Goal: Task Accomplishment & Management: Complete application form

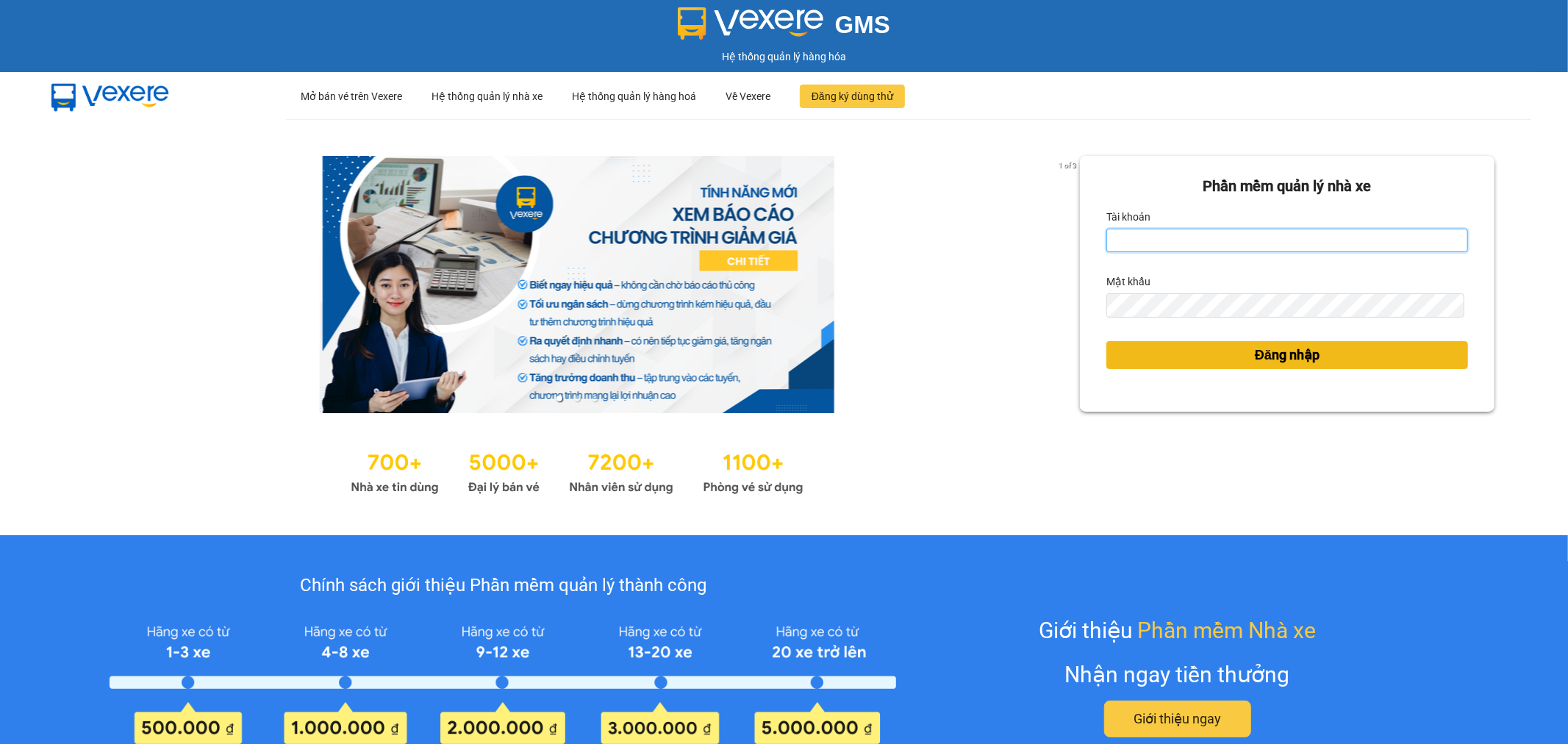
type input "tuanhung.vtp"
click at [1265, 357] on span "Đăng nhập" at bounding box center [1288, 355] width 65 height 21
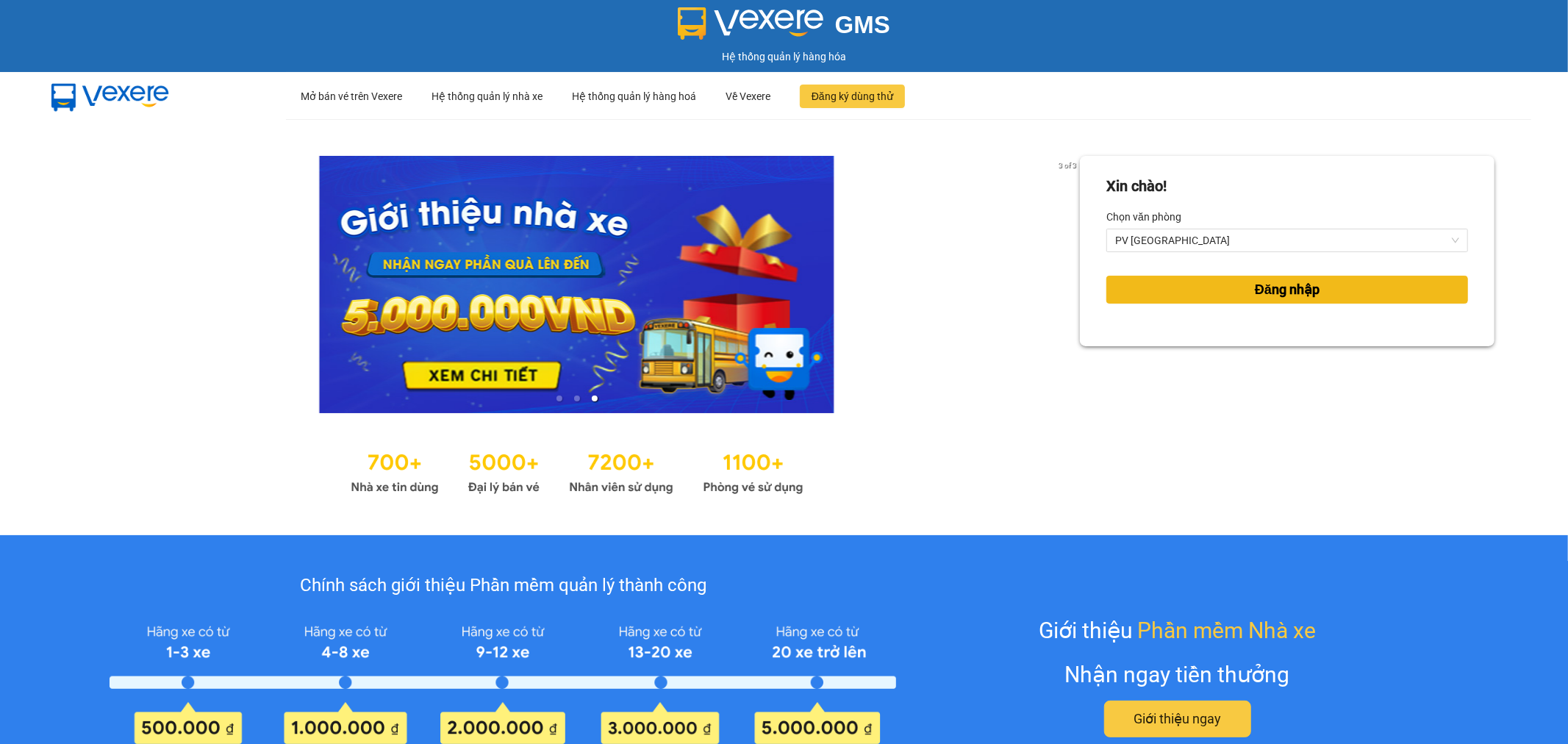
click at [1304, 294] on span "Đăng nhập" at bounding box center [1288, 290] width 65 height 21
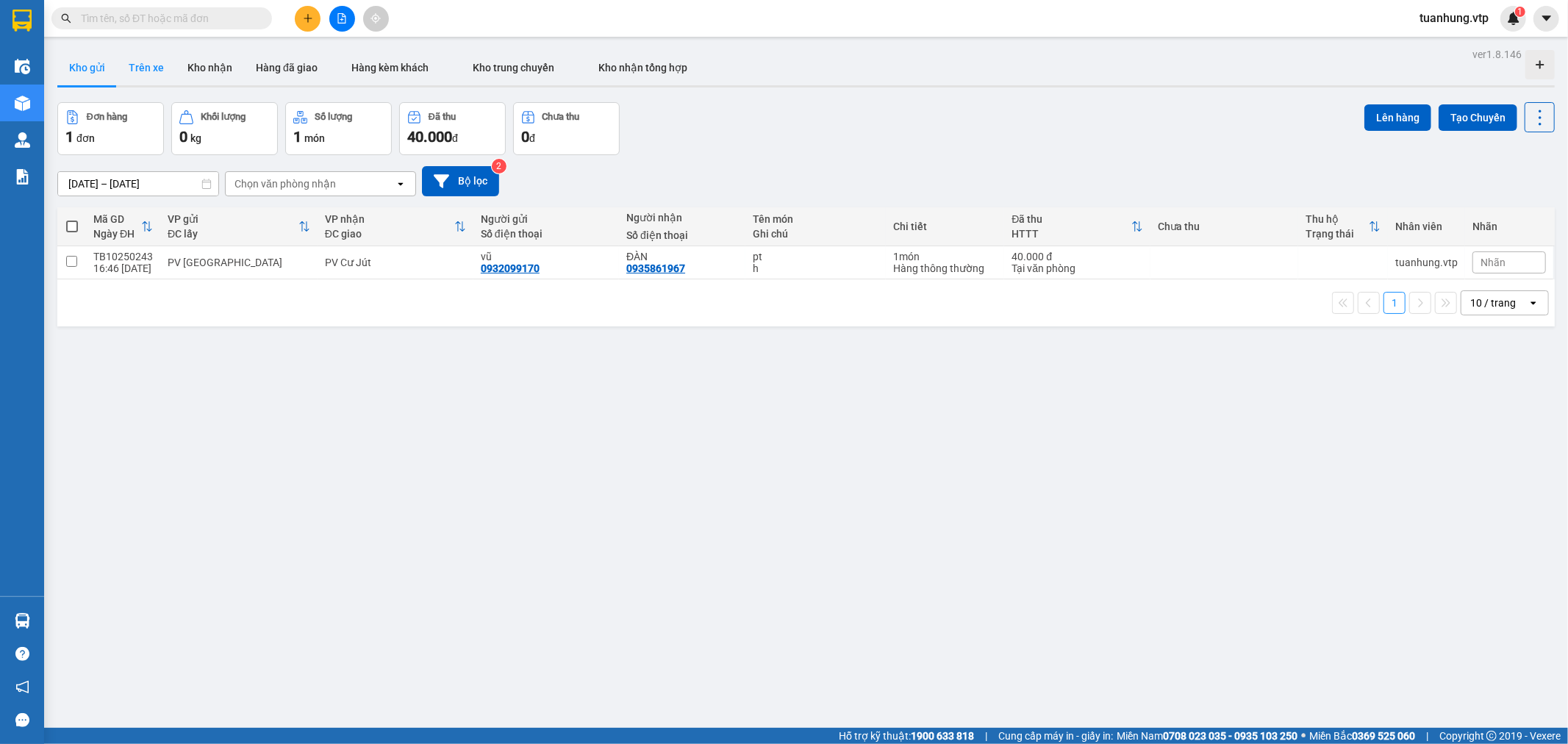
click at [159, 67] on button "Trên xe" at bounding box center [147, 68] width 59 height 35
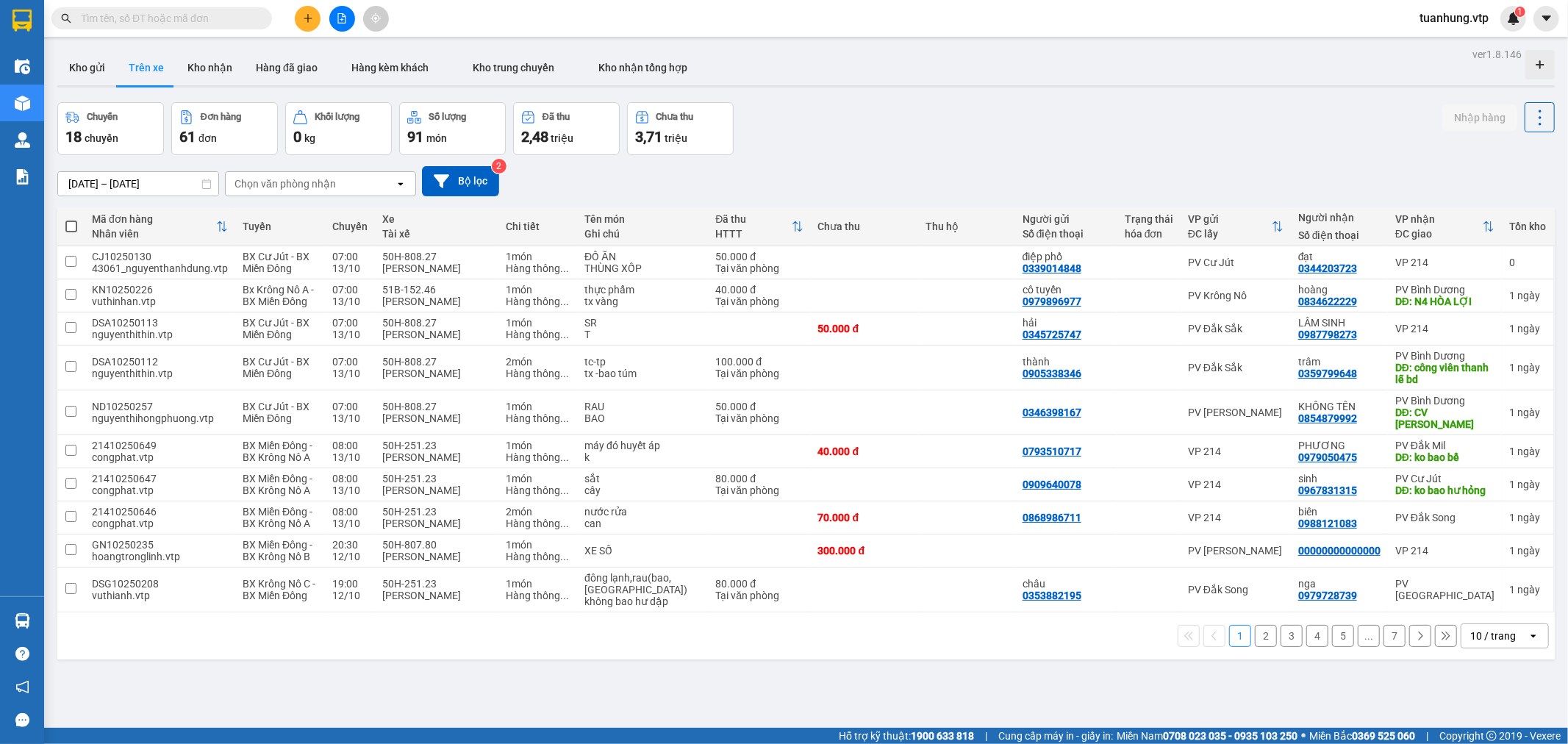
click at [307, 174] on div "Chọn văn phòng nhận" at bounding box center [310, 184] width 170 height 24
type input "tb"
click at [320, 214] on div "PV [GEOGRAPHIC_DATA]" at bounding box center [320, 215] width 191 height 27
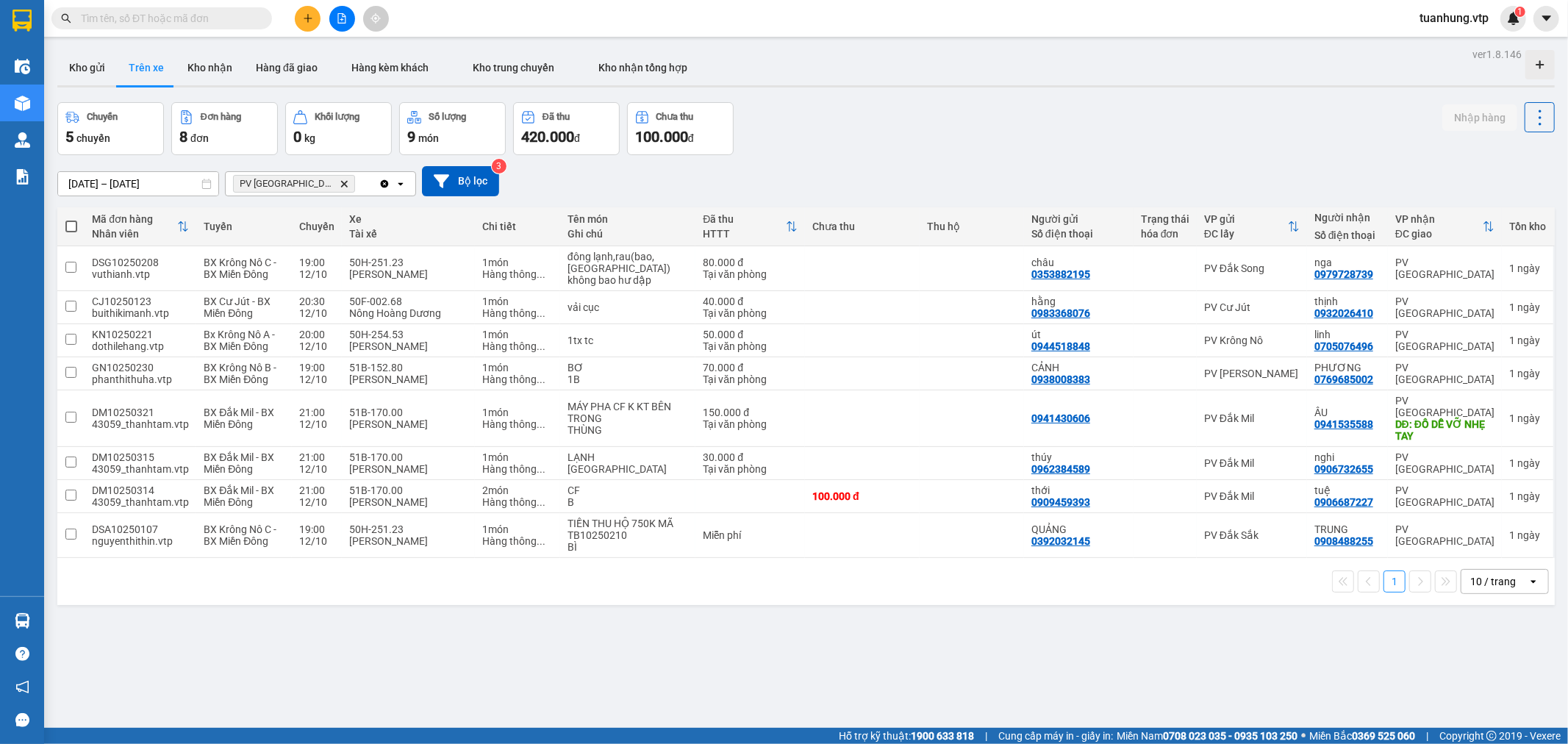
drag, startPoint x: 406, startPoint y: 630, endPoint x: 511, endPoint y: 468, distance: 193.1
click at [406, 628] on div "ver 1.8.146 Kho gửi Trên xe Kho nhận Hàng đã giao Hàng kèm khách Kho trung chuy…" at bounding box center [806, 416] width 1510 height 744
click at [310, 16] on icon "plus" at bounding box center [307, 18] width 10 height 10
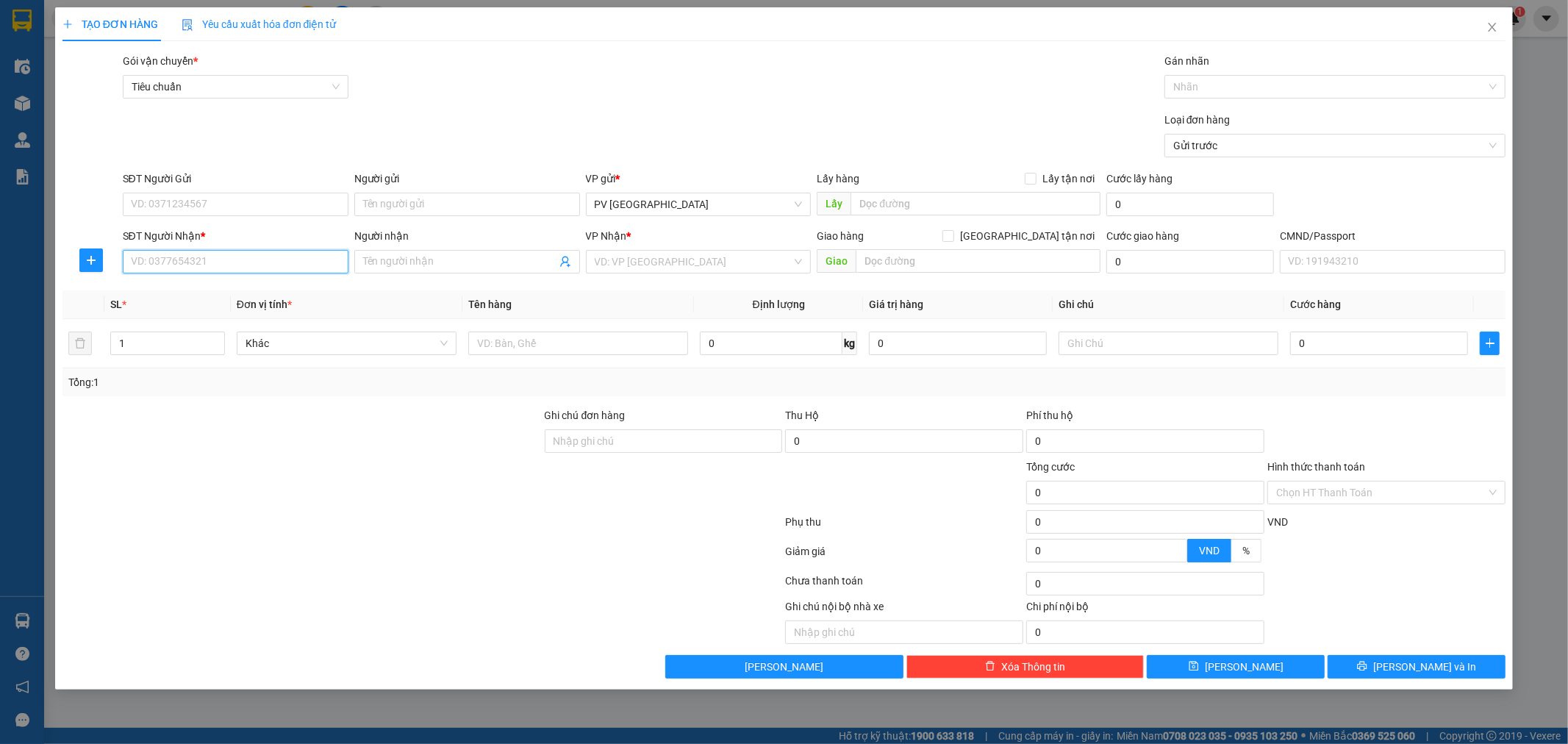
click at [250, 263] on input "SĐT Người Nhận *" at bounding box center [236, 262] width 226 height 24
click at [212, 289] on div "0352634567 - [GEOGRAPHIC_DATA]" at bounding box center [236, 291] width 208 height 16
type input "0352634567"
type input "đức"
type input "0352634567"
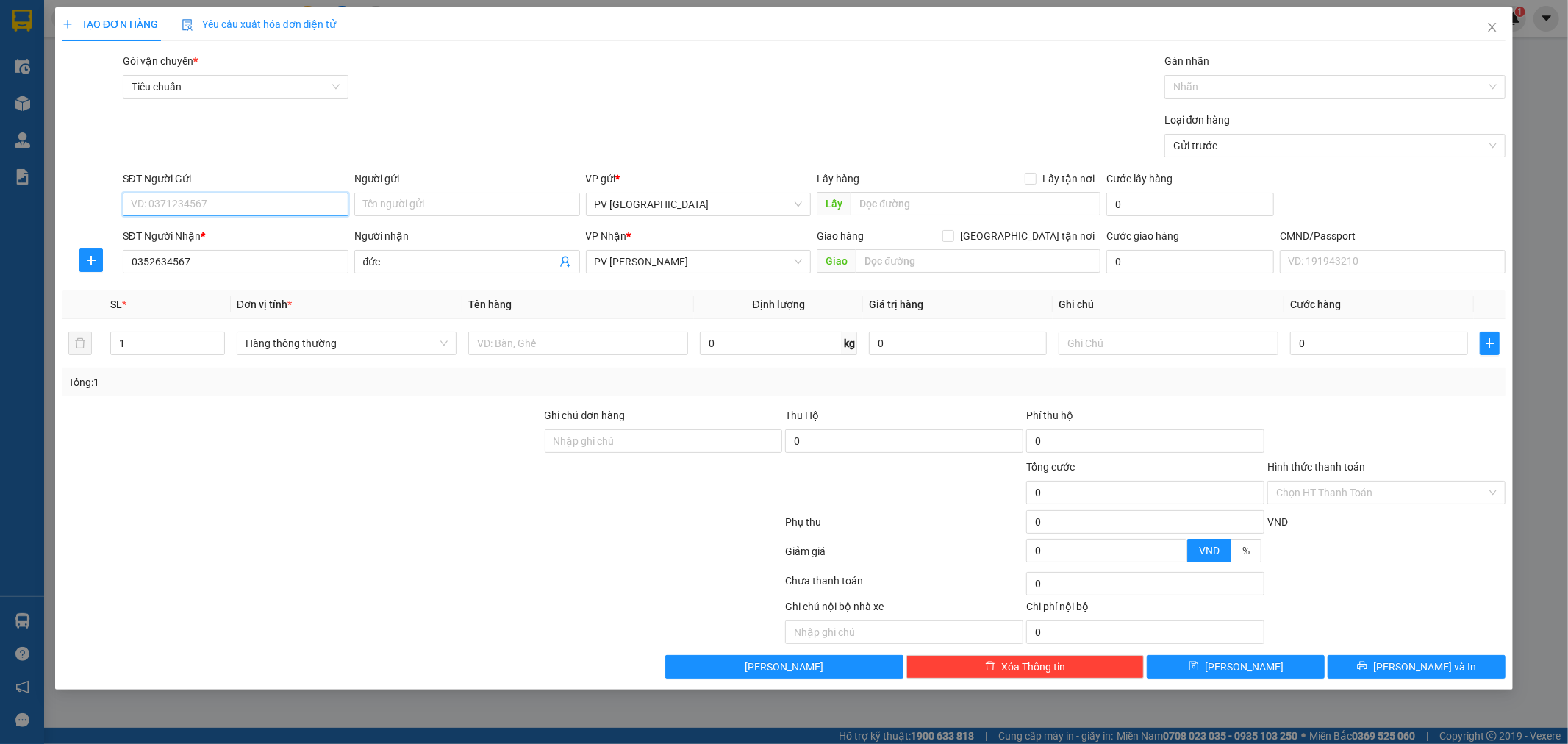
click at [259, 207] on input "SĐT Người Gửi" at bounding box center [236, 204] width 226 height 24
click at [234, 282] on div "0325632475 - hằng" at bounding box center [236, 281] width 208 height 16
type input "0325632475"
type input "hằng"
click at [571, 349] on input "text" at bounding box center [578, 343] width 220 height 24
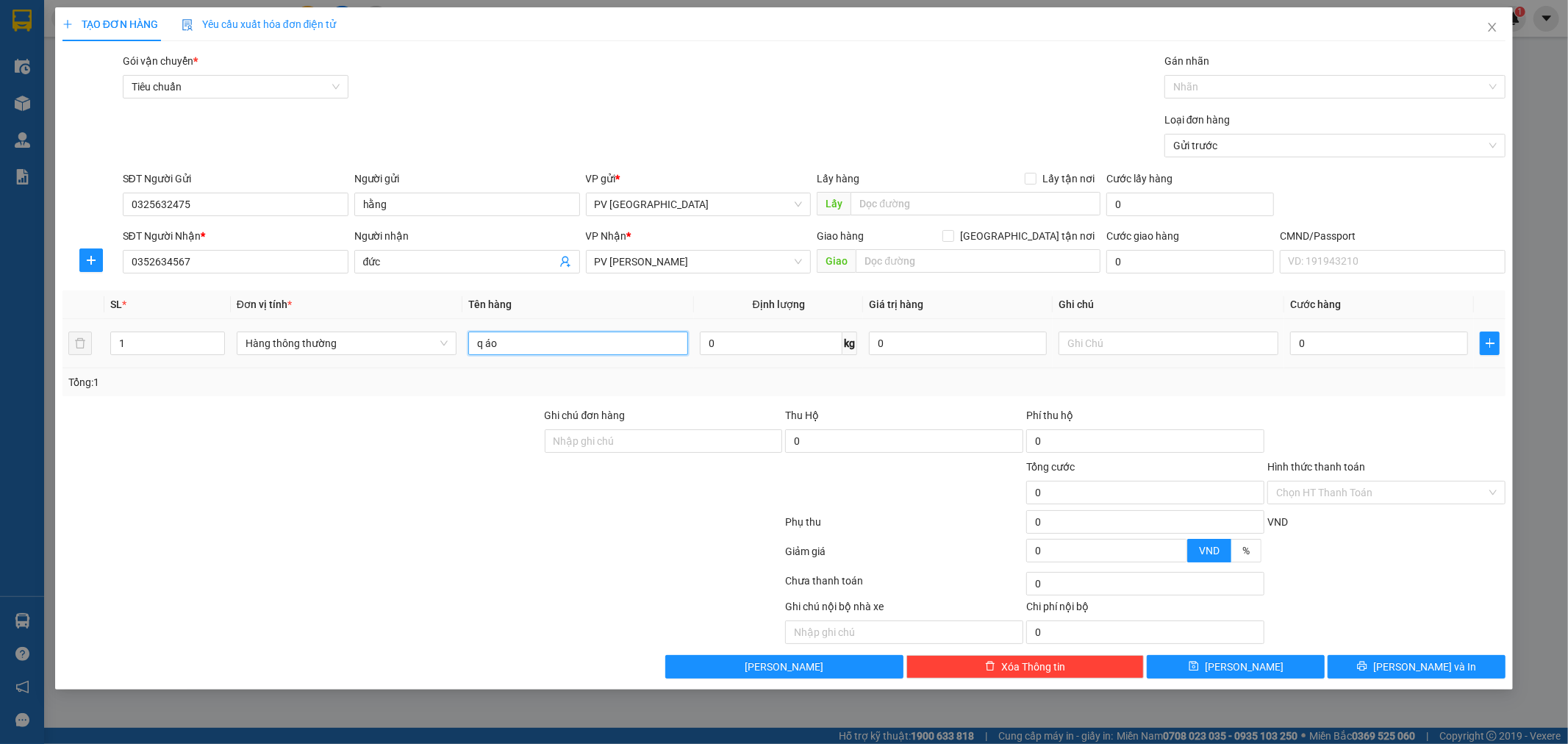
type input "q áo"
type input "b"
type input "6"
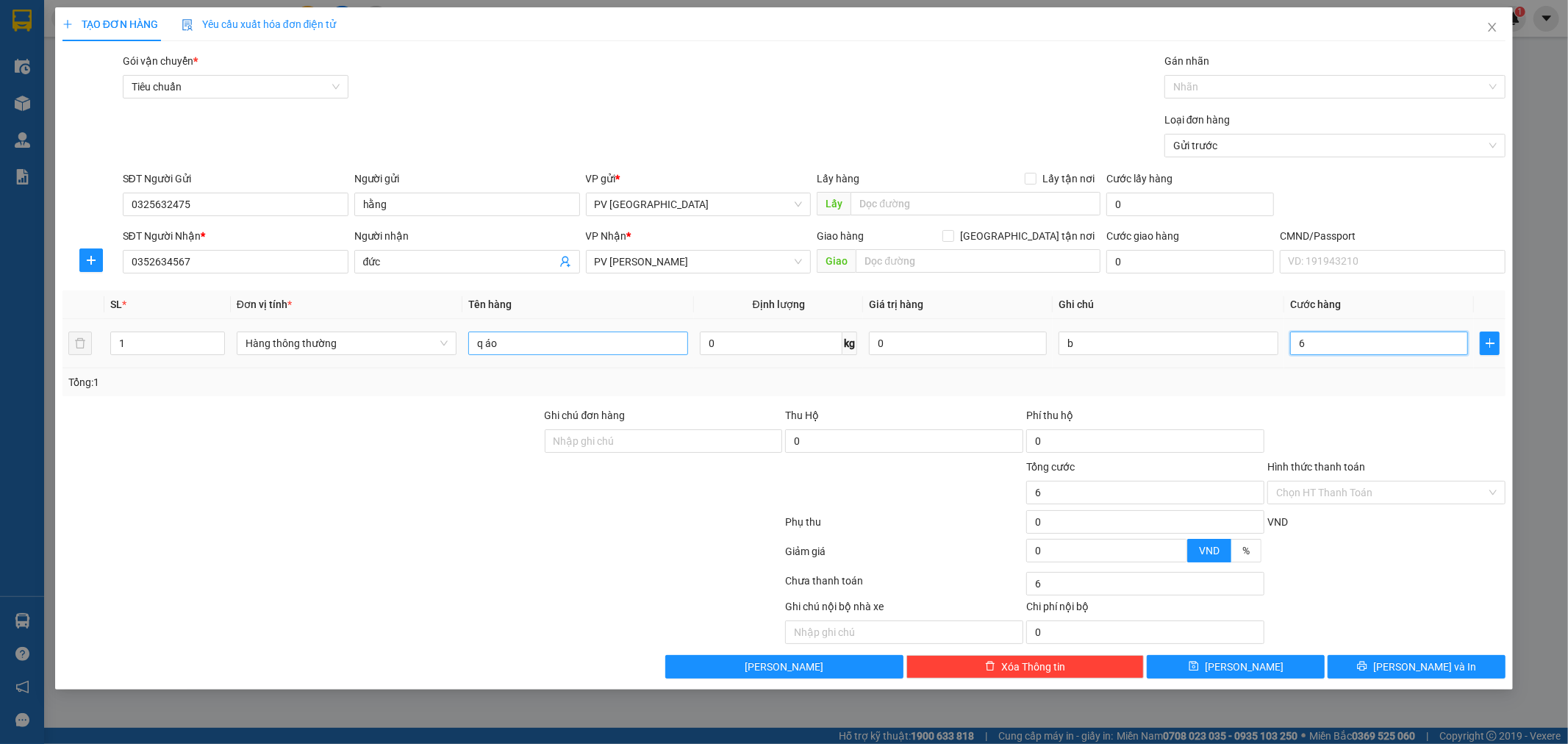
type input "60"
type input "600"
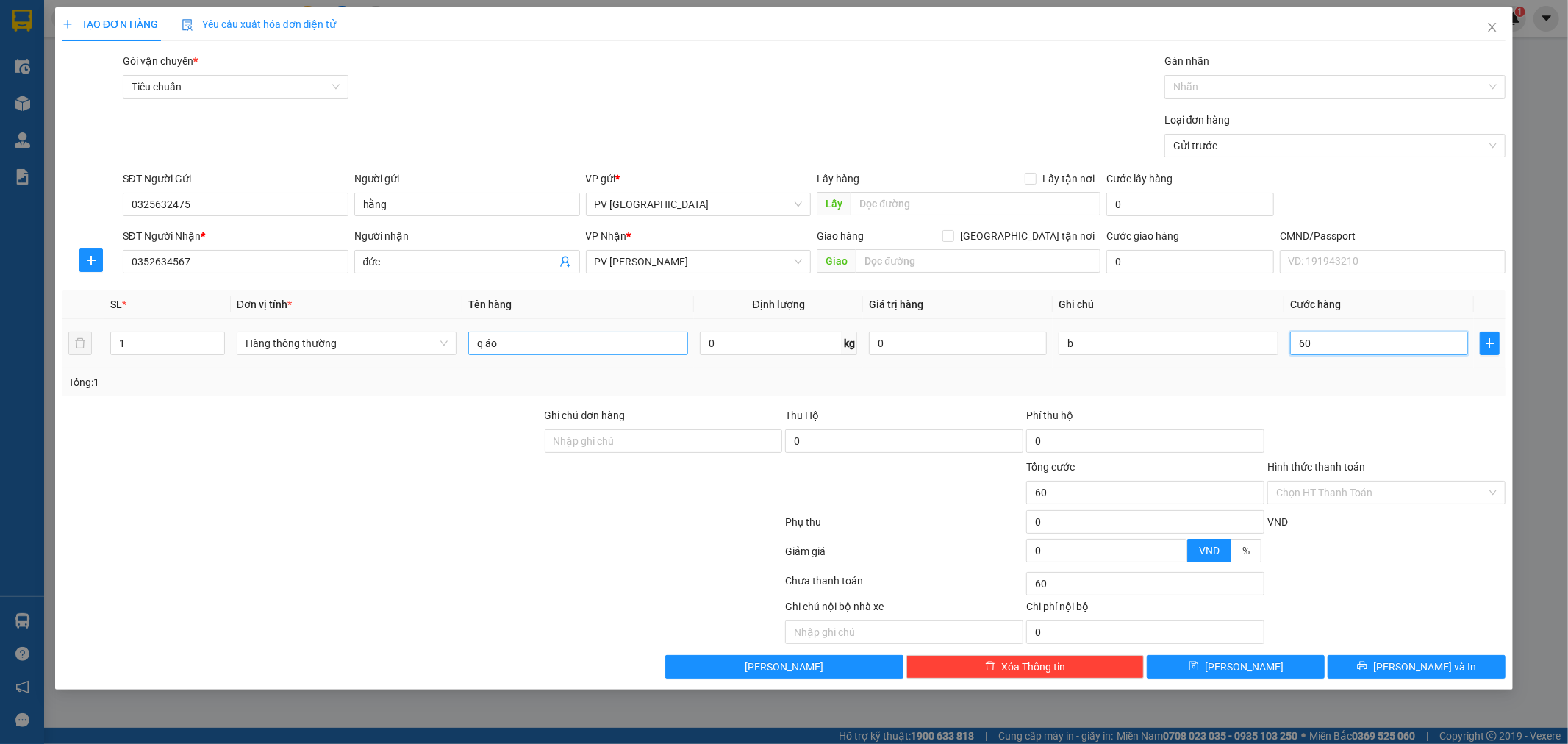
type input "600"
type input "6.000"
type input "60.000"
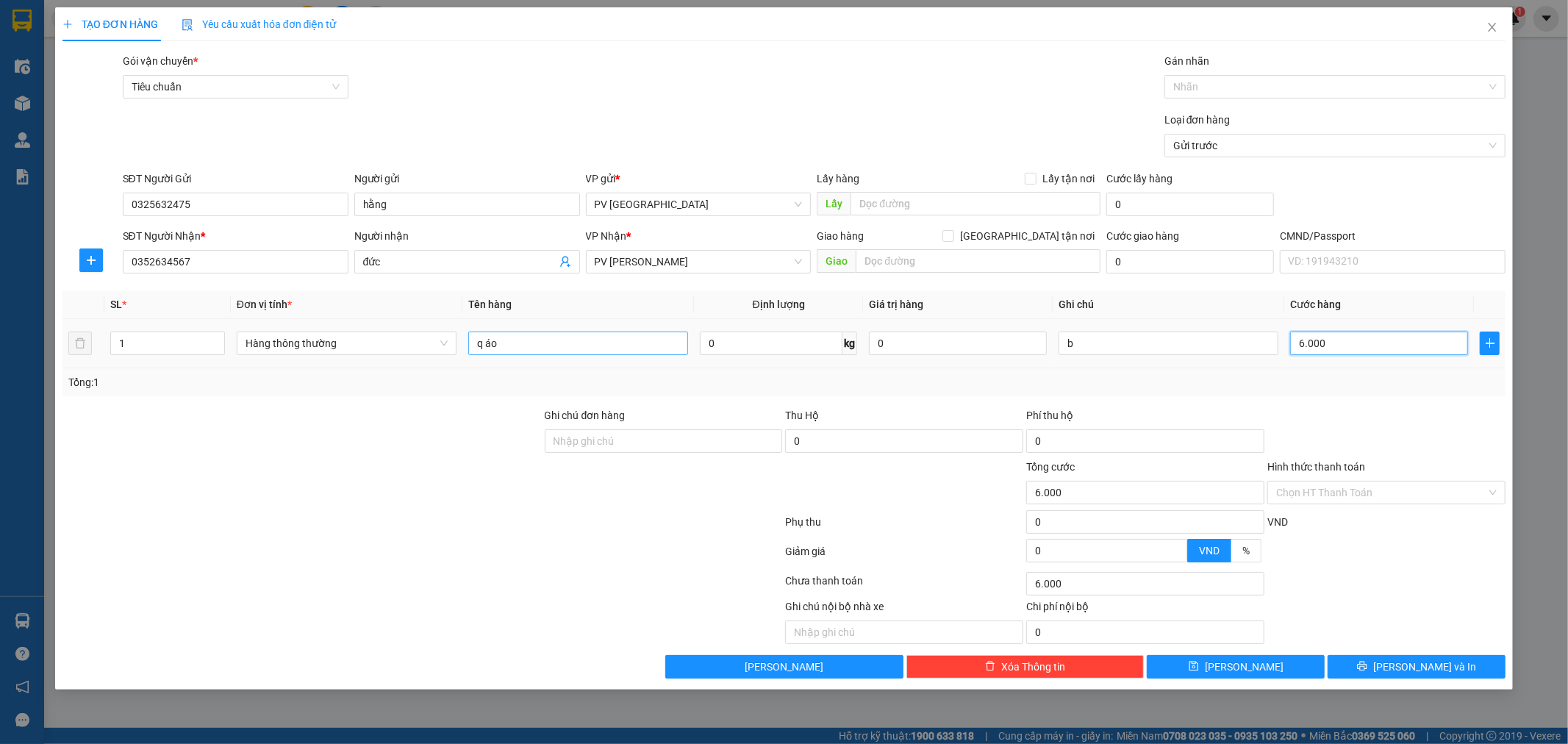
type input "60.000"
click at [1452, 673] on button "[PERSON_NAME] và In" at bounding box center [1416, 667] width 178 height 24
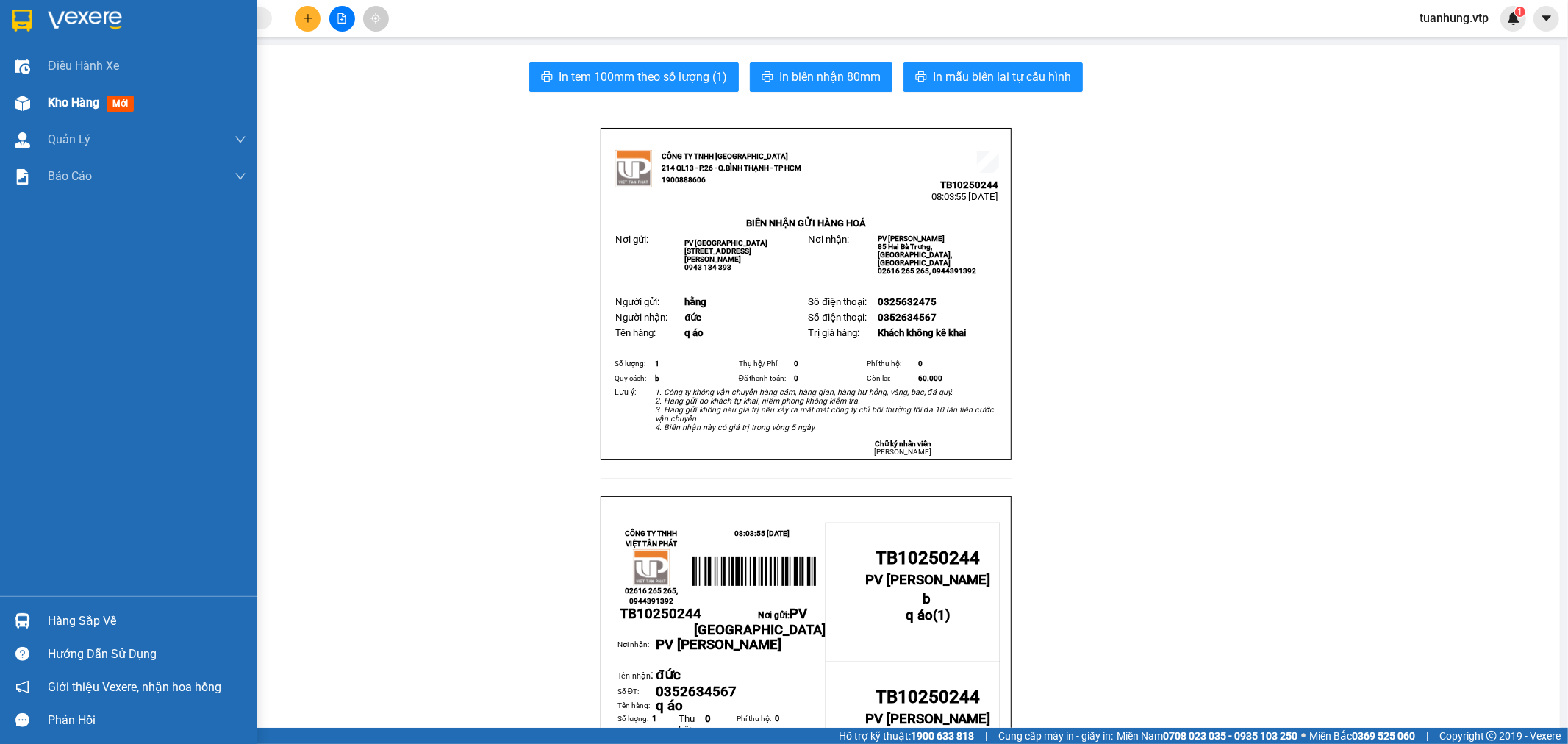
click at [50, 107] on span "Kho hàng" at bounding box center [73, 102] width 51 height 14
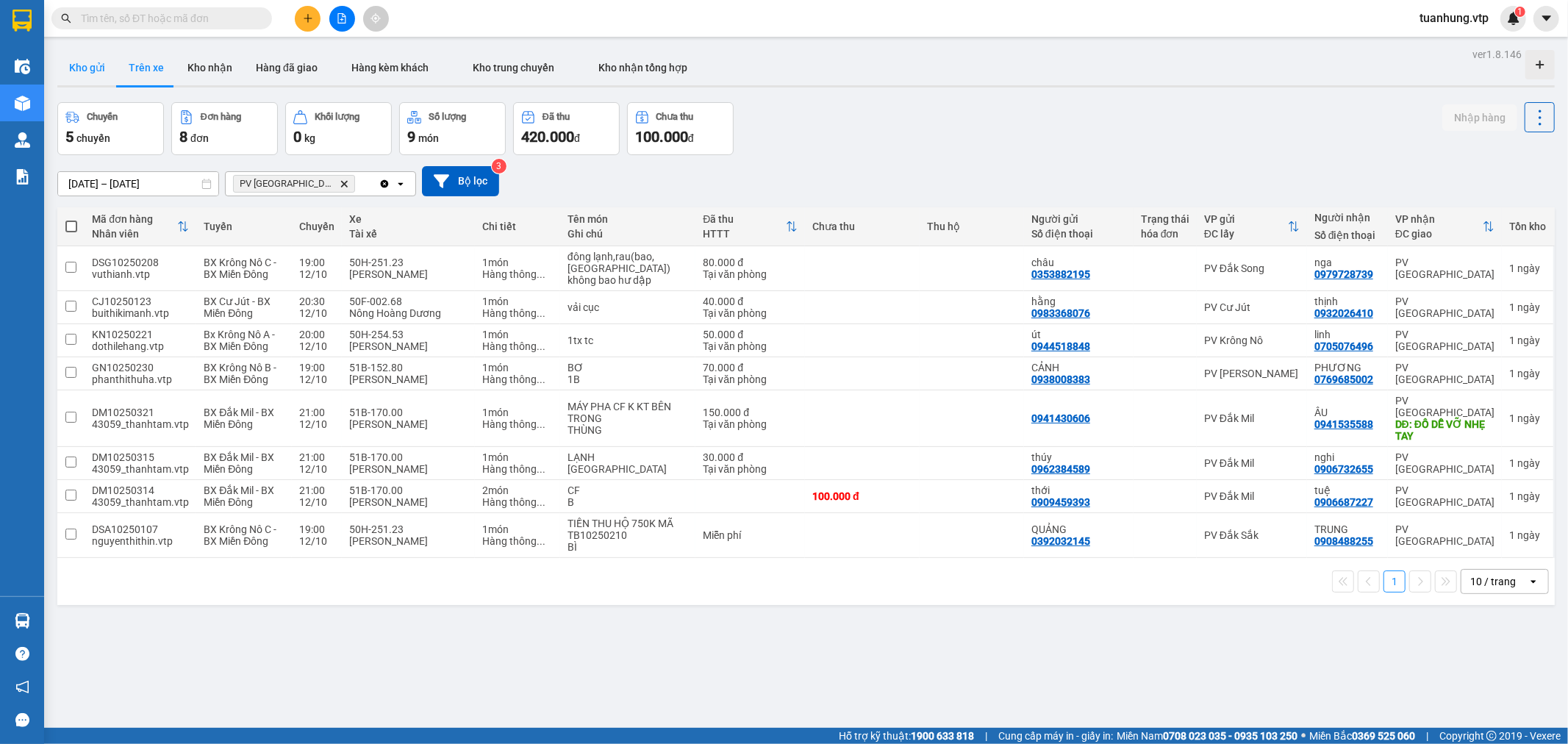
click at [92, 65] on button "Kho gửi" at bounding box center [87, 68] width 59 height 35
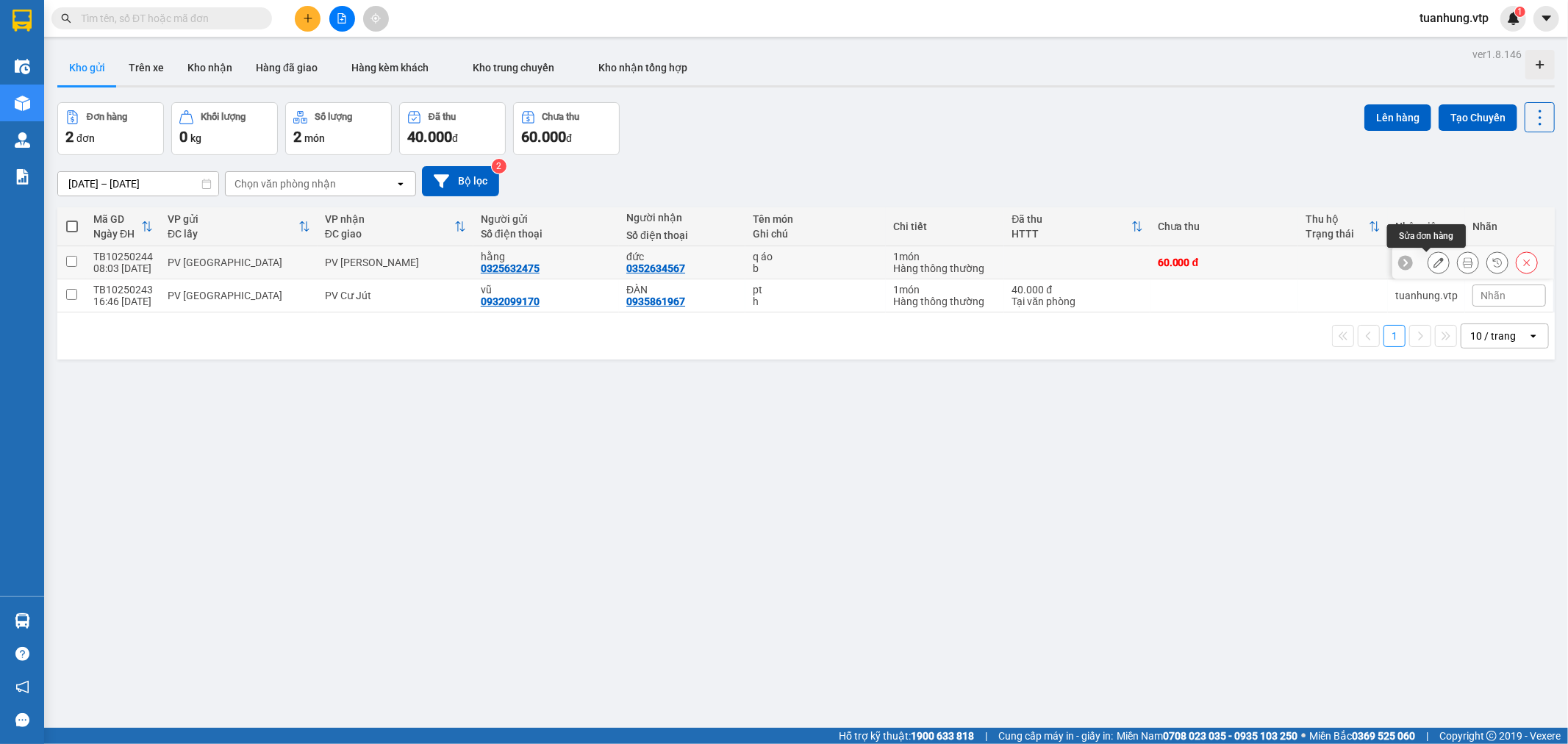
click at [1434, 265] on icon at bounding box center [1439, 262] width 10 height 10
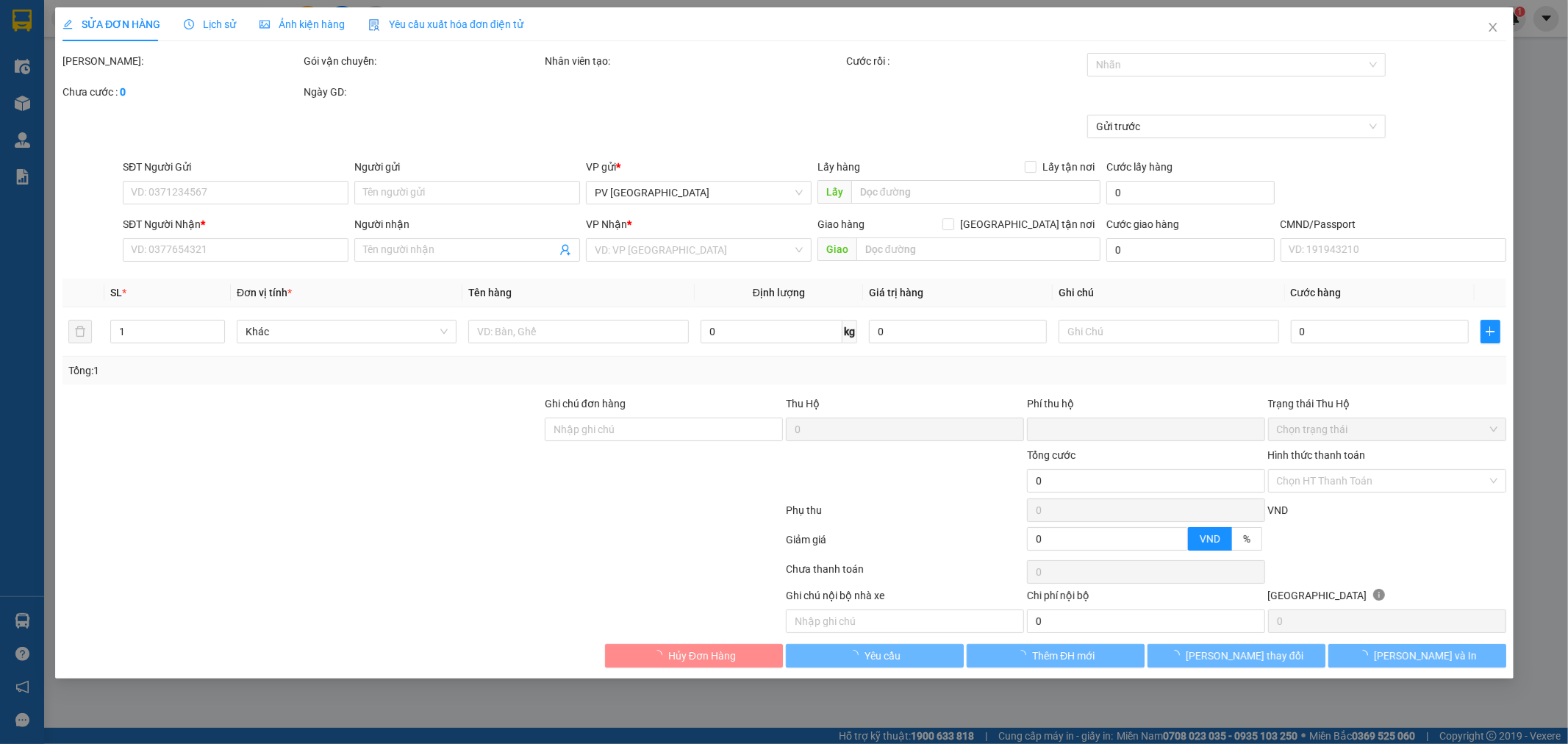
type input "0325632475"
type input "hằng"
type input "0352634567"
type input "đức"
type input "0"
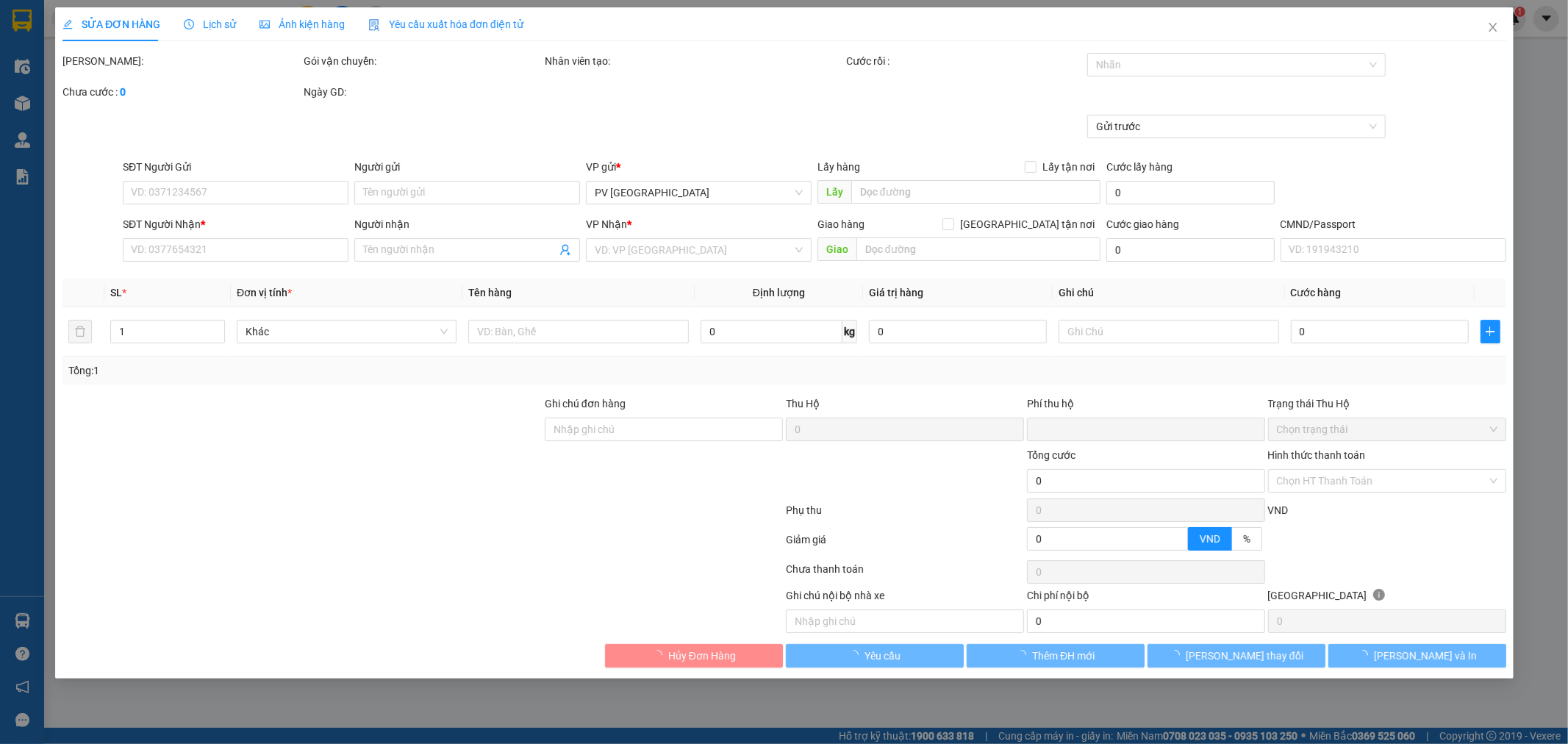
type input "60.000"
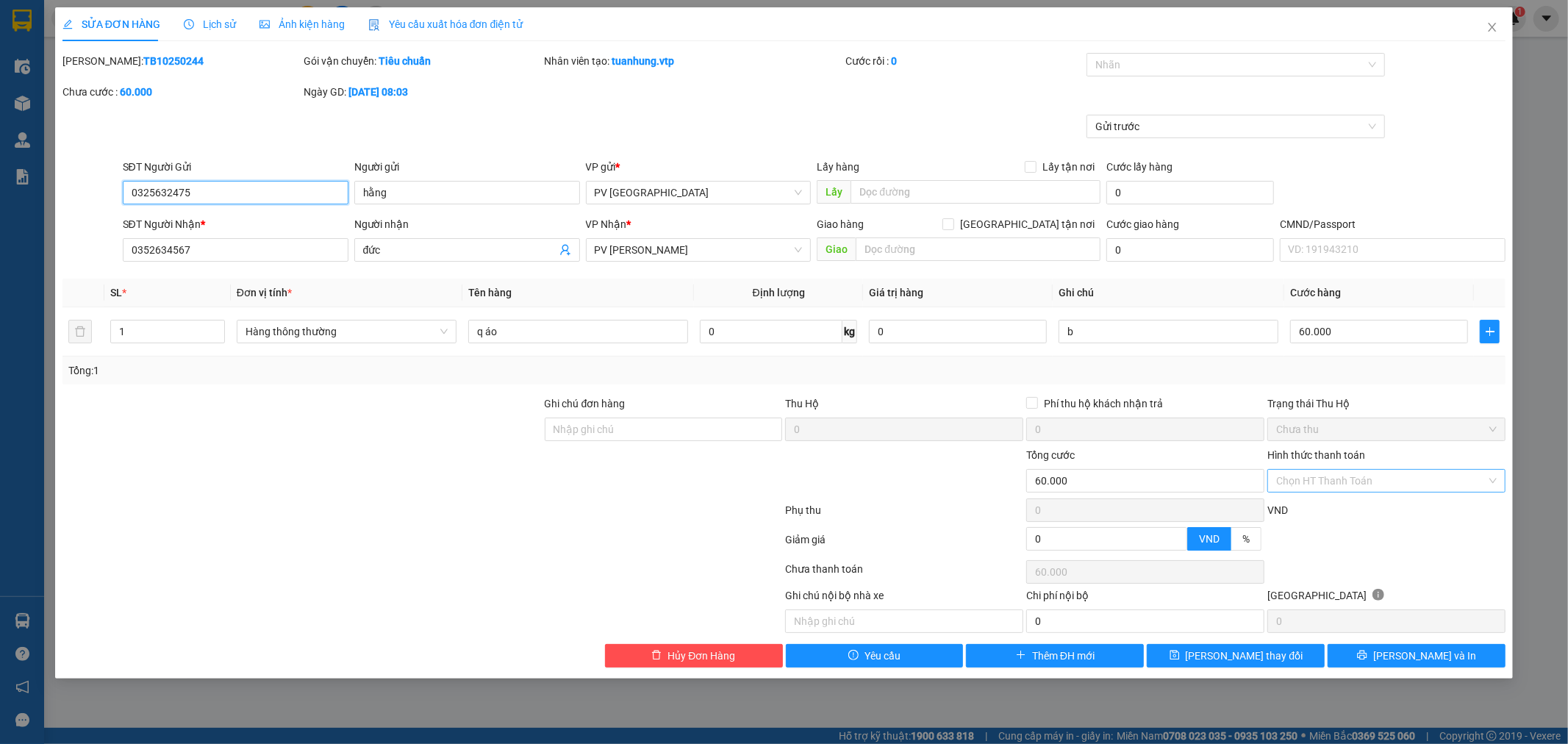
click at [1495, 482] on div "Chọn HT Thanh Toán" at bounding box center [1387, 481] width 239 height 24
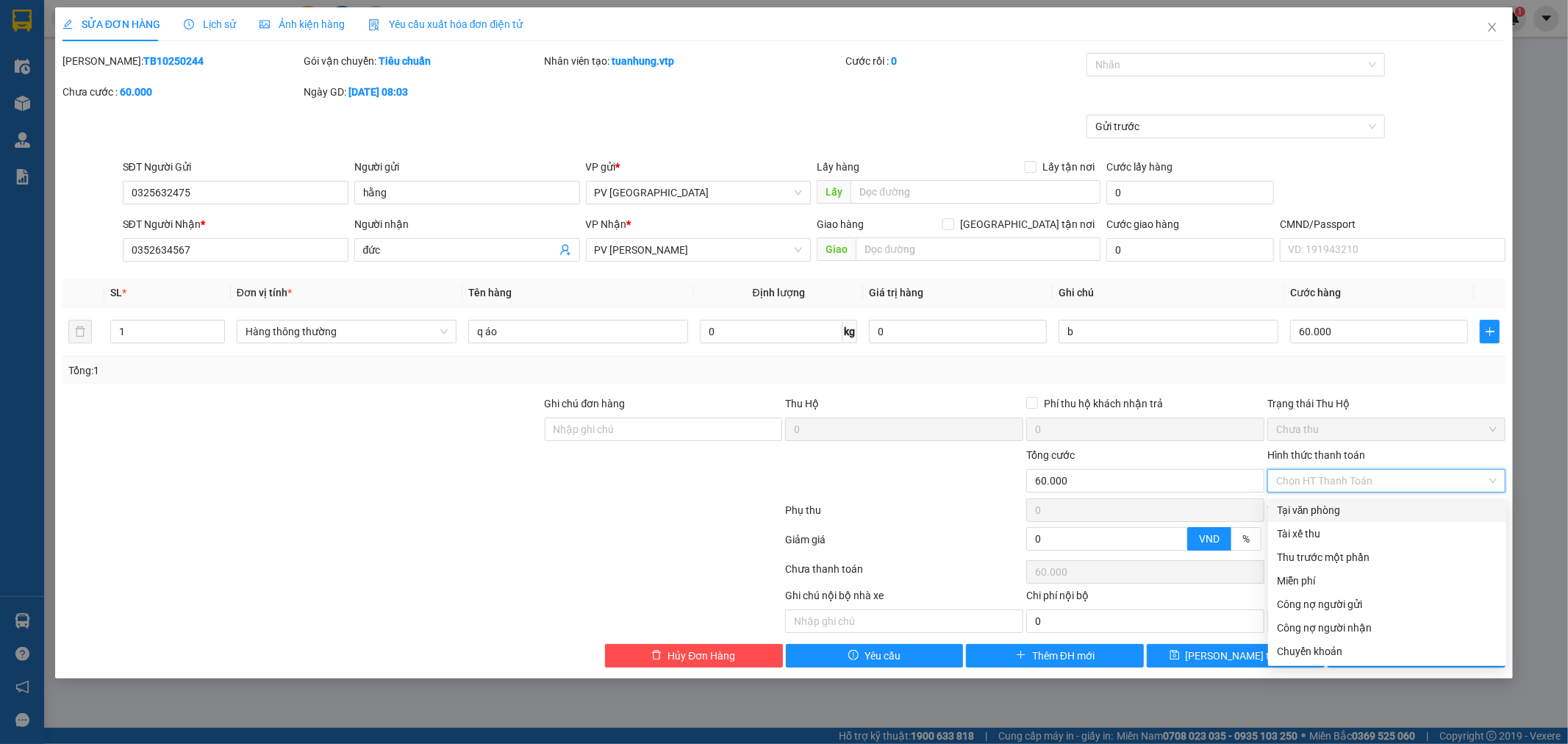
click at [1444, 508] on div "Tại văn phòng" at bounding box center [1388, 510] width 221 height 16
type input "0"
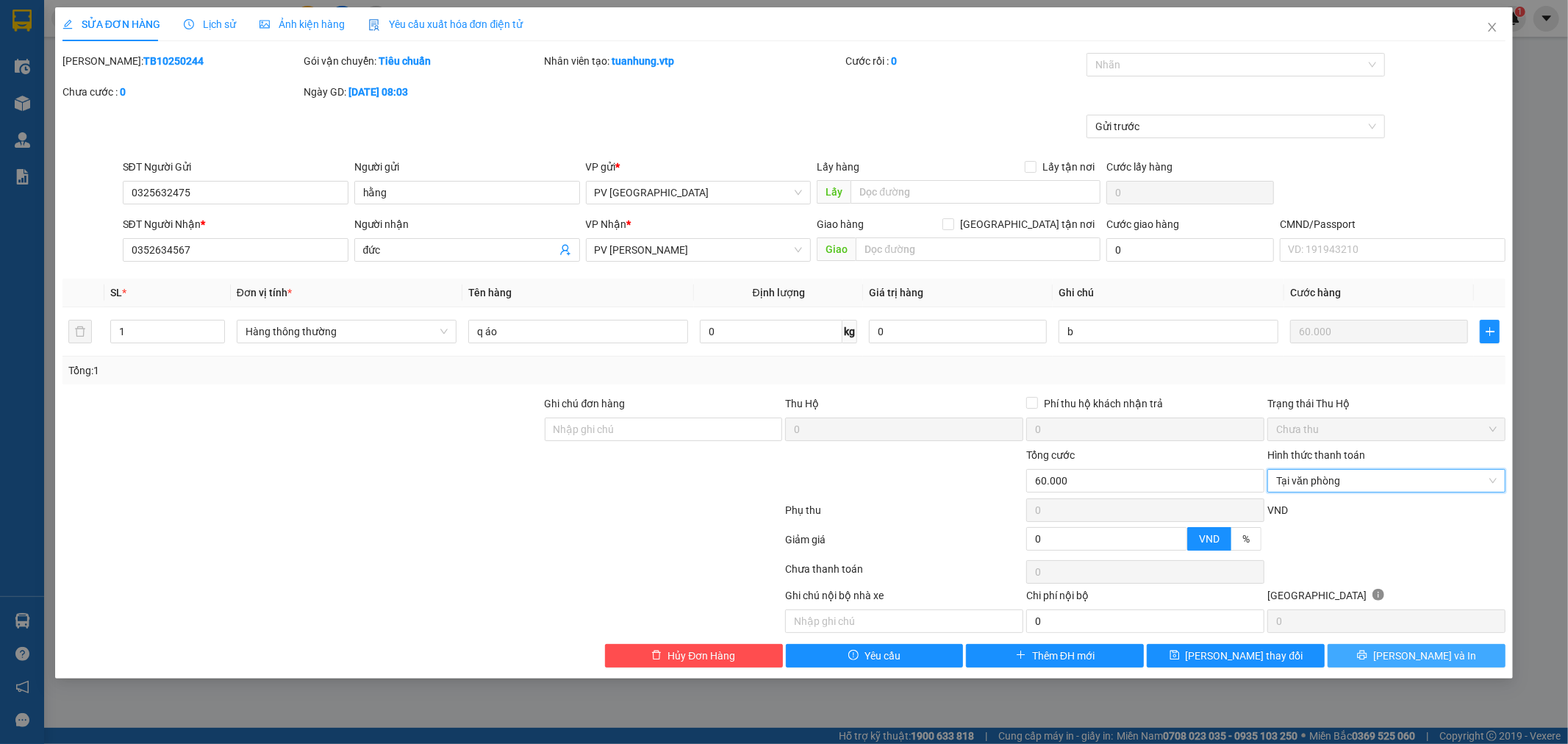
drag, startPoint x: 1391, startPoint y: 651, endPoint x: 1361, endPoint y: 630, distance: 36.6
click at [1391, 650] on button "[PERSON_NAME] và In" at bounding box center [1416, 656] width 178 height 24
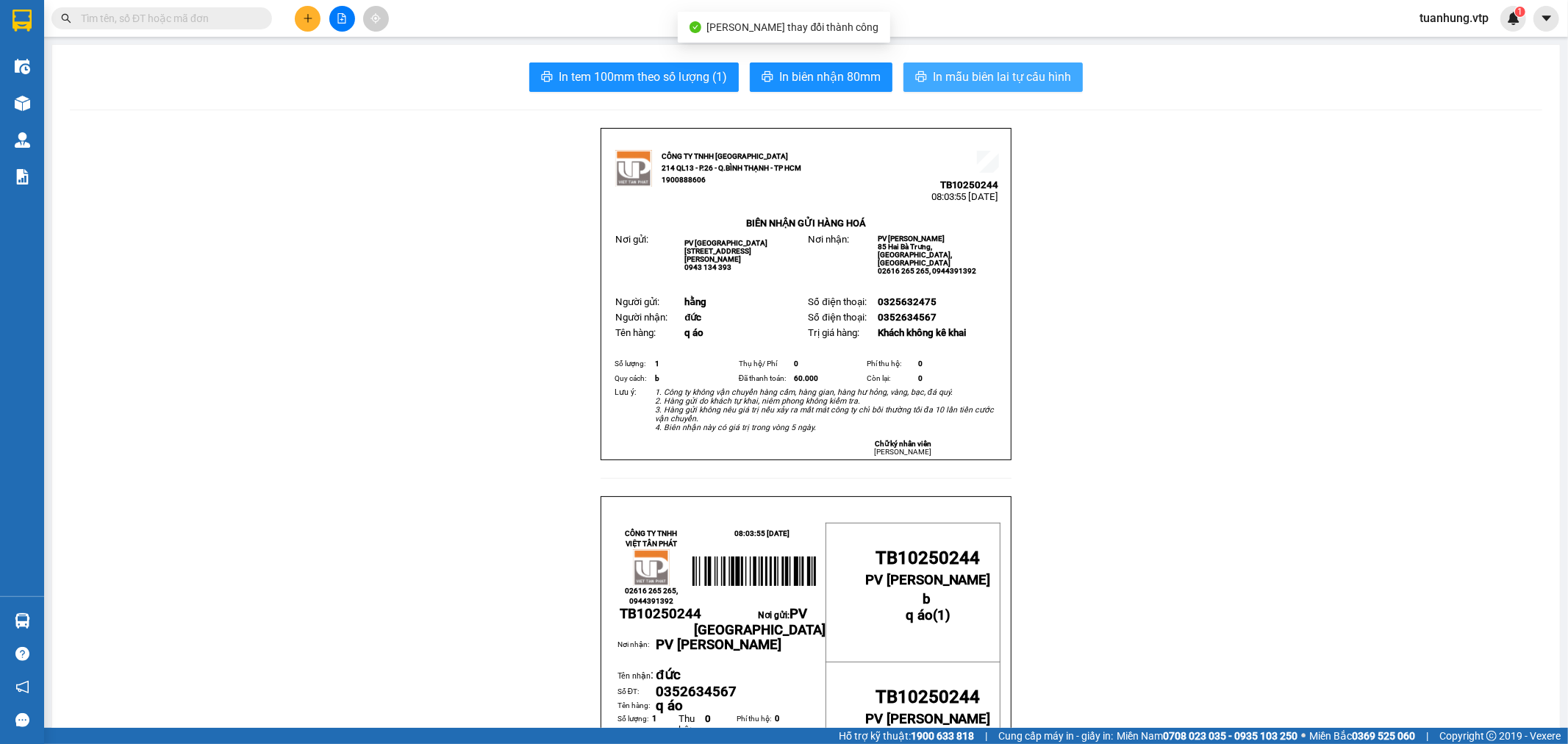
click at [986, 83] on span "In mẫu biên lai tự cấu hình" at bounding box center [1002, 77] width 138 height 19
drag, startPoint x: 1118, startPoint y: 206, endPoint x: 1114, endPoint y: 227, distance: 21.4
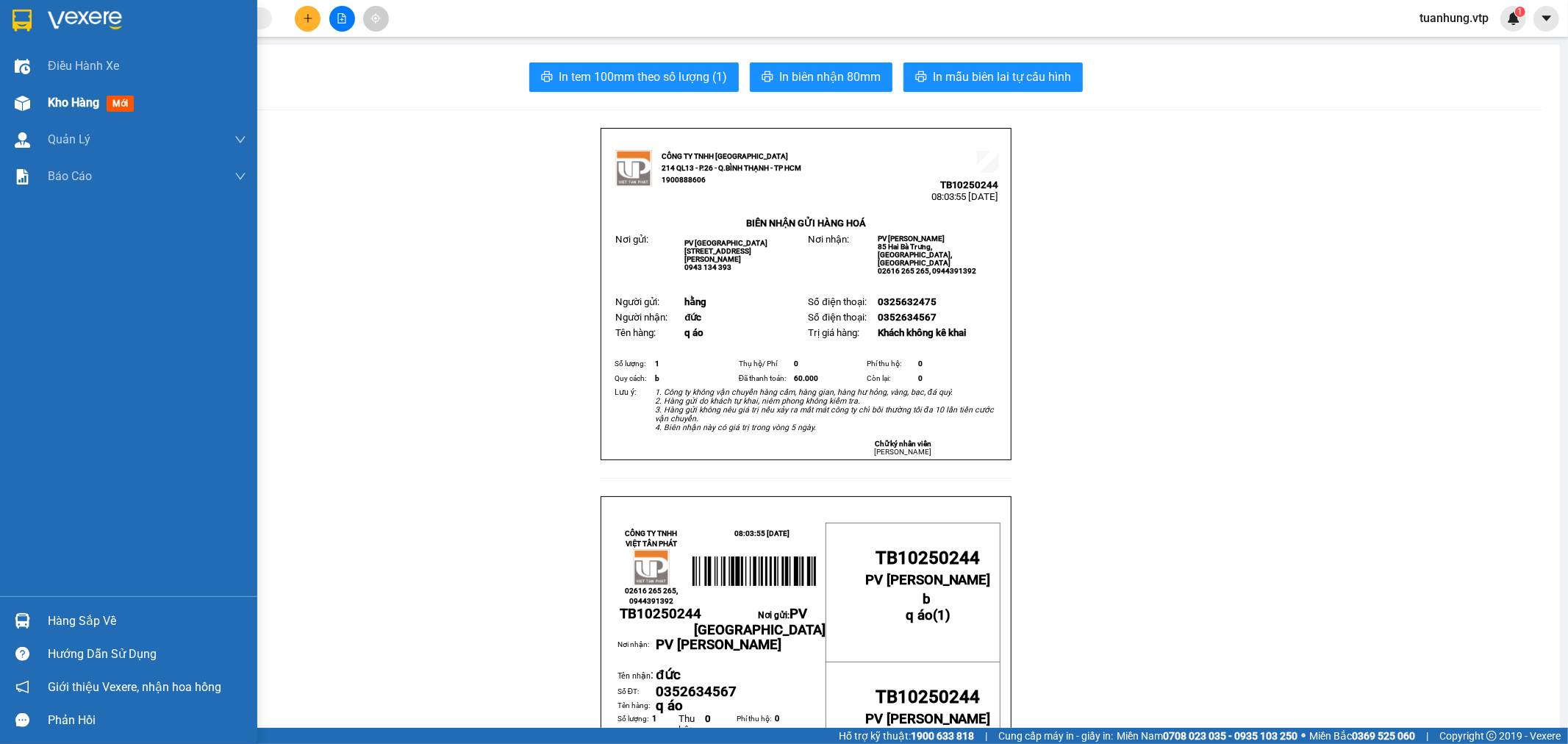
click at [28, 106] on img at bounding box center [23, 103] width 16 height 16
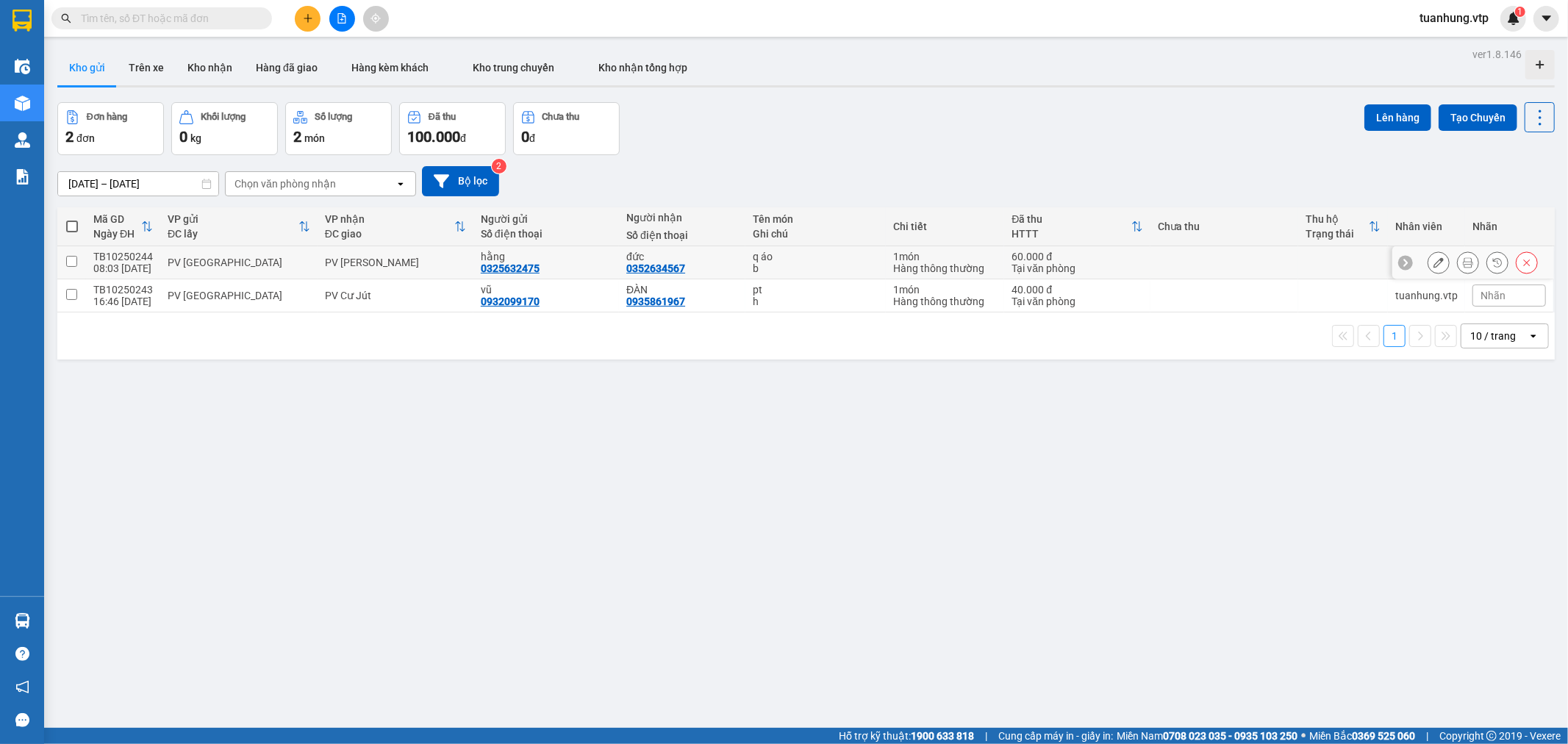
click at [72, 262] on input "checkbox" at bounding box center [71, 261] width 11 height 11
checkbox input "true"
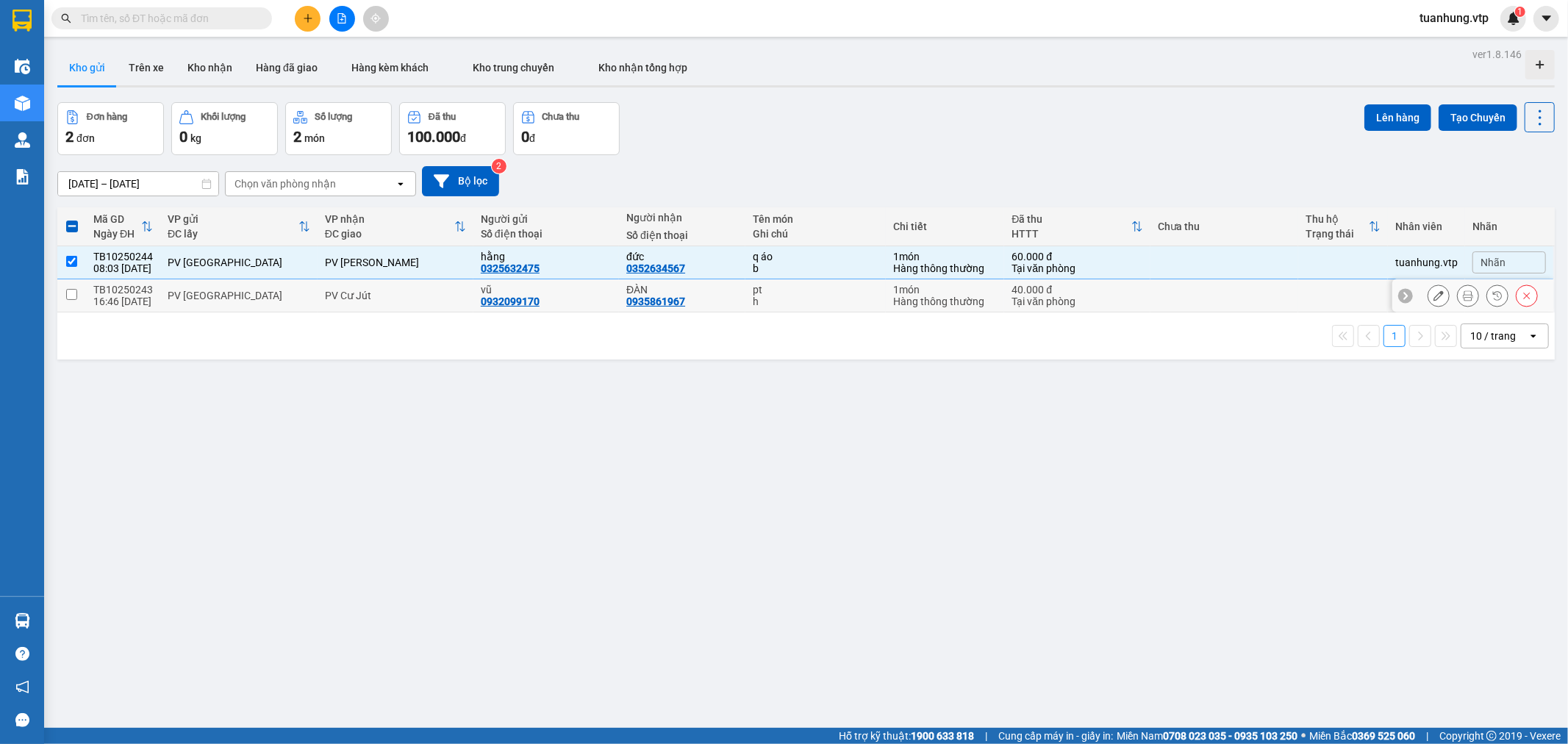
click at [71, 300] on input "checkbox" at bounding box center [71, 294] width 11 height 11
checkbox input "true"
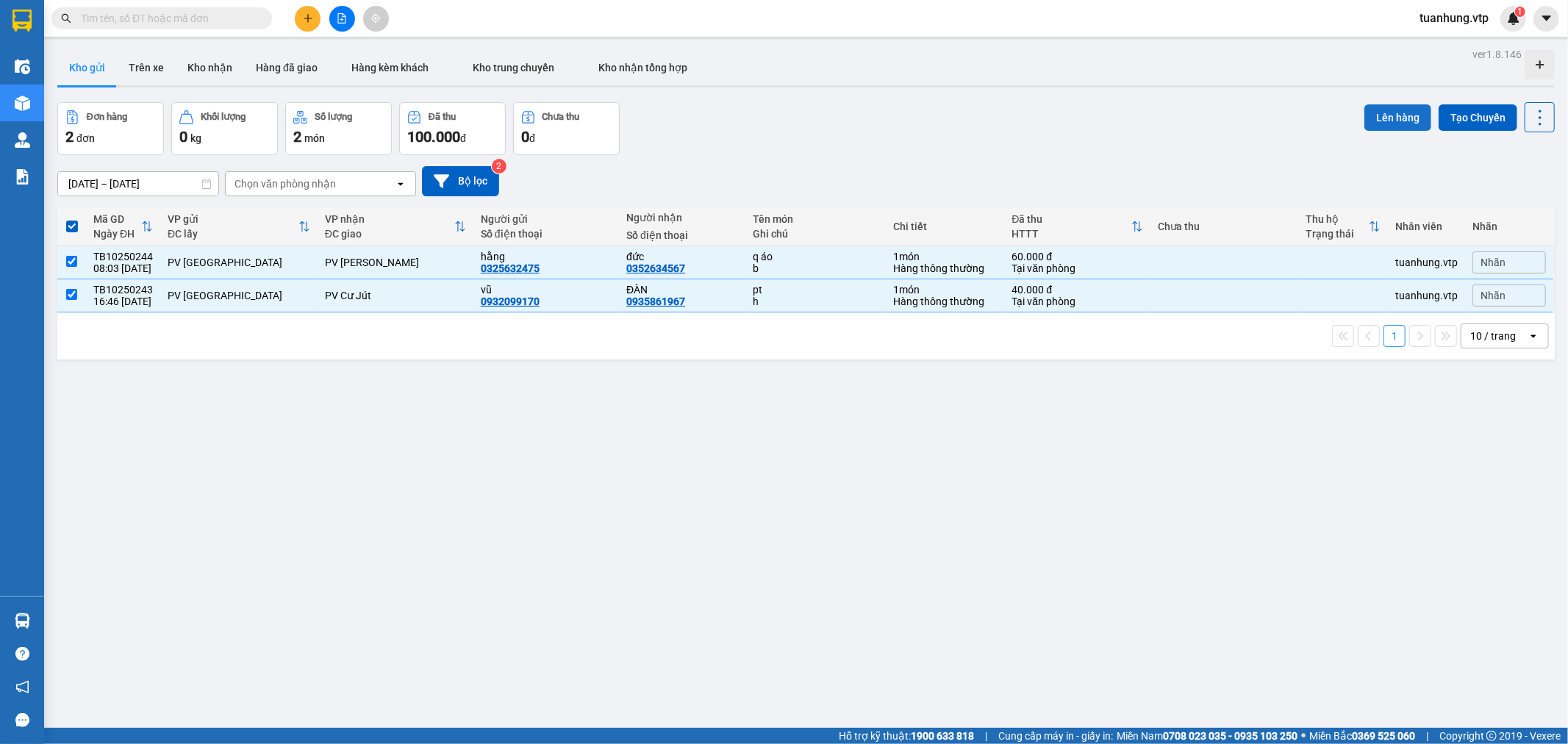
click at [1380, 112] on button "Lên hàng" at bounding box center [1398, 117] width 67 height 27
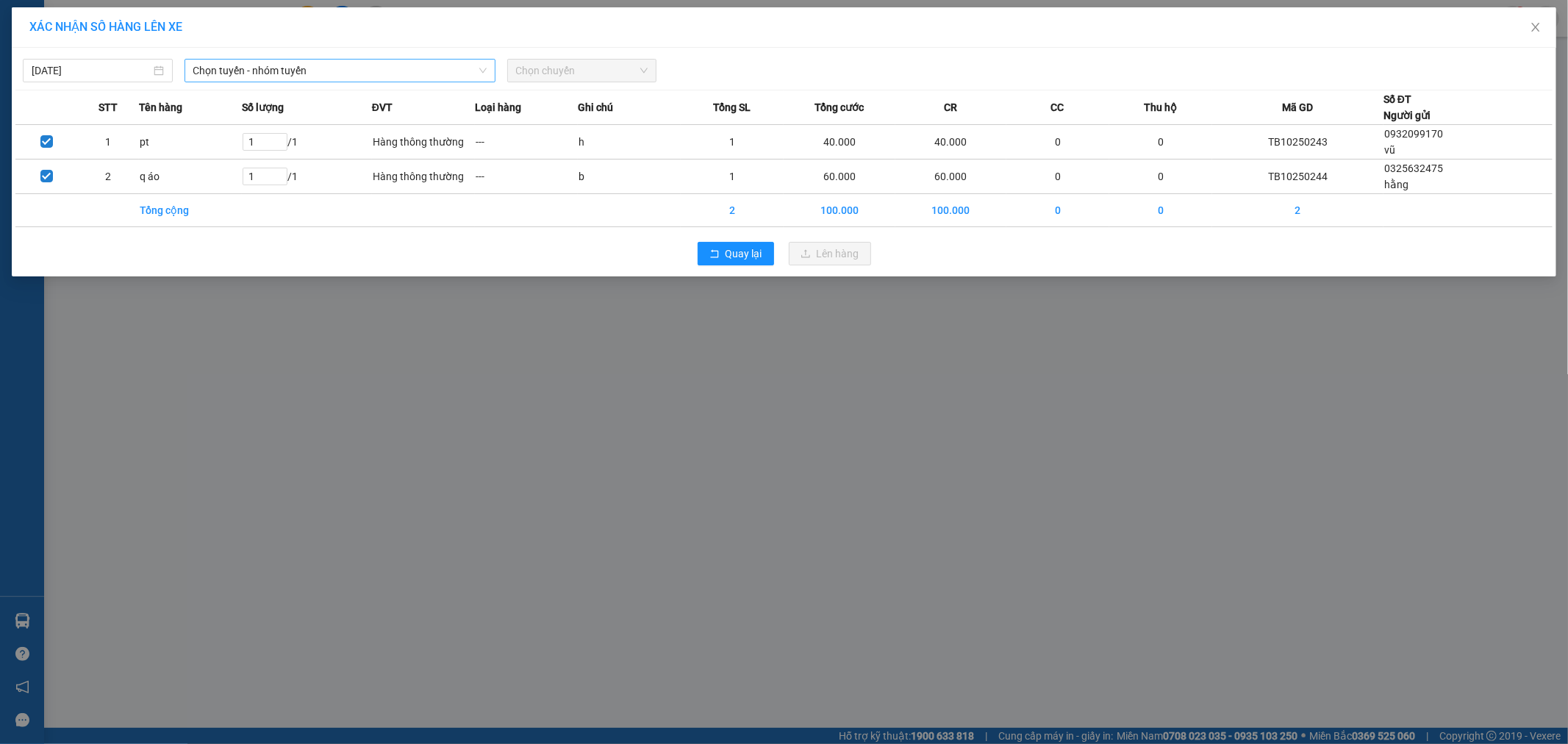
click at [224, 74] on span "Chọn tuyến - nhóm tuyến" at bounding box center [340, 70] width 294 height 22
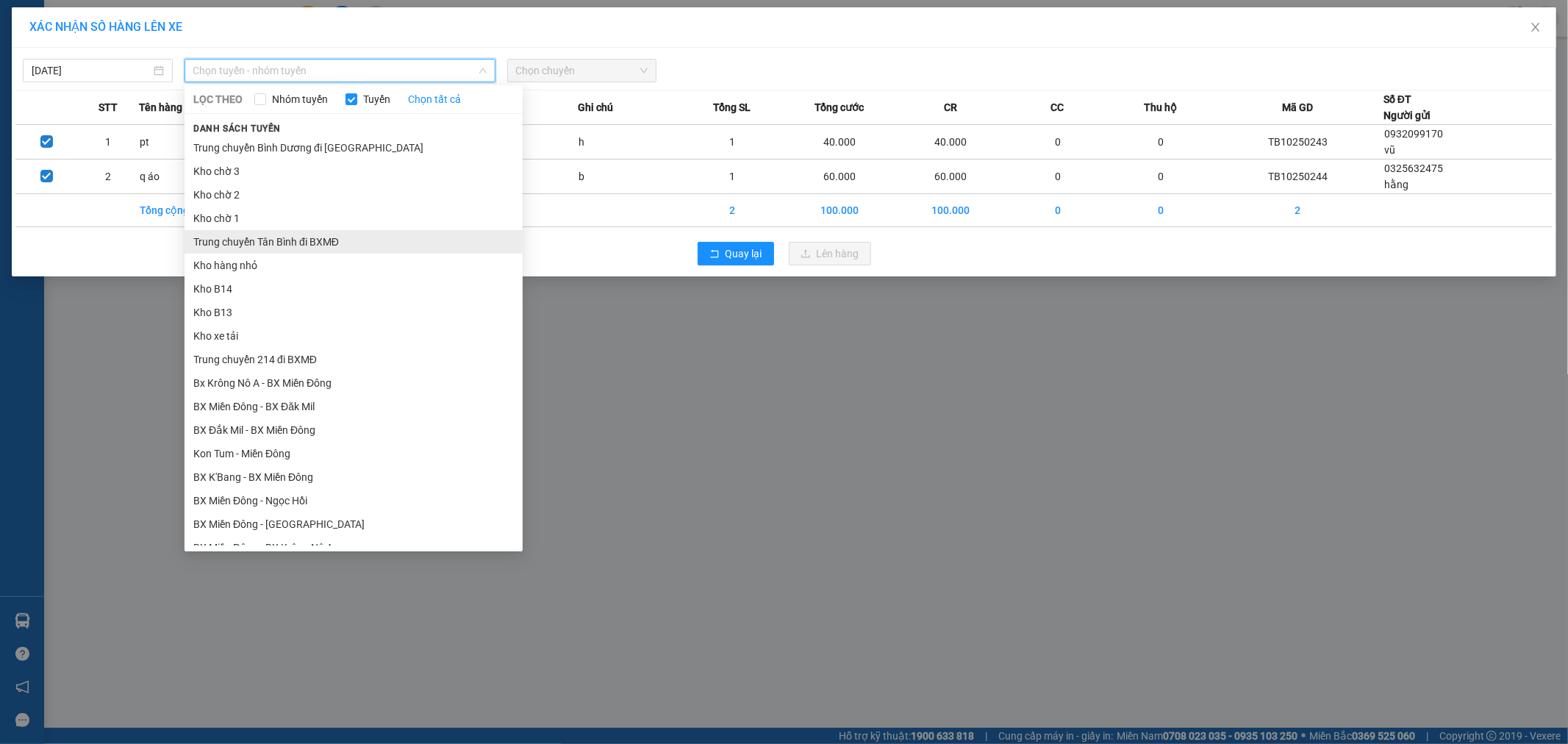
click at [295, 244] on li "Trung chuyển Tân Bình đi BXMĐ" at bounding box center [353, 242] width 338 height 24
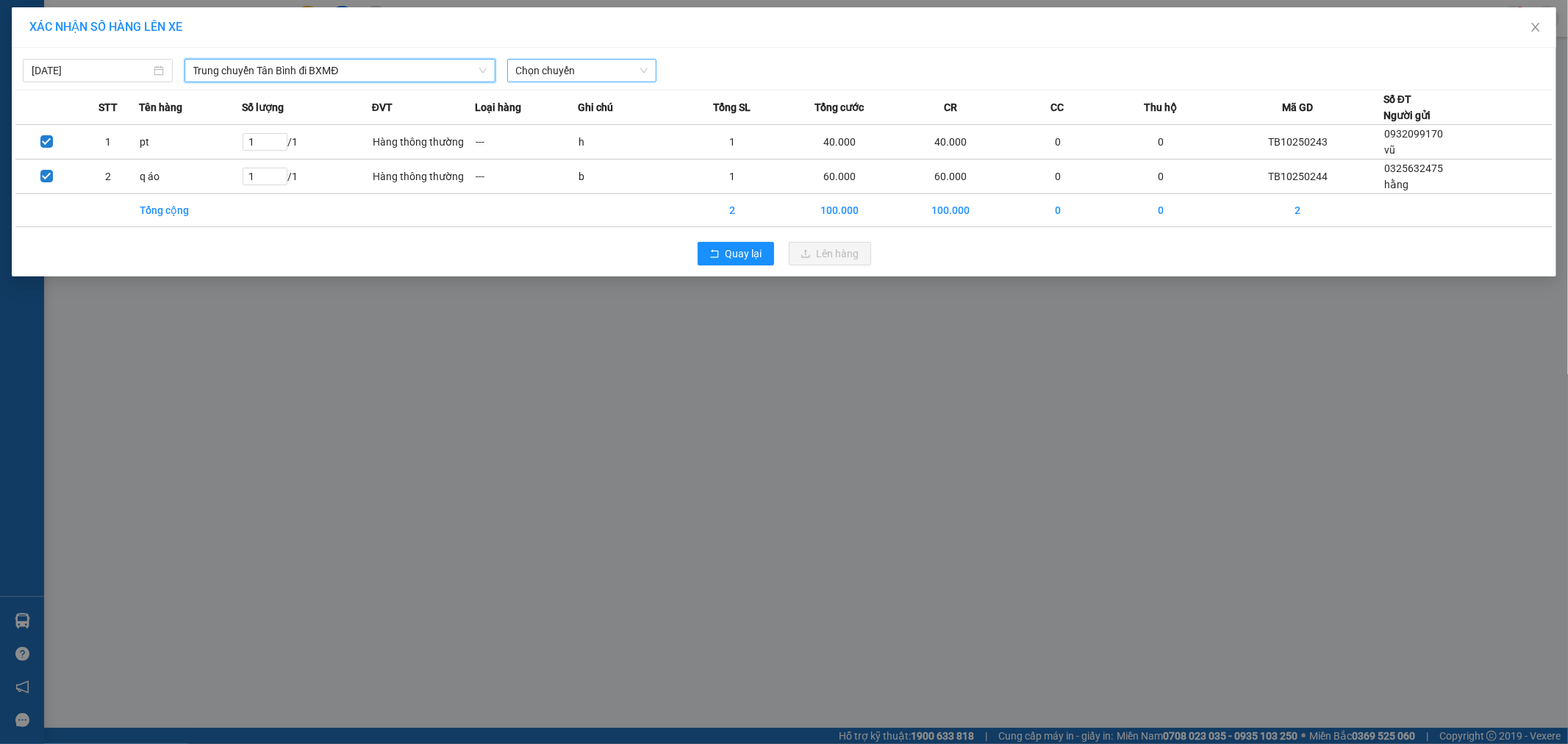
click at [645, 63] on span "Chọn chuyến" at bounding box center [582, 70] width 132 height 22
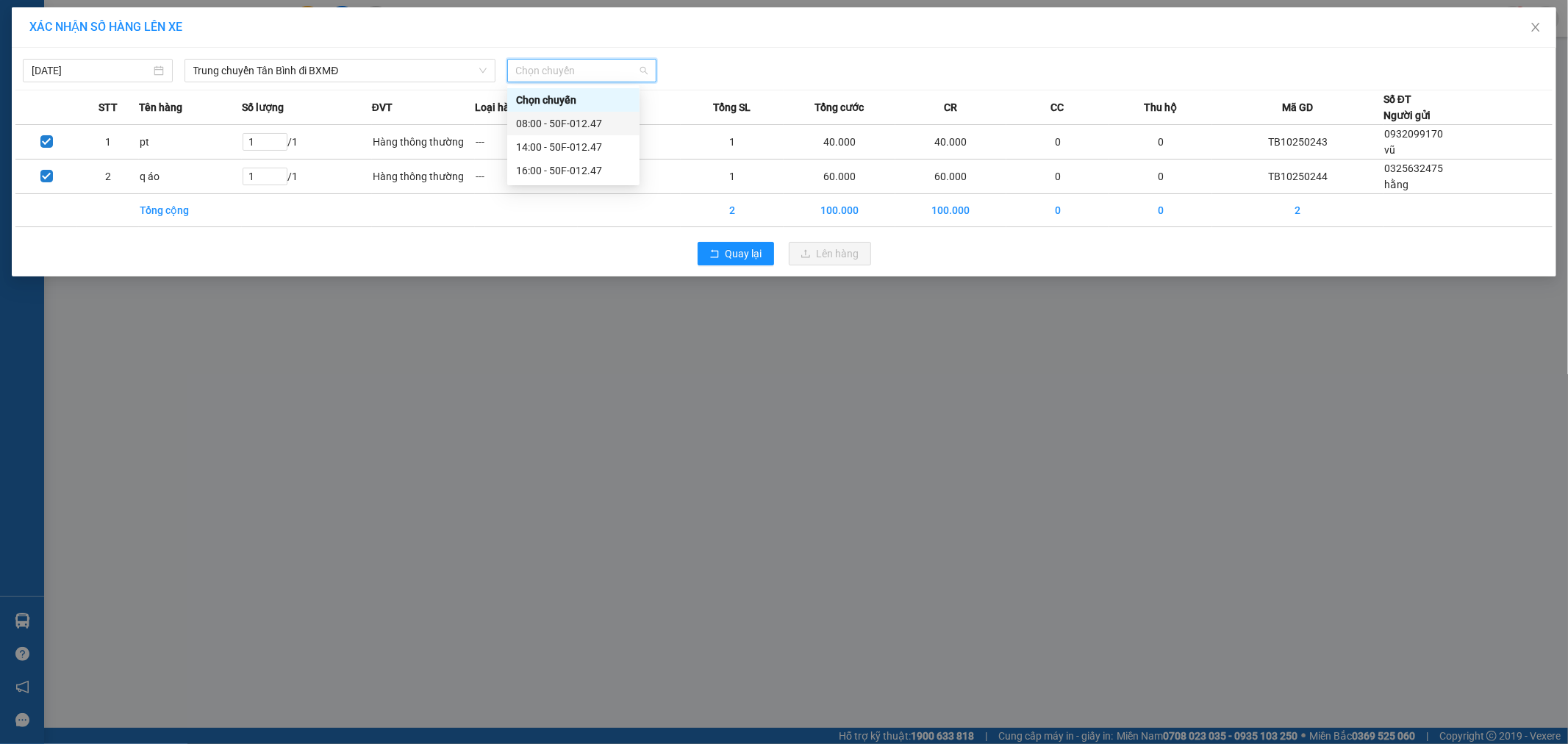
click at [598, 123] on div "08:00 - 50F-012.47" at bounding box center [574, 123] width 114 height 16
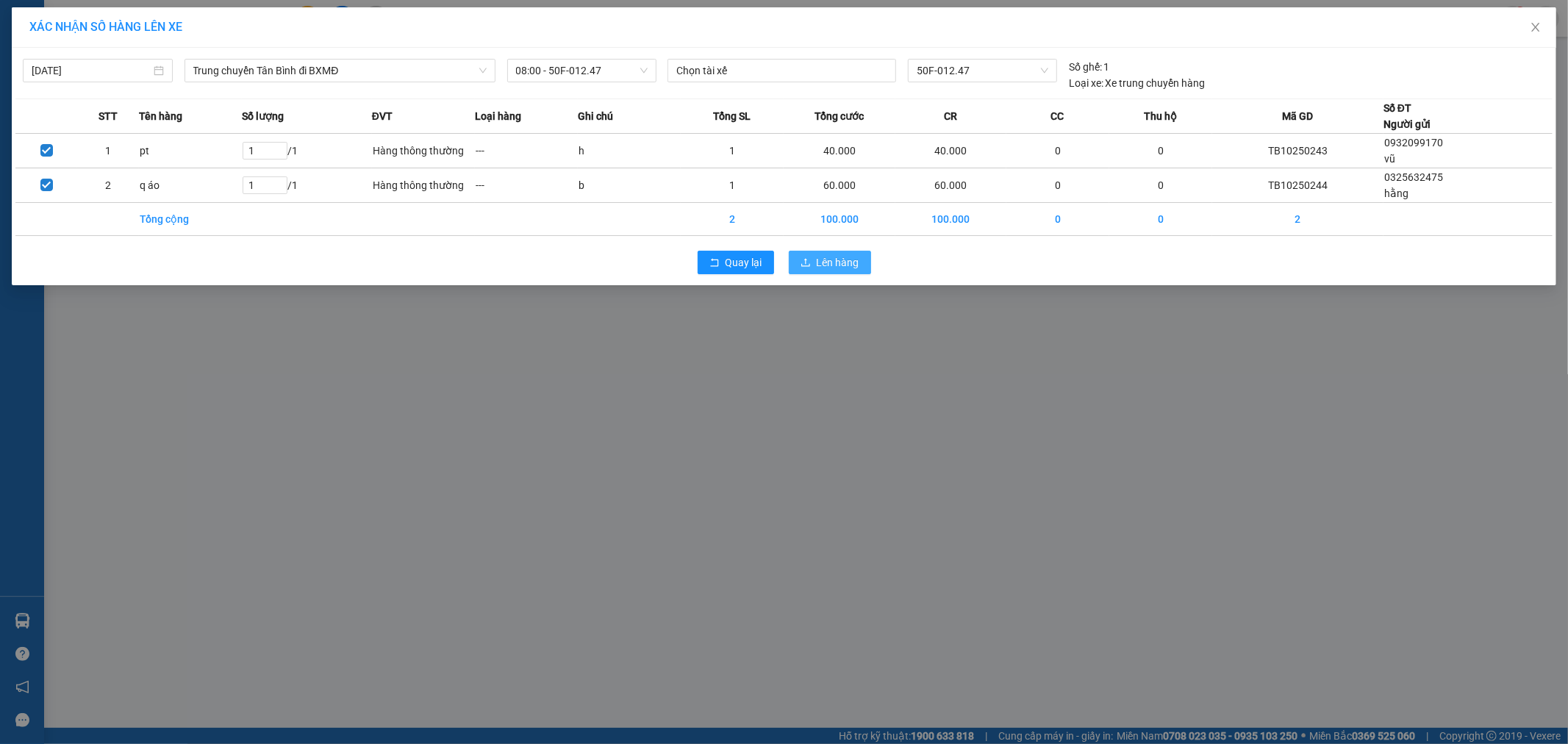
click at [815, 261] on button "Lên hàng" at bounding box center [831, 262] width 83 height 24
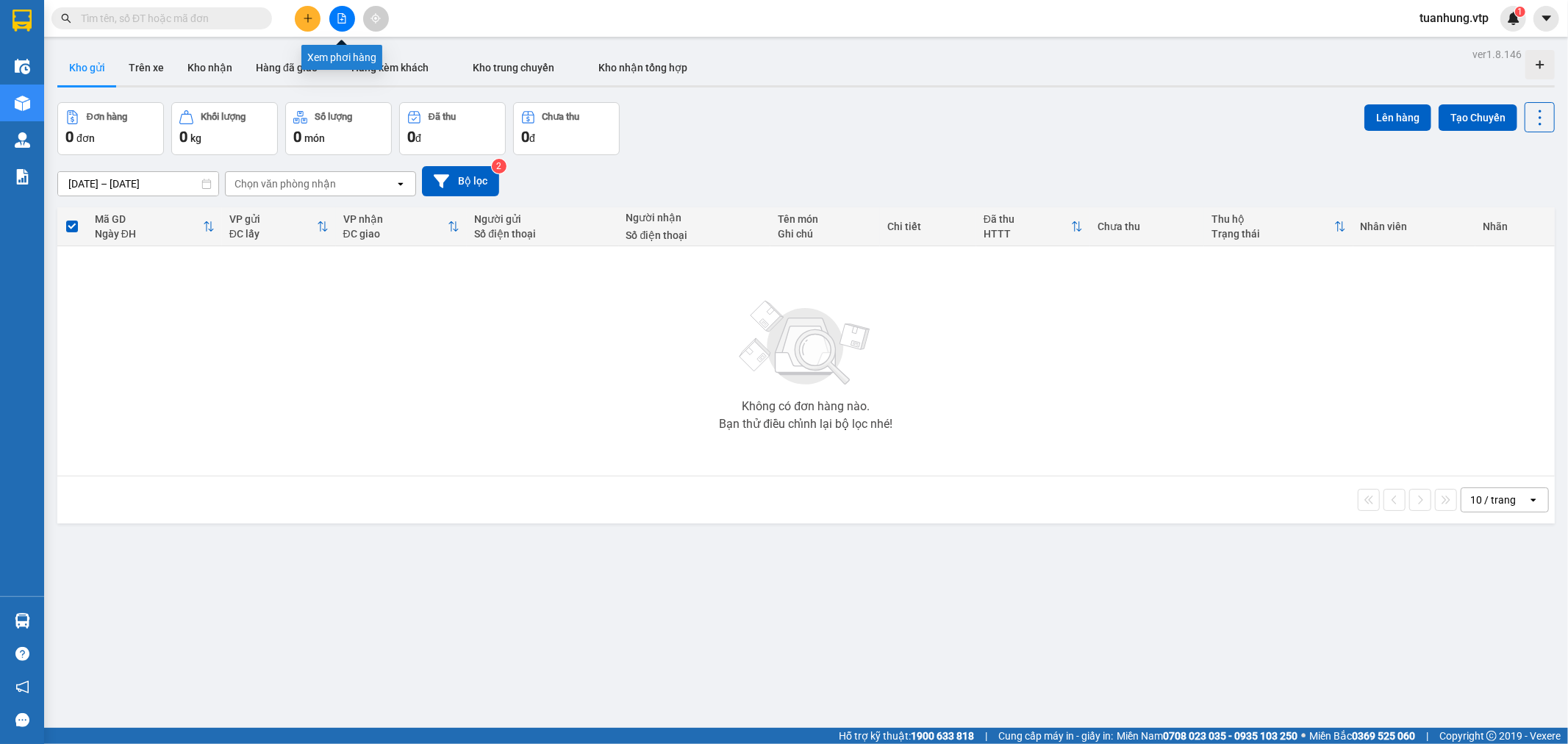
click at [340, 12] on button at bounding box center [342, 19] width 26 height 26
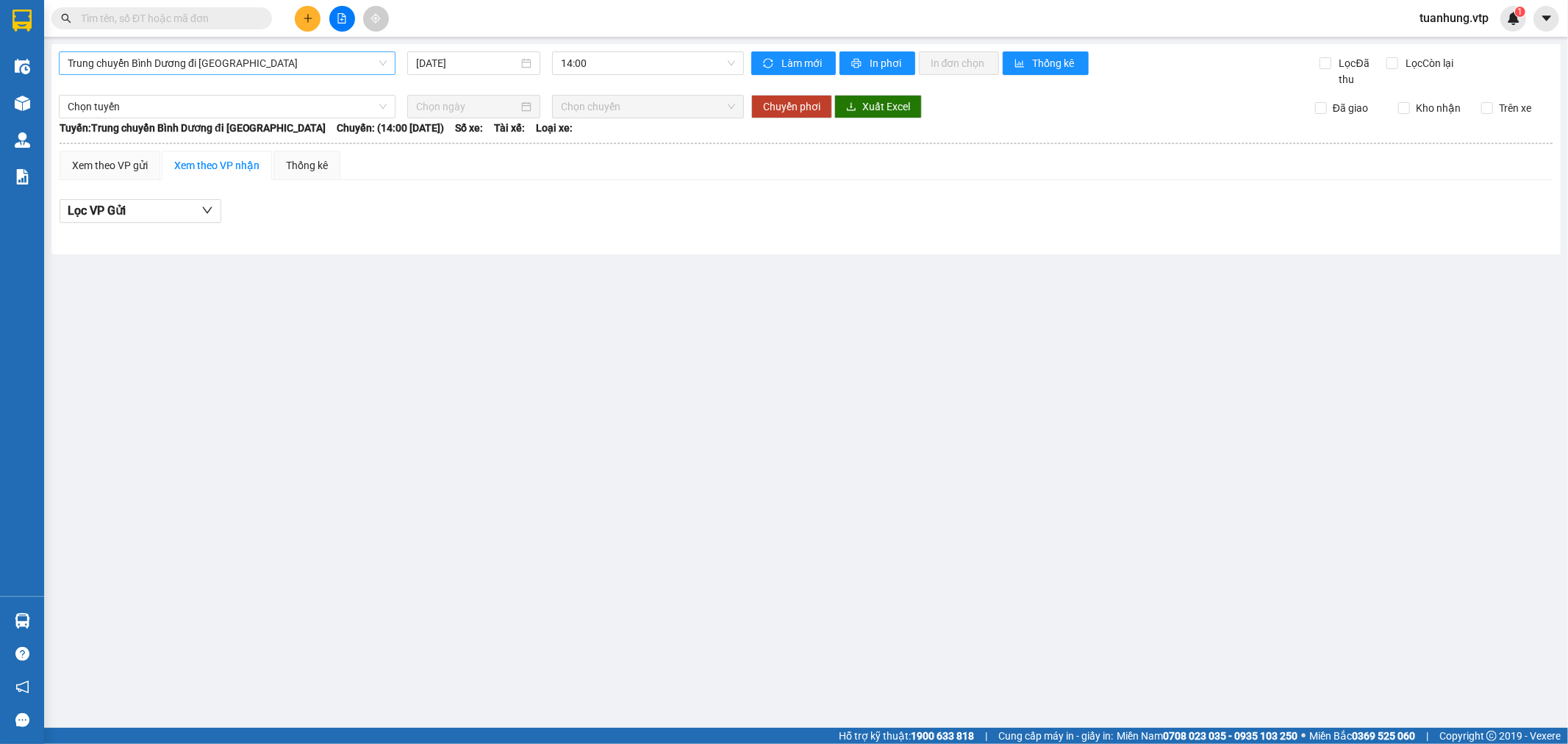
click at [386, 59] on span "Trung chuyển Bình Dương đi [GEOGRAPHIC_DATA]" at bounding box center [228, 63] width 319 height 22
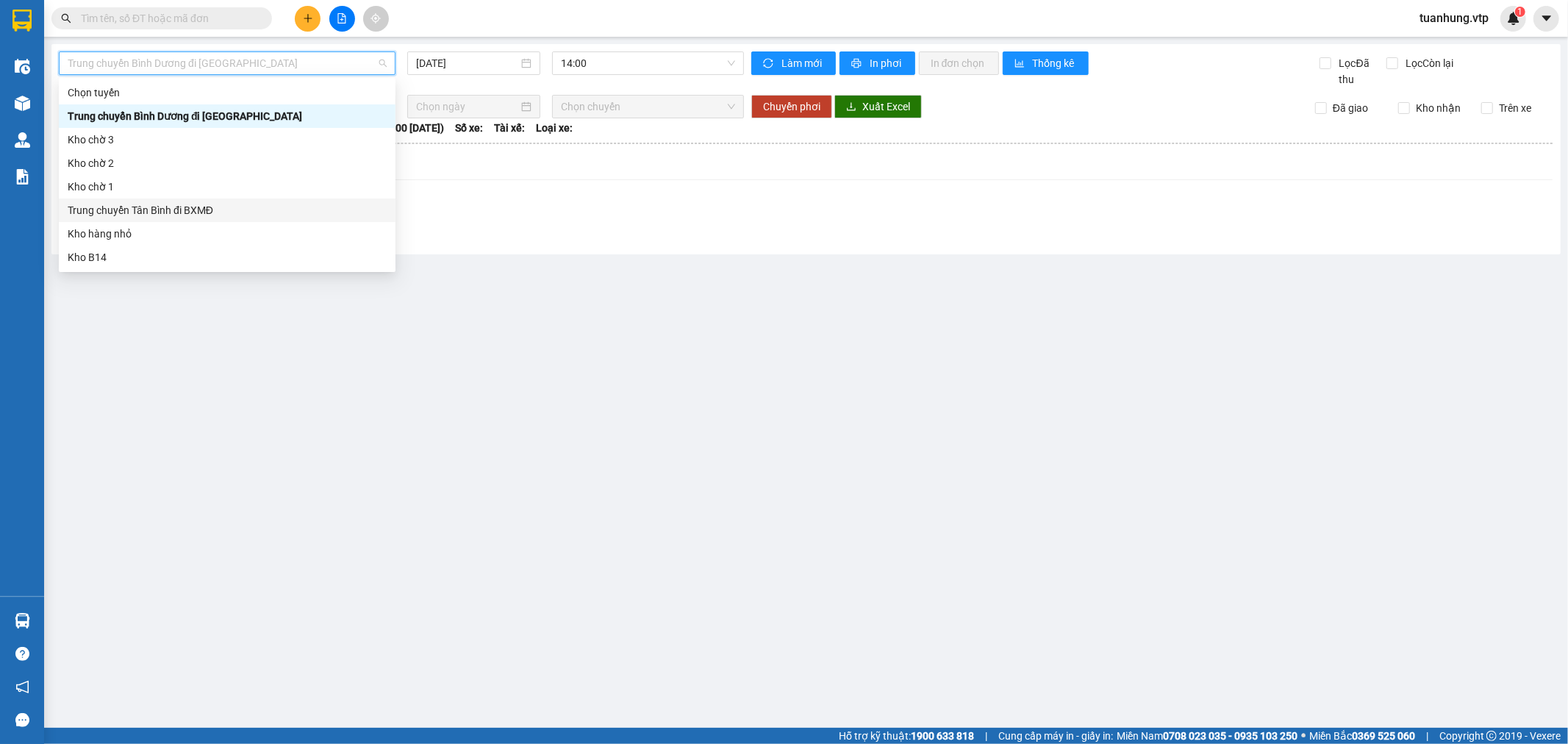
click at [201, 210] on div "Trung chuyển Tân Bình đi BXMĐ" at bounding box center [228, 210] width 319 height 16
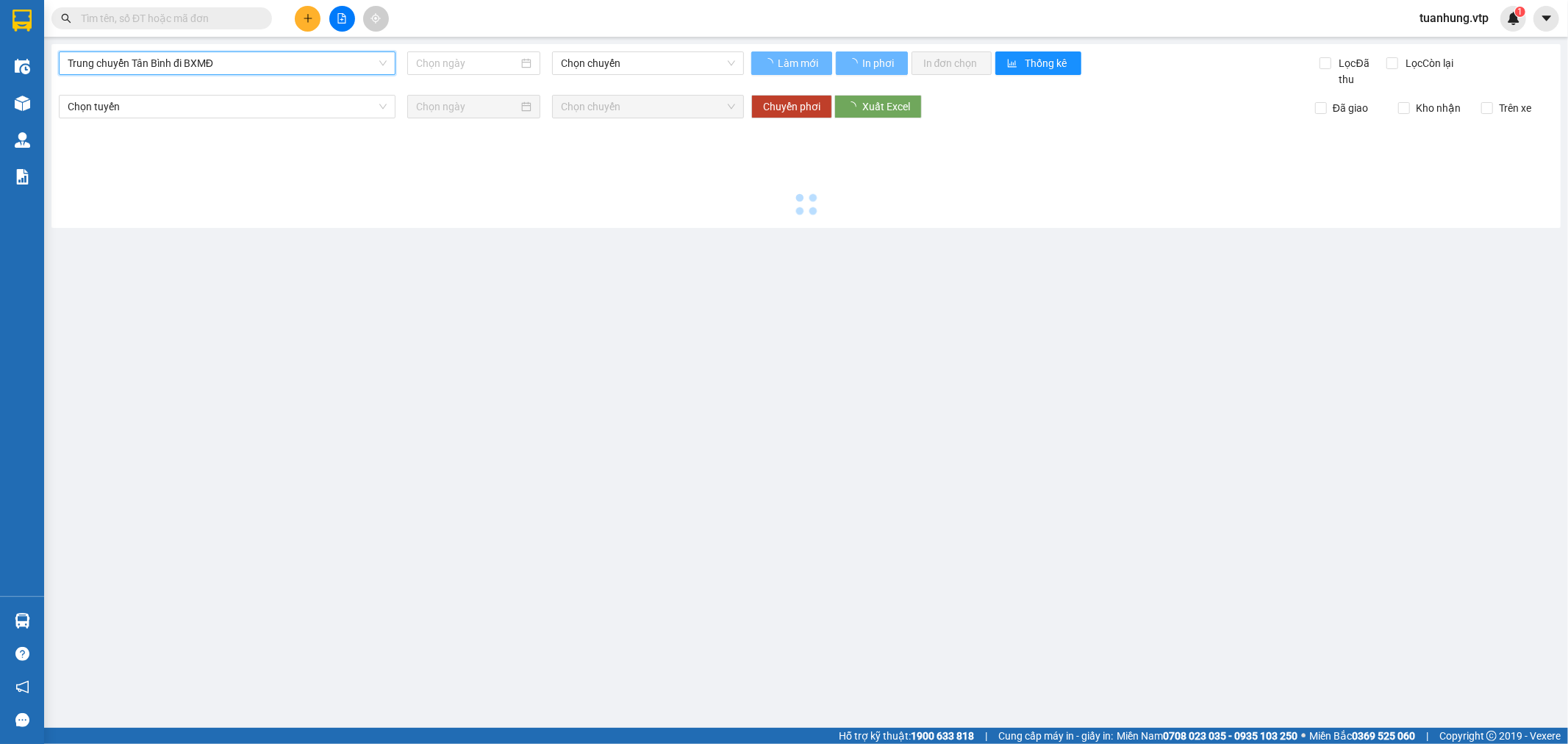
type input "[DATE]"
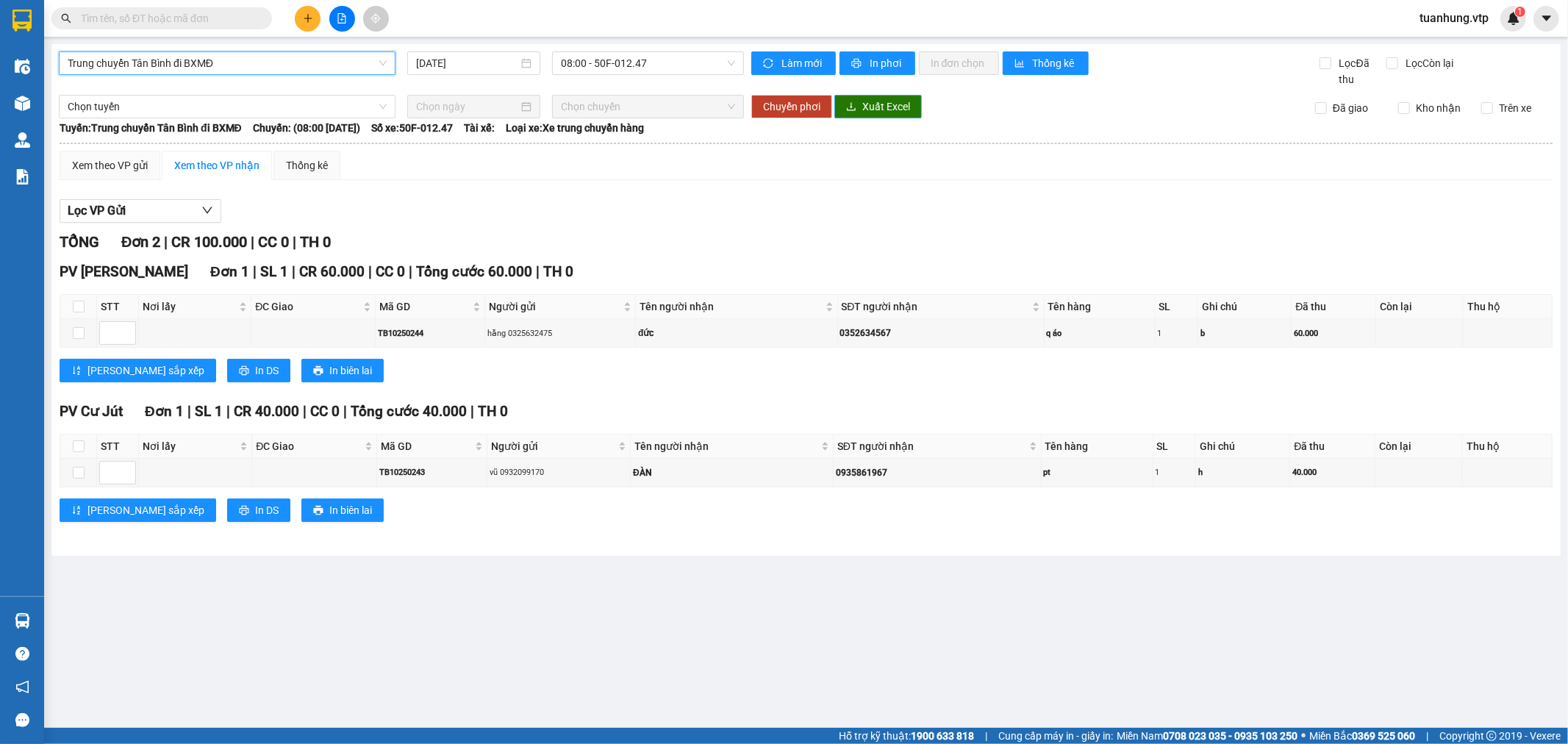
click at [870, 101] on span "Xuất Excel" at bounding box center [886, 106] width 47 height 16
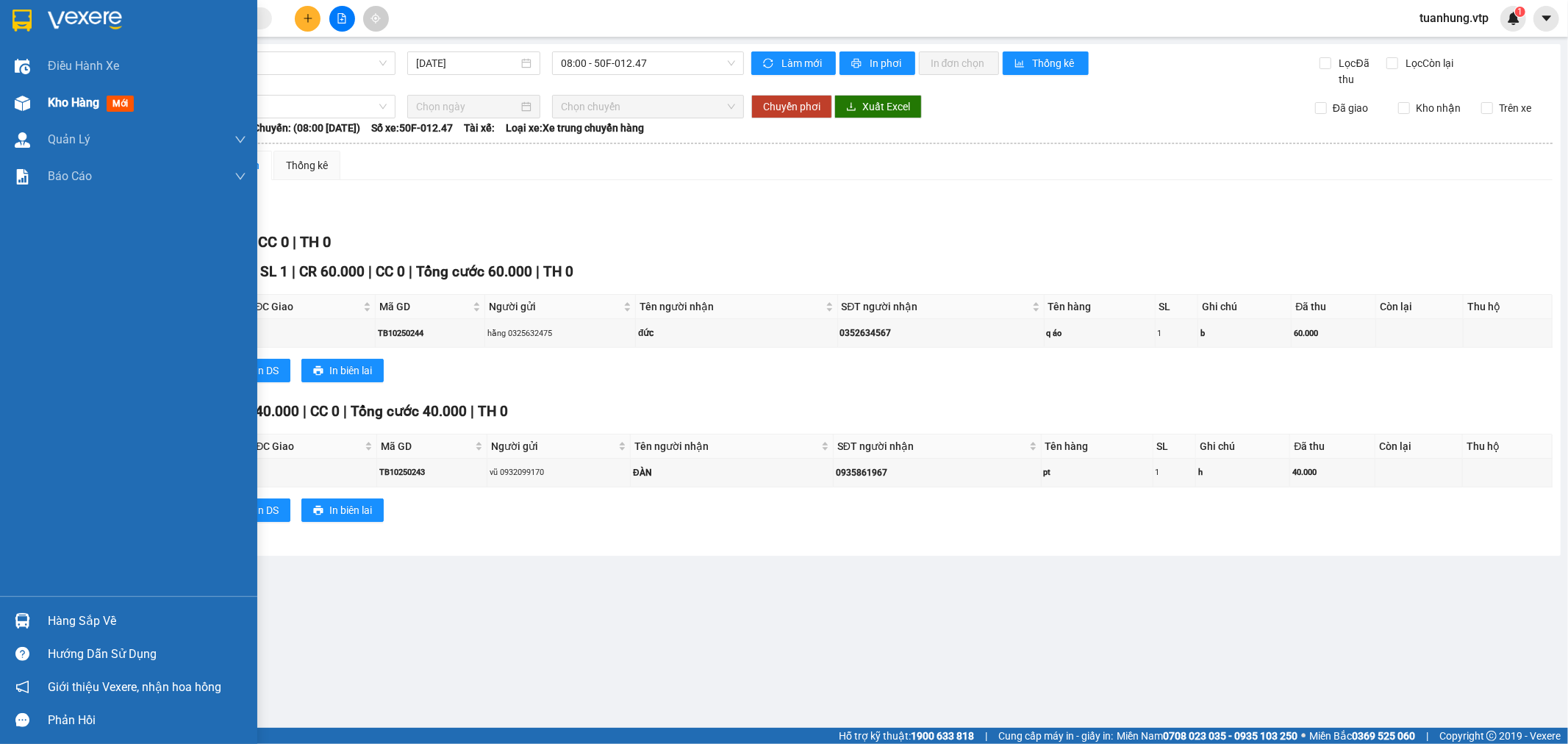
click at [34, 94] on div at bounding box center [23, 103] width 26 height 26
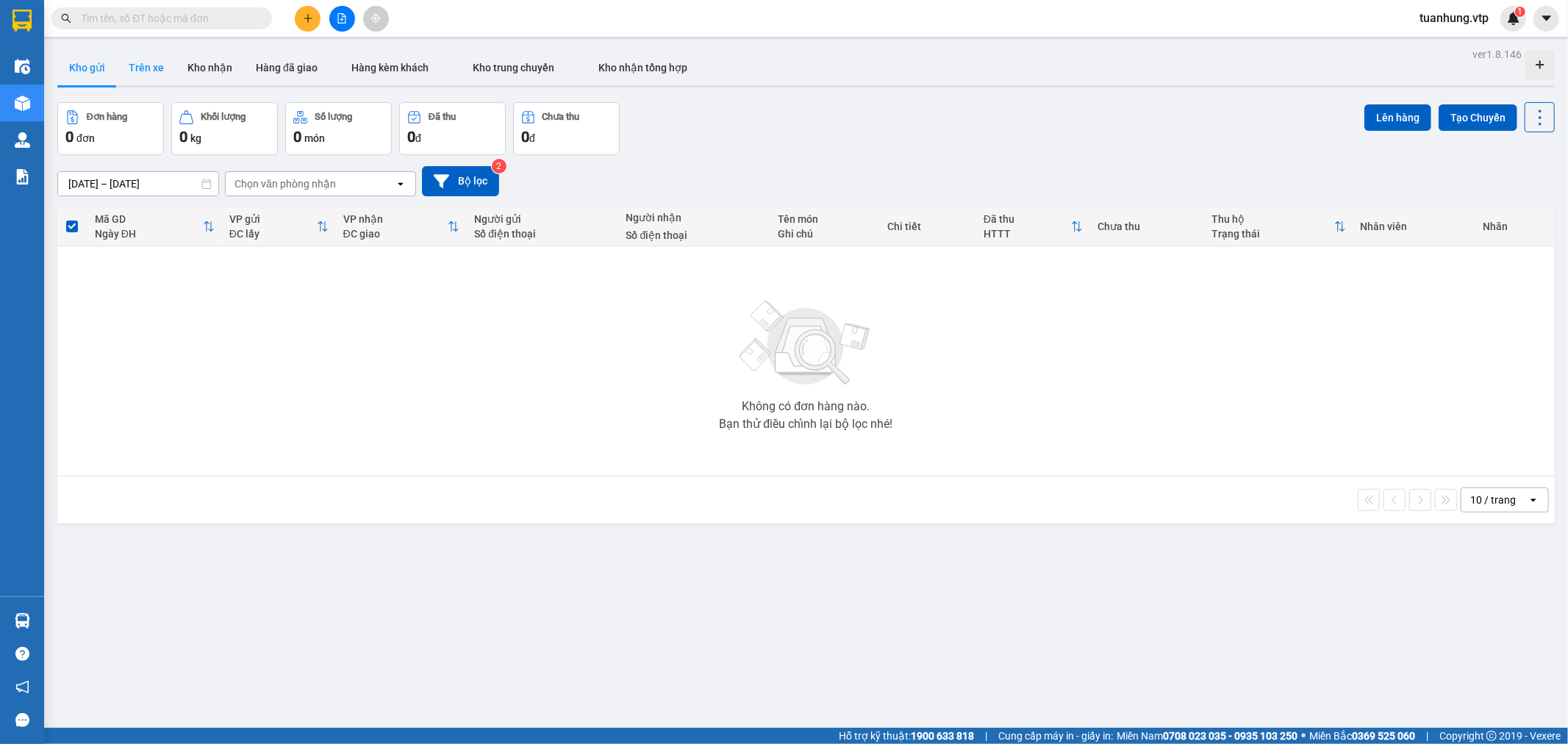
click at [136, 61] on button "Trên xe" at bounding box center [147, 68] width 59 height 35
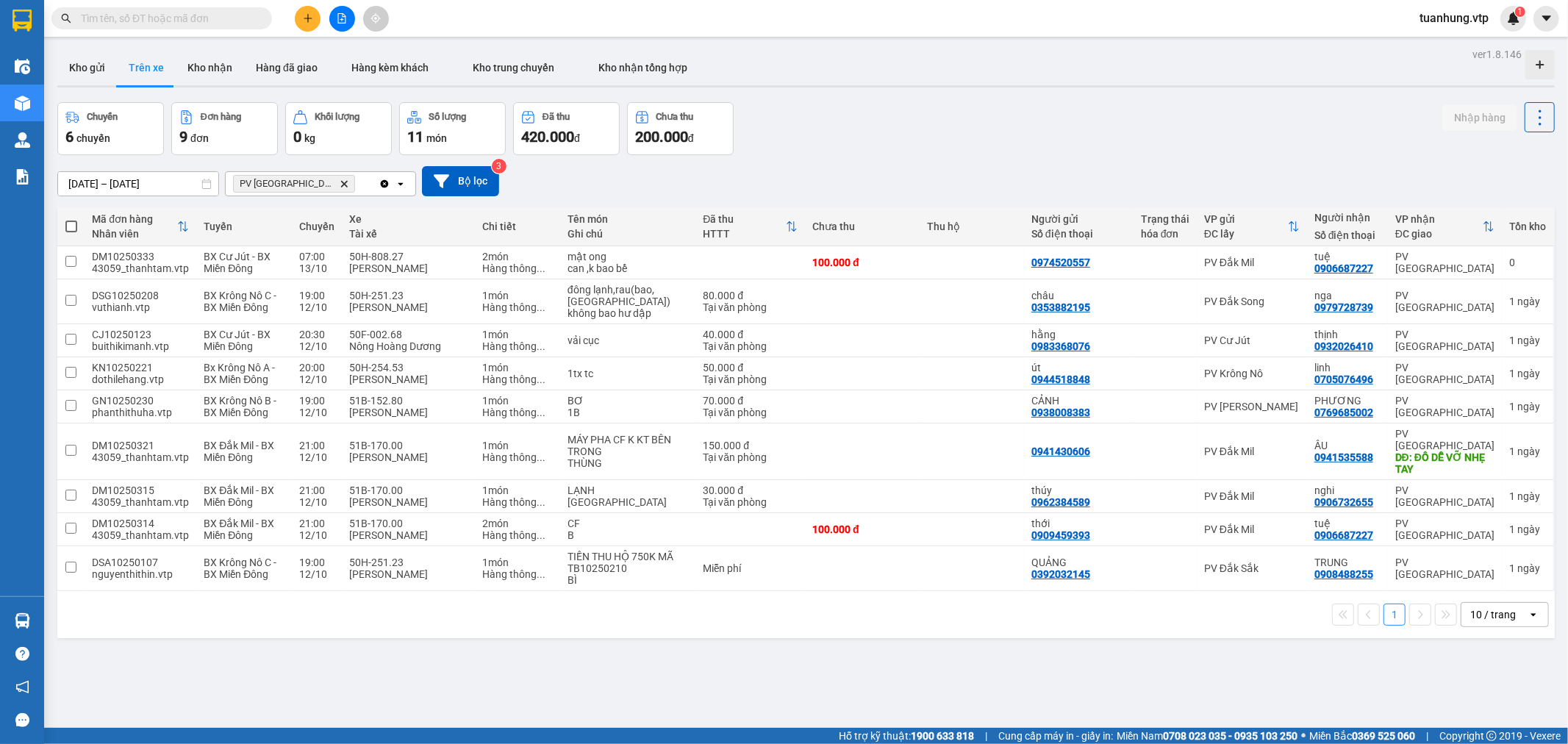
click at [545, 662] on div "ver 1.8.146 Kho gửi Trên xe Kho nhận Hàng đã giao Hàng kèm khách Kho trung chuy…" at bounding box center [806, 416] width 1510 height 744
click at [1287, 481] on td "PV Đắk Mil" at bounding box center [1253, 497] width 110 height 34
checkbox input "true"
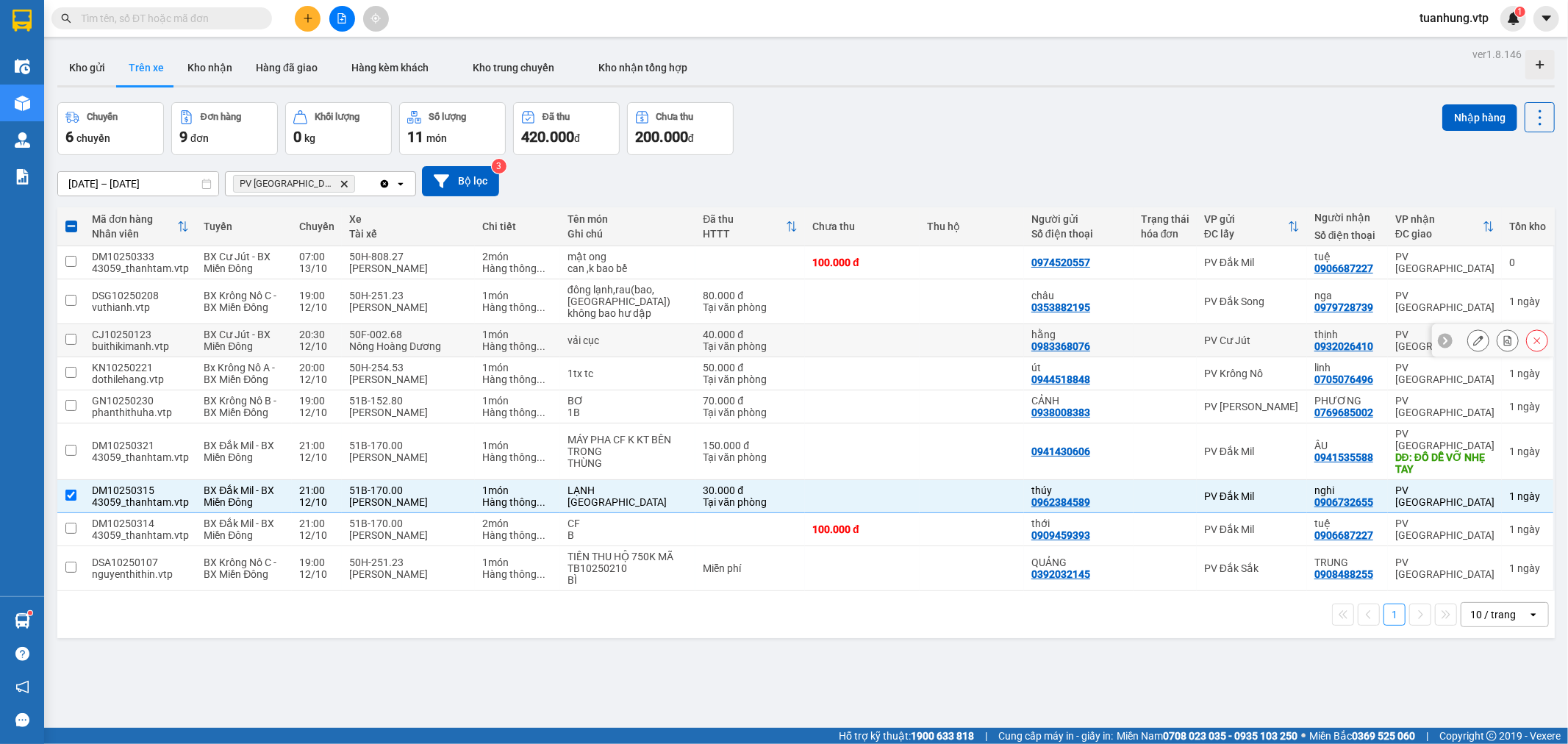
click at [1292, 334] on td "PV Cư Jút" at bounding box center [1253, 341] width 110 height 34
checkbox input "true"
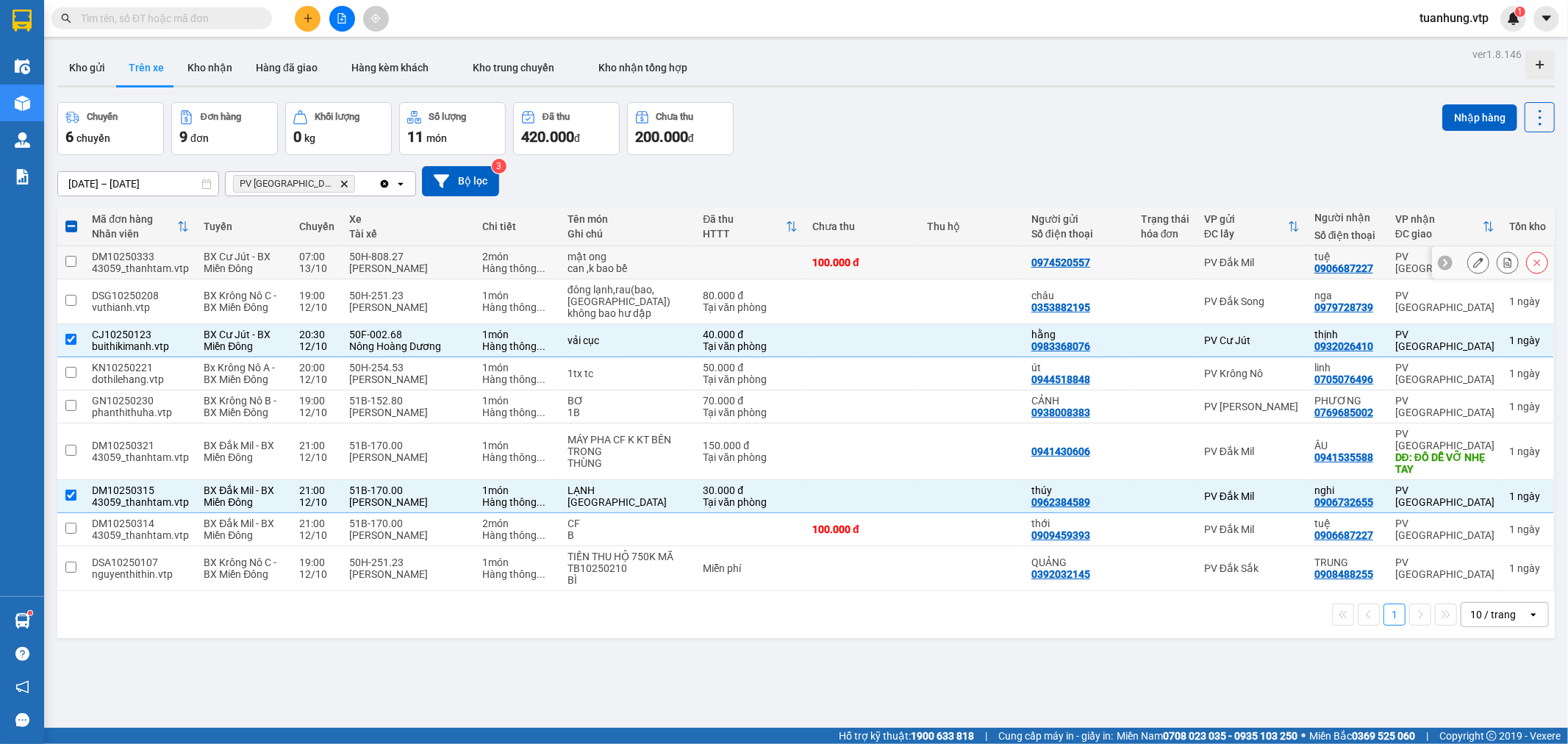
click at [1288, 274] on td "PV Đắk Mil" at bounding box center [1253, 263] width 110 height 34
checkbox input "true"
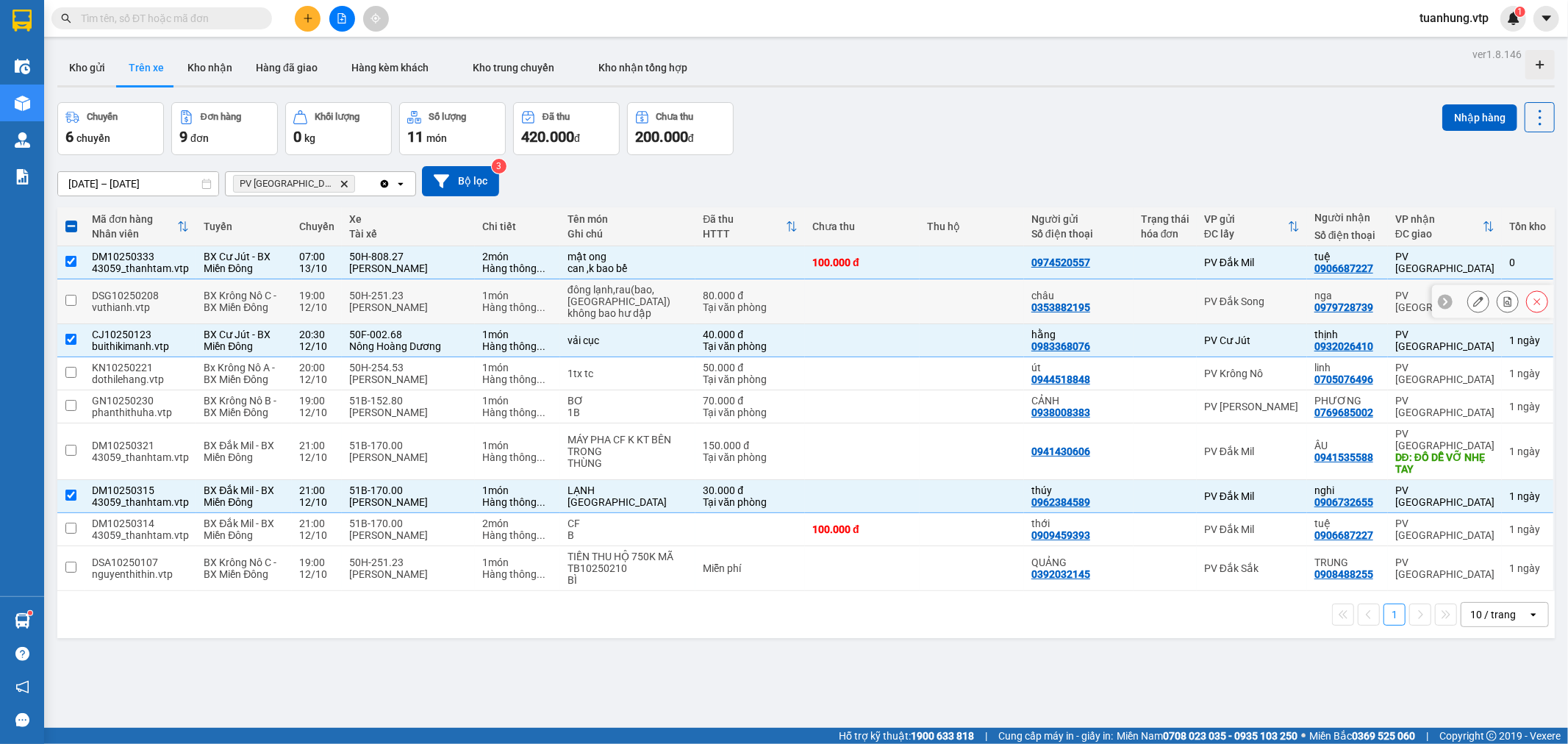
click at [1218, 300] on div "PV Đắk Song" at bounding box center [1252, 302] width 96 height 12
checkbox input "true"
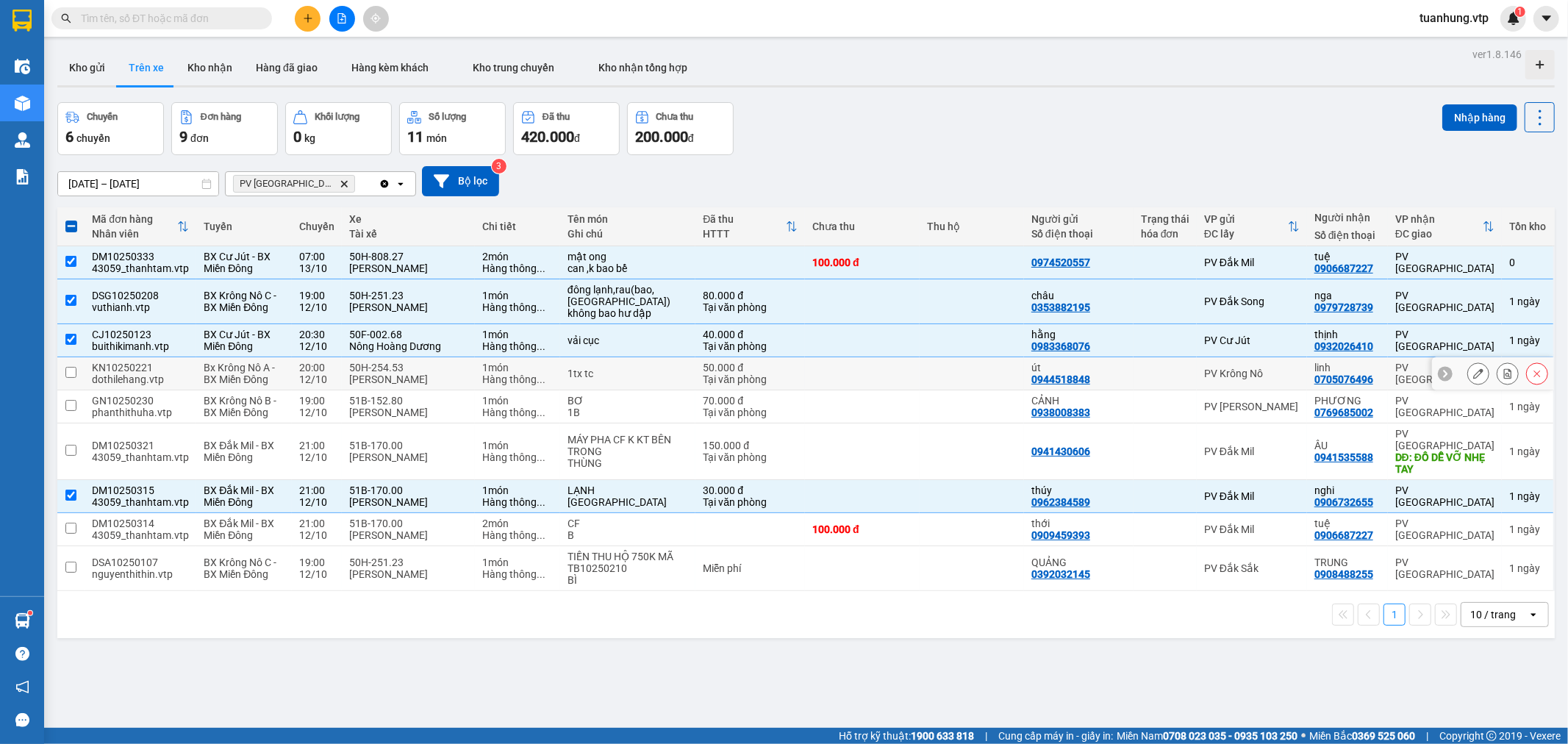
click at [1212, 369] on td "PV Krông Nô" at bounding box center [1253, 374] width 110 height 34
checkbox input "true"
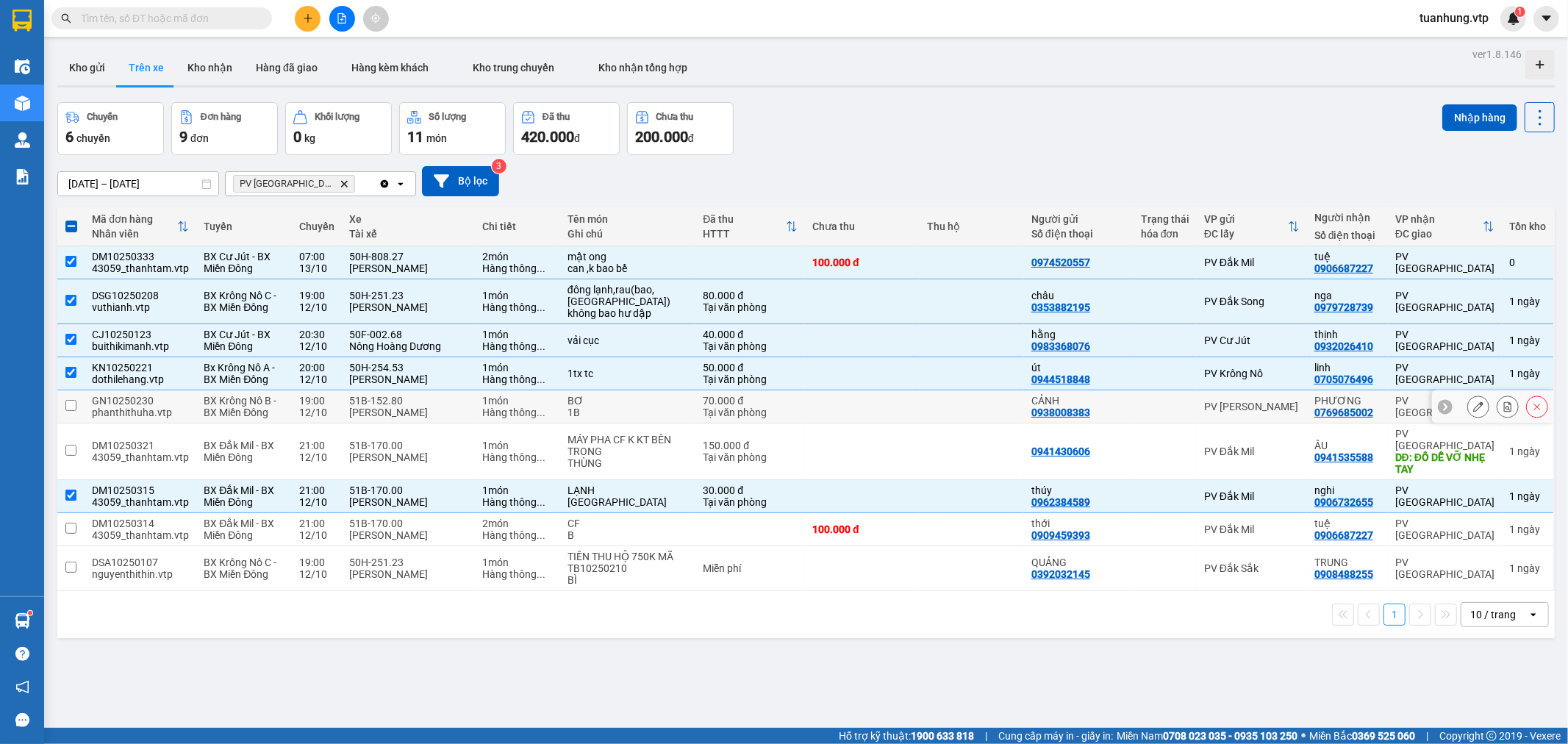
click at [1160, 401] on div at bounding box center [1165, 407] width 48 height 12
checkbox input "true"
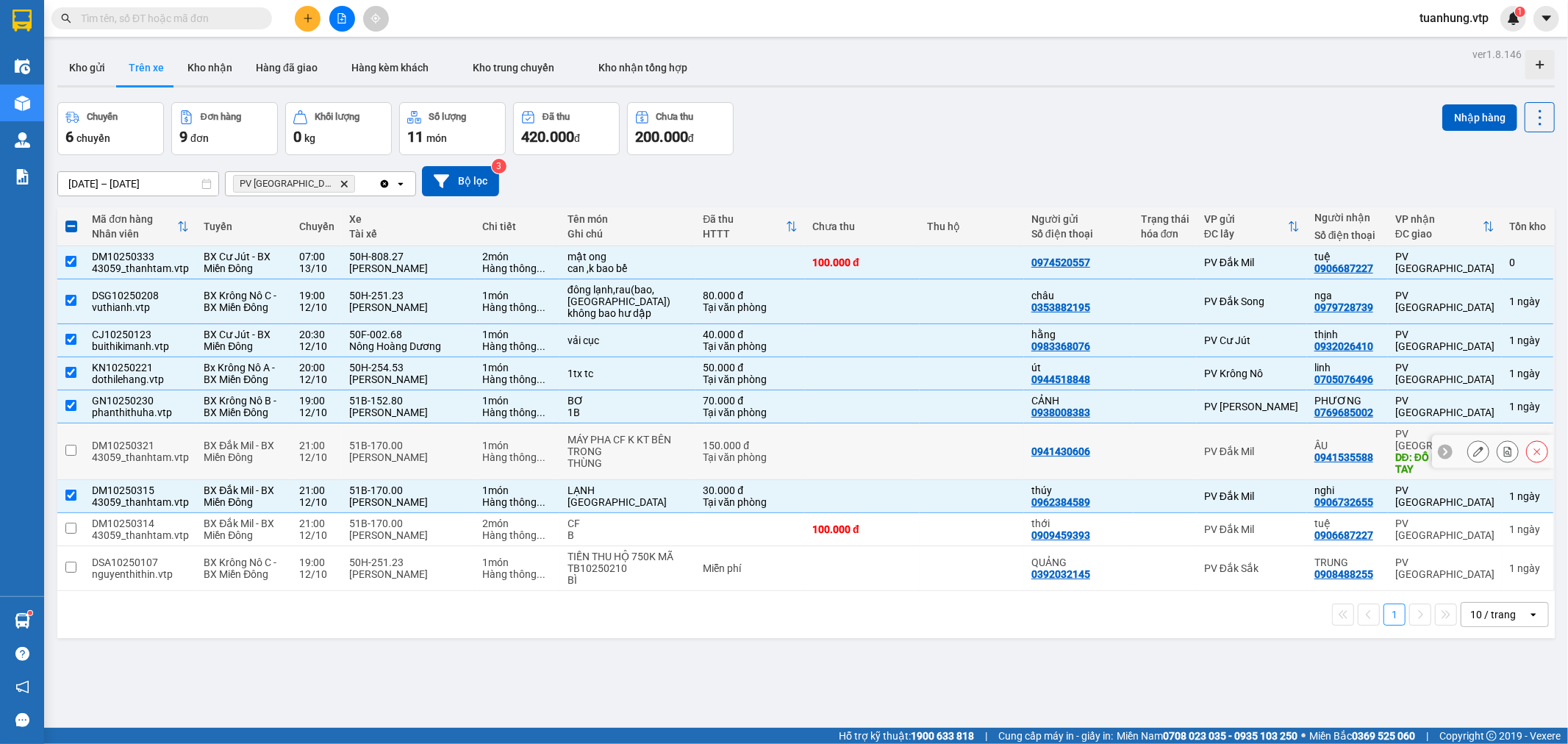
click at [1133, 442] on td at bounding box center [1165, 451] width 63 height 56
checkbox input "true"
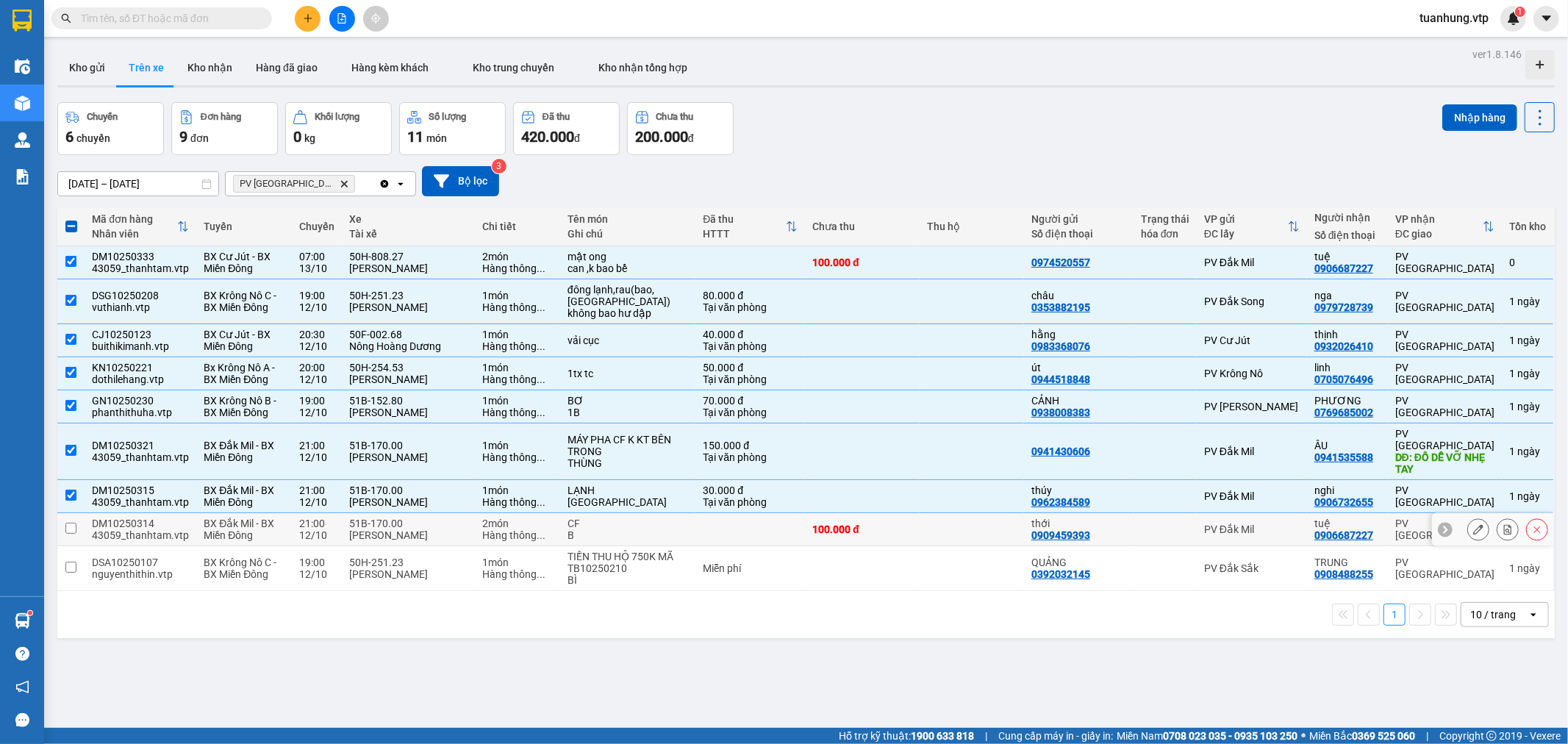
click at [1089, 517] on div "thới 0909459393" at bounding box center [1079, 529] width 95 height 24
checkbox input "true"
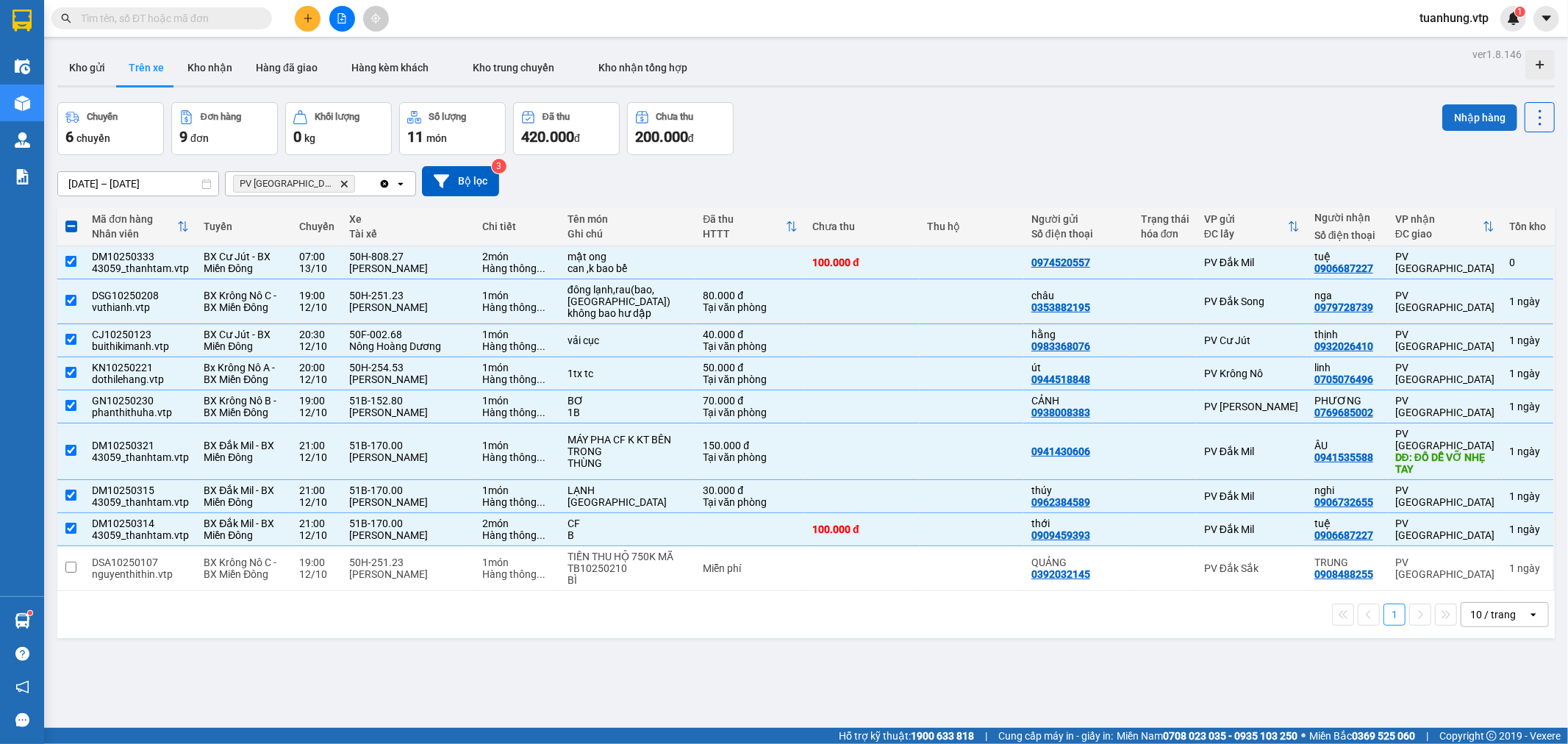
click at [1470, 118] on button "Nhập hàng" at bounding box center [1480, 117] width 75 height 27
checkbox input "false"
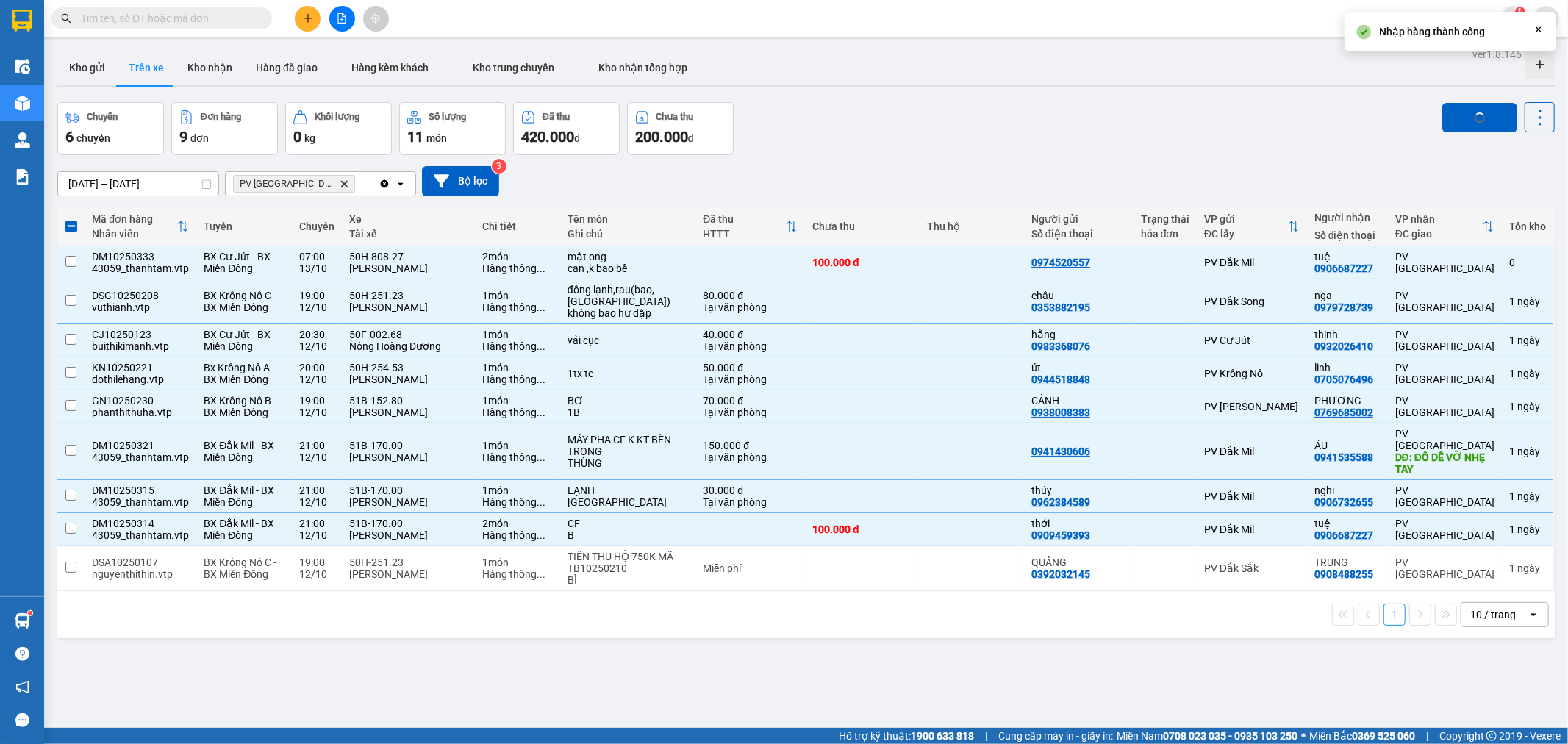
checkbox input "false"
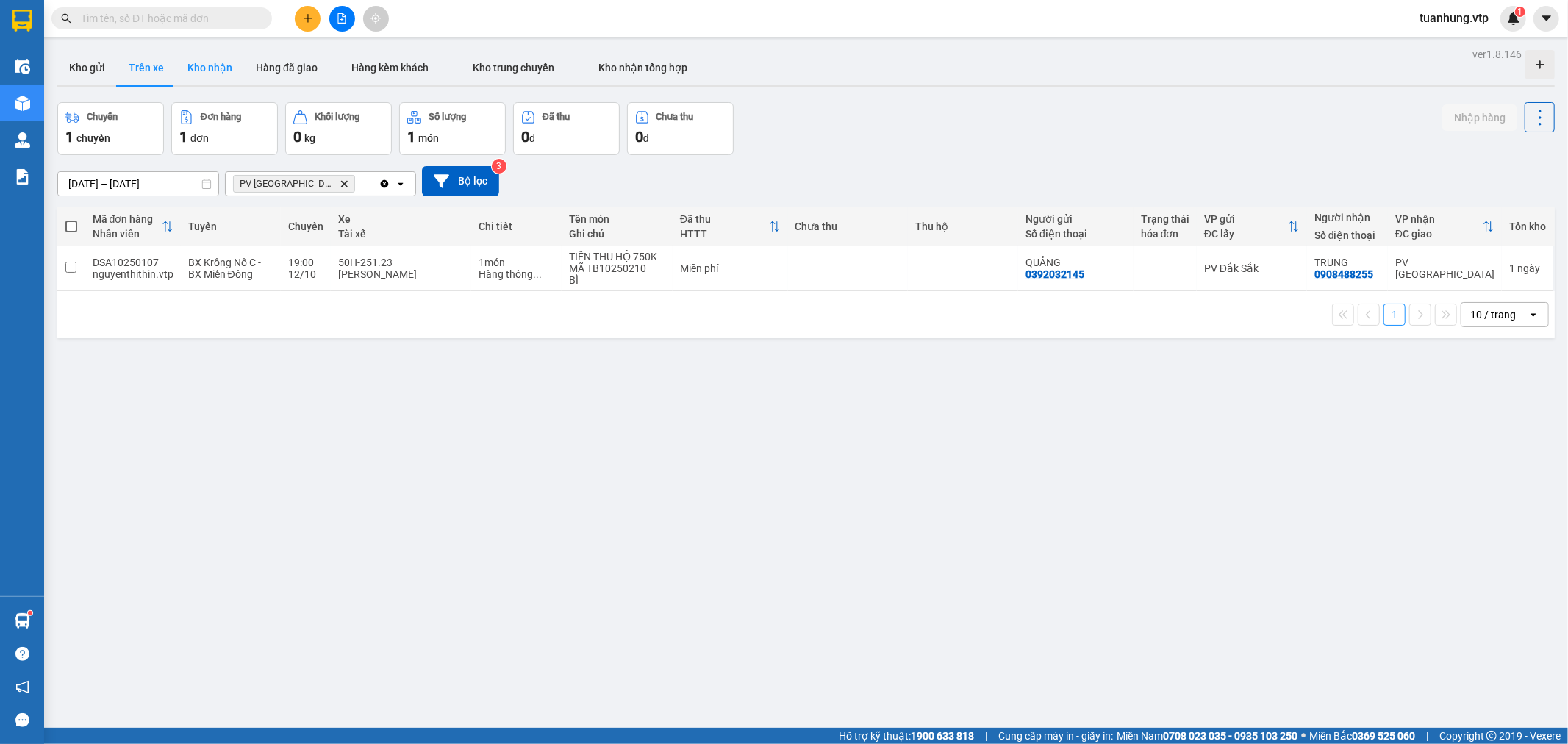
click at [193, 71] on button "Kho nhận" at bounding box center [209, 68] width 68 height 35
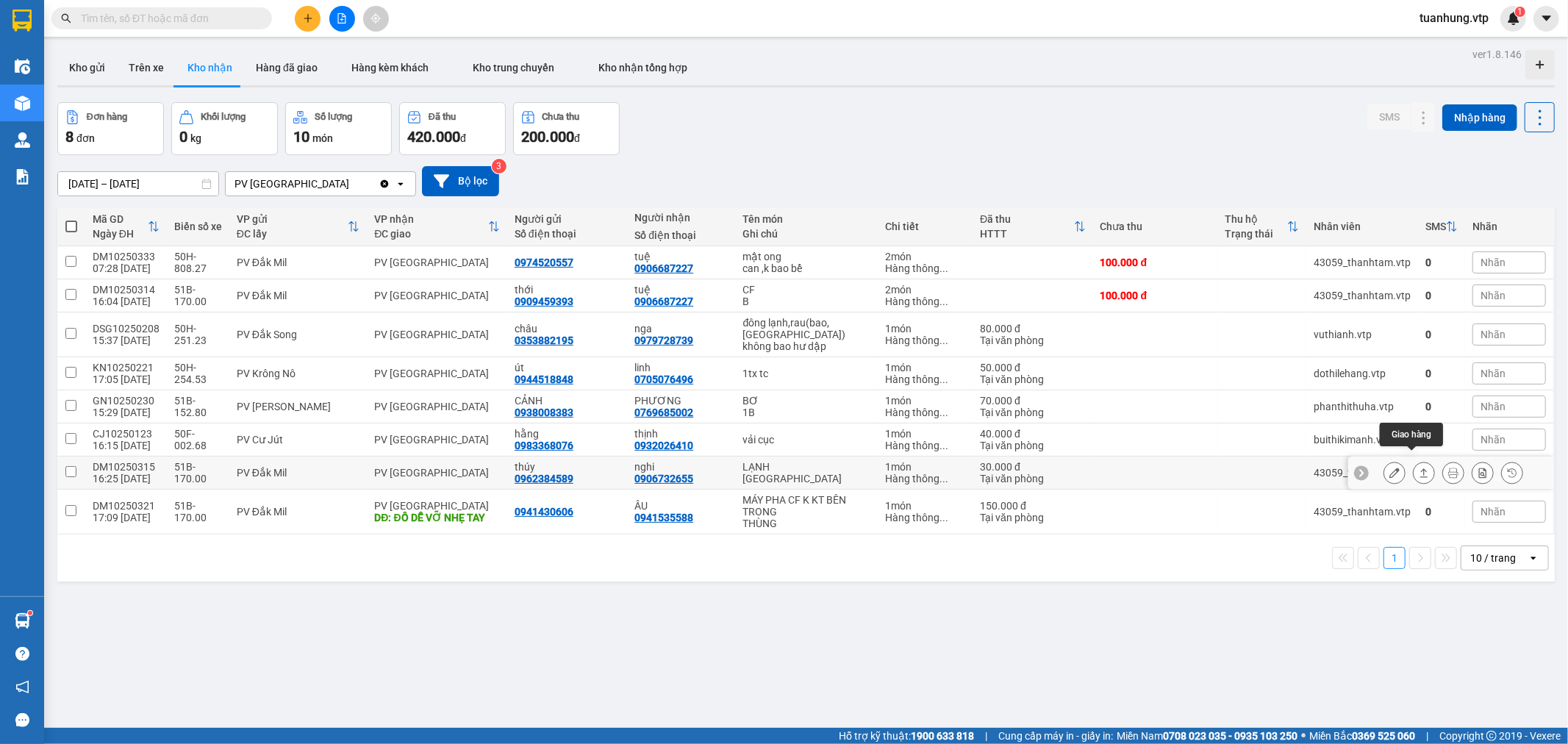
click at [1419, 468] on icon at bounding box center [1424, 473] width 10 height 10
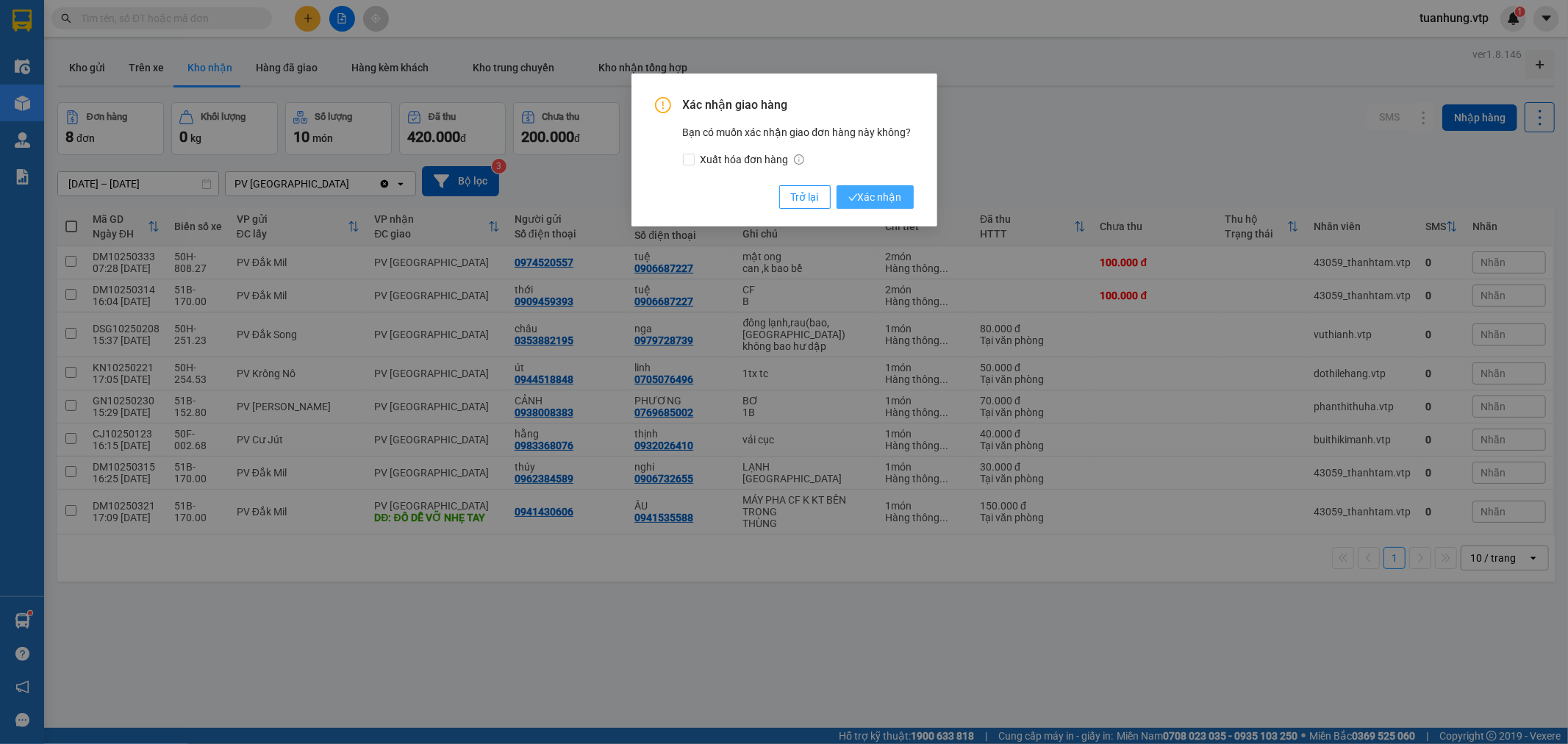
click at [876, 200] on span "Xác nhận" at bounding box center [875, 197] width 53 height 16
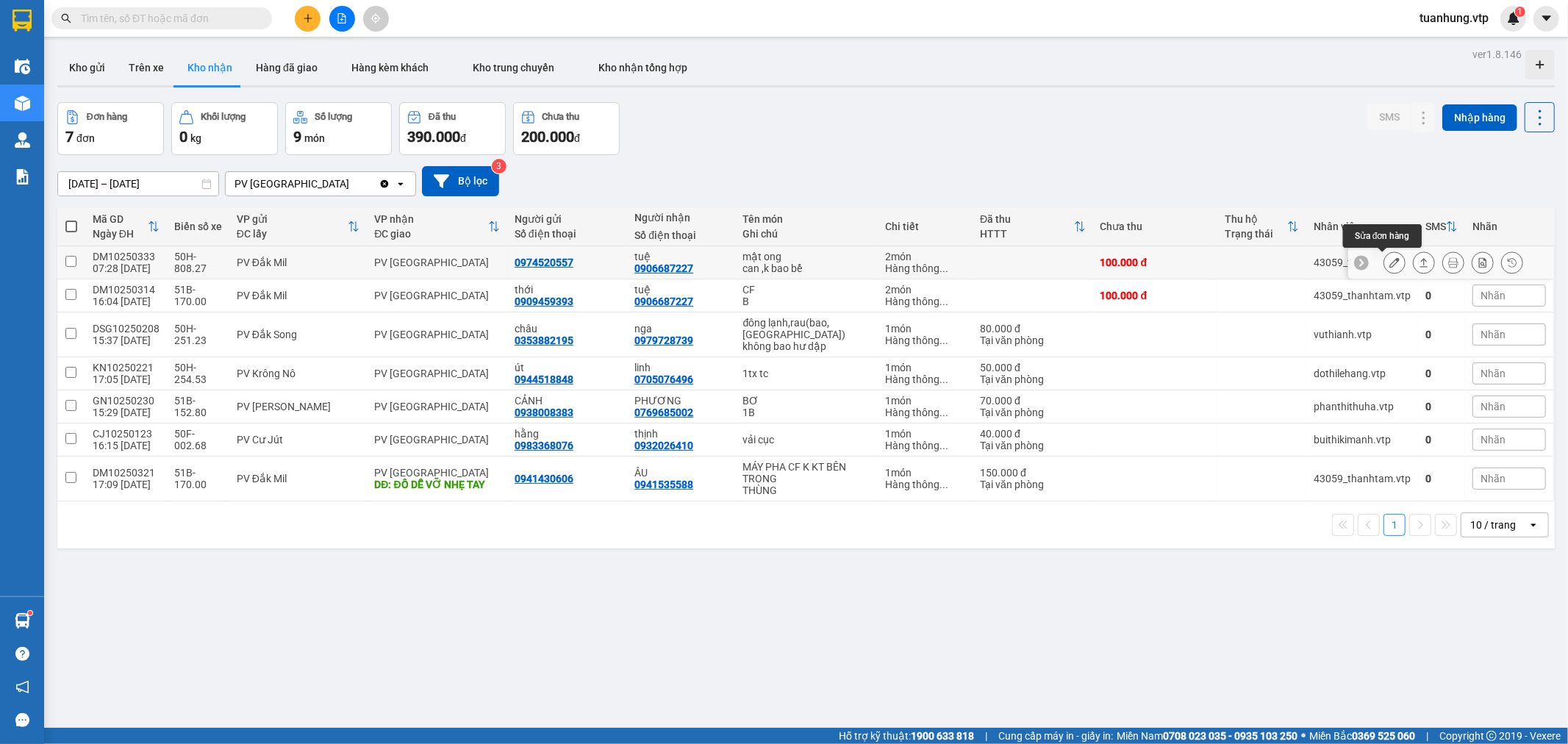
click at [1390, 266] on icon at bounding box center [1395, 262] width 10 height 10
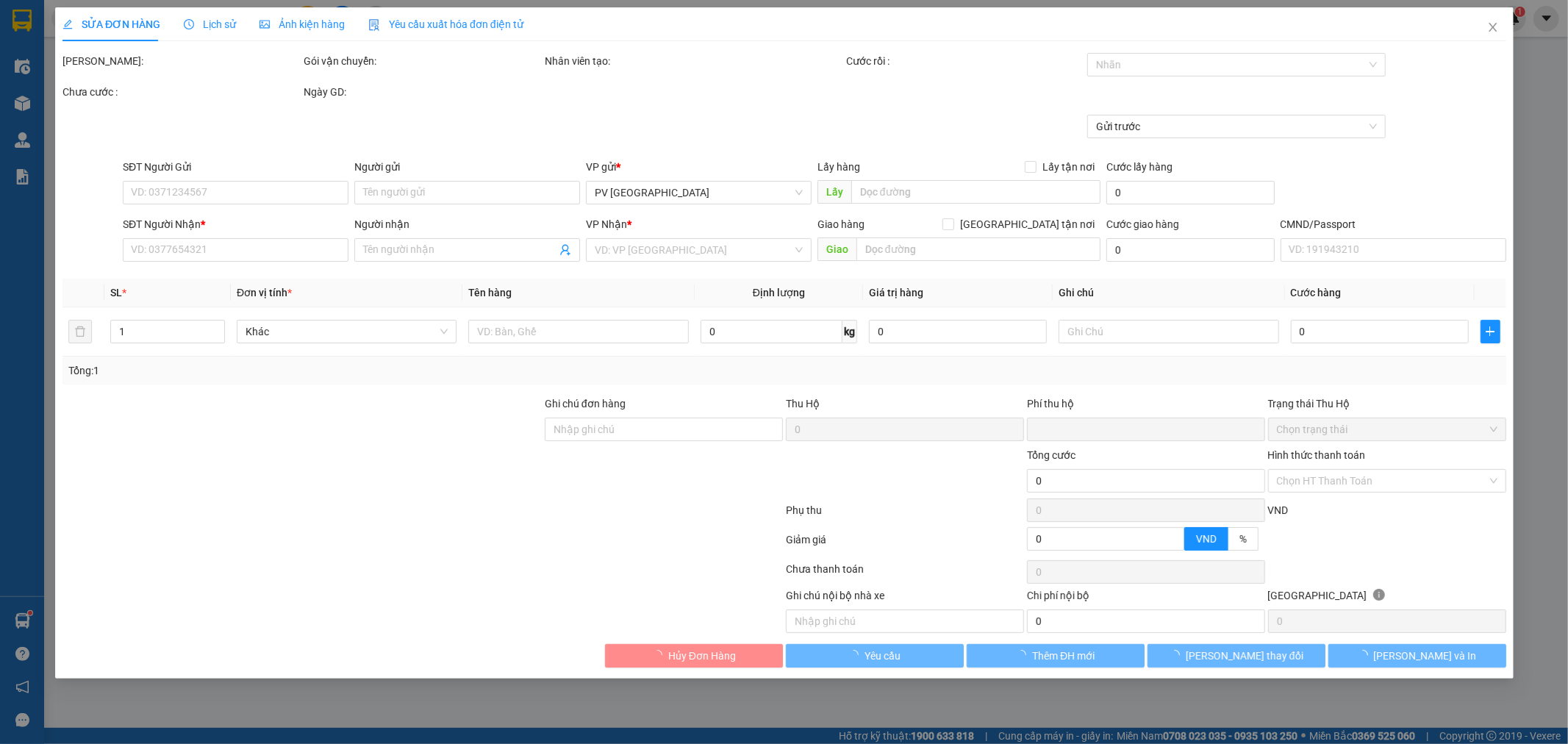
type input "0974520557"
type input "0906687227"
type input "tuệ"
type input "0"
type input "100.000"
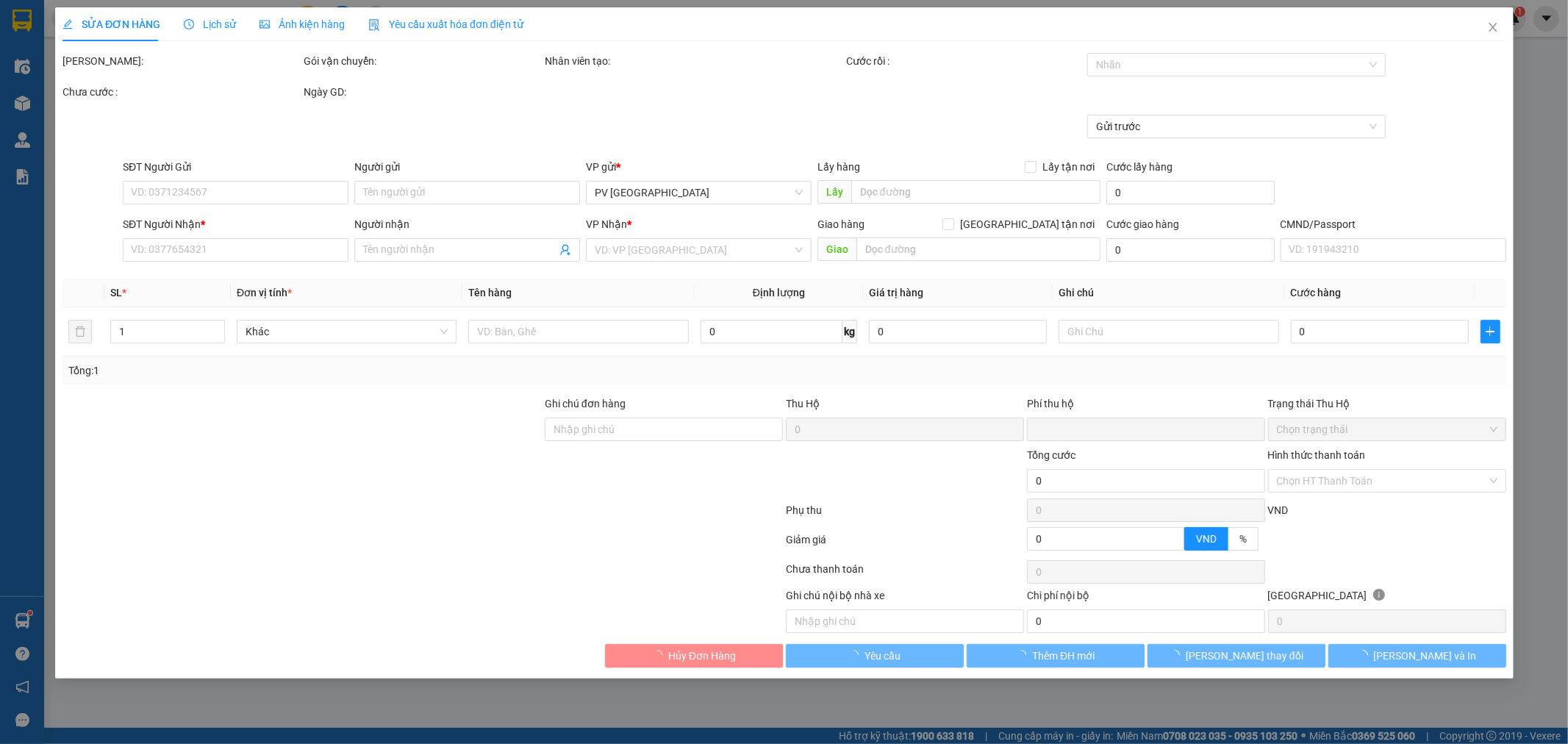
type input "100.000"
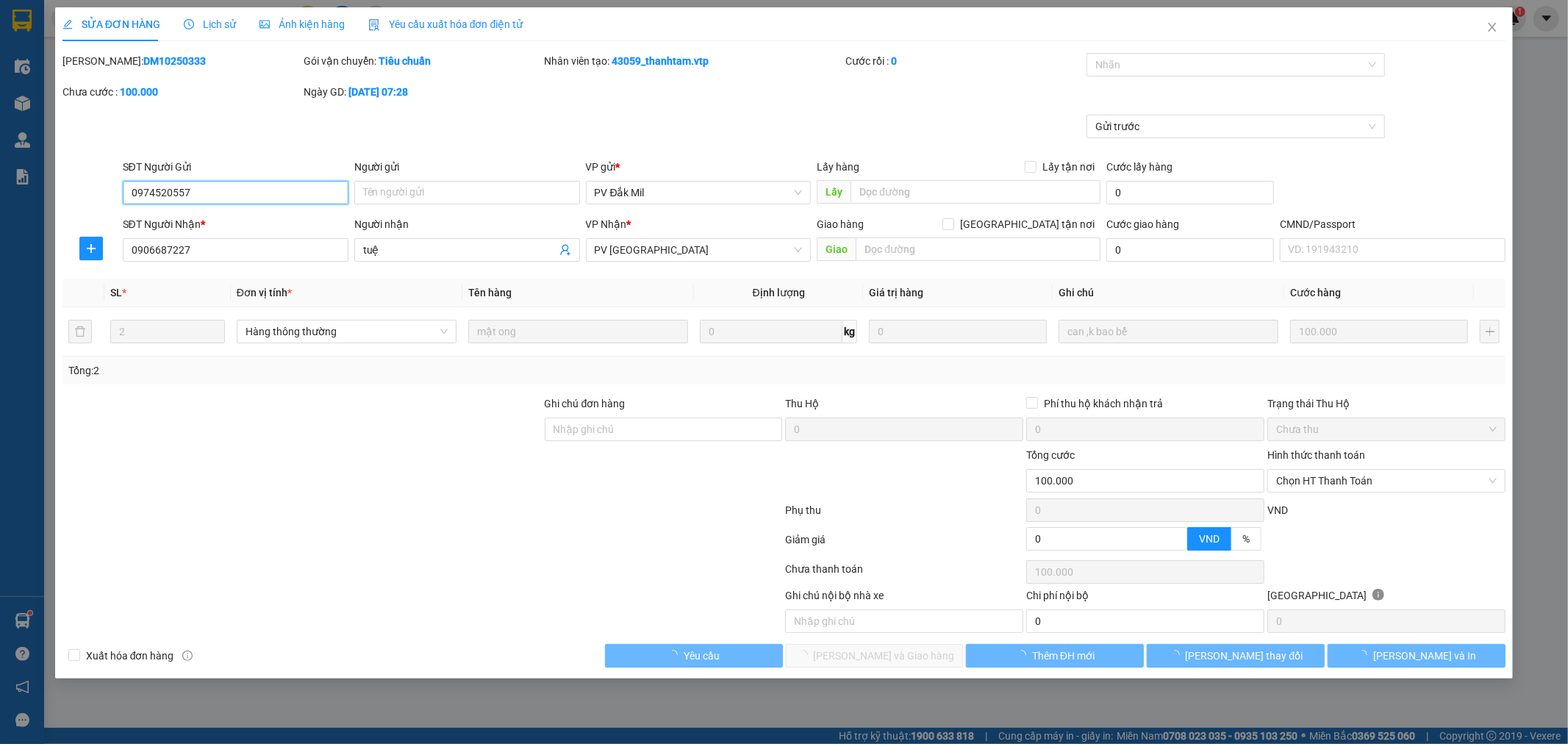
type input "5.000"
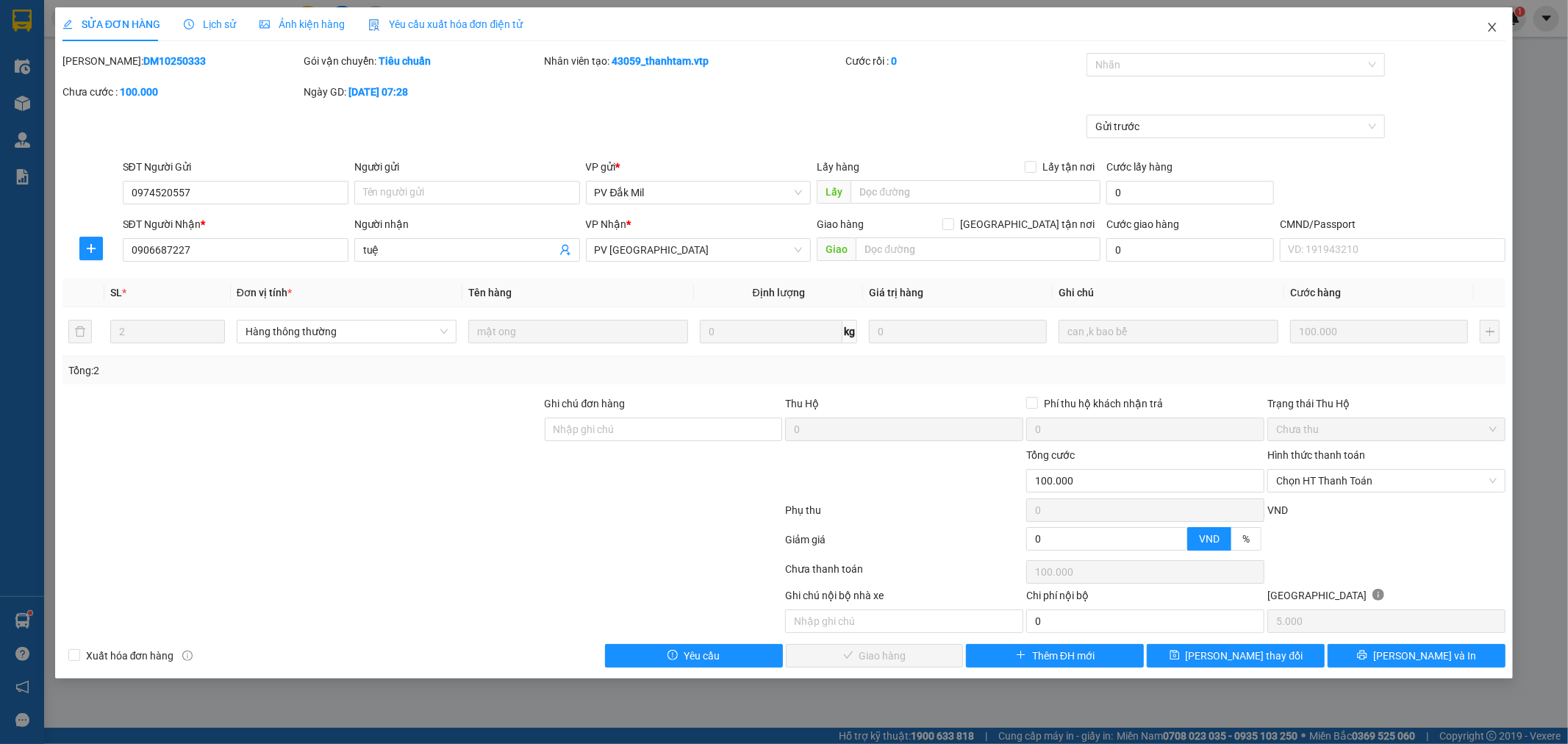
click at [1493, 31] on icon "close" at bounding box center [1493, 28] width 12 height 12
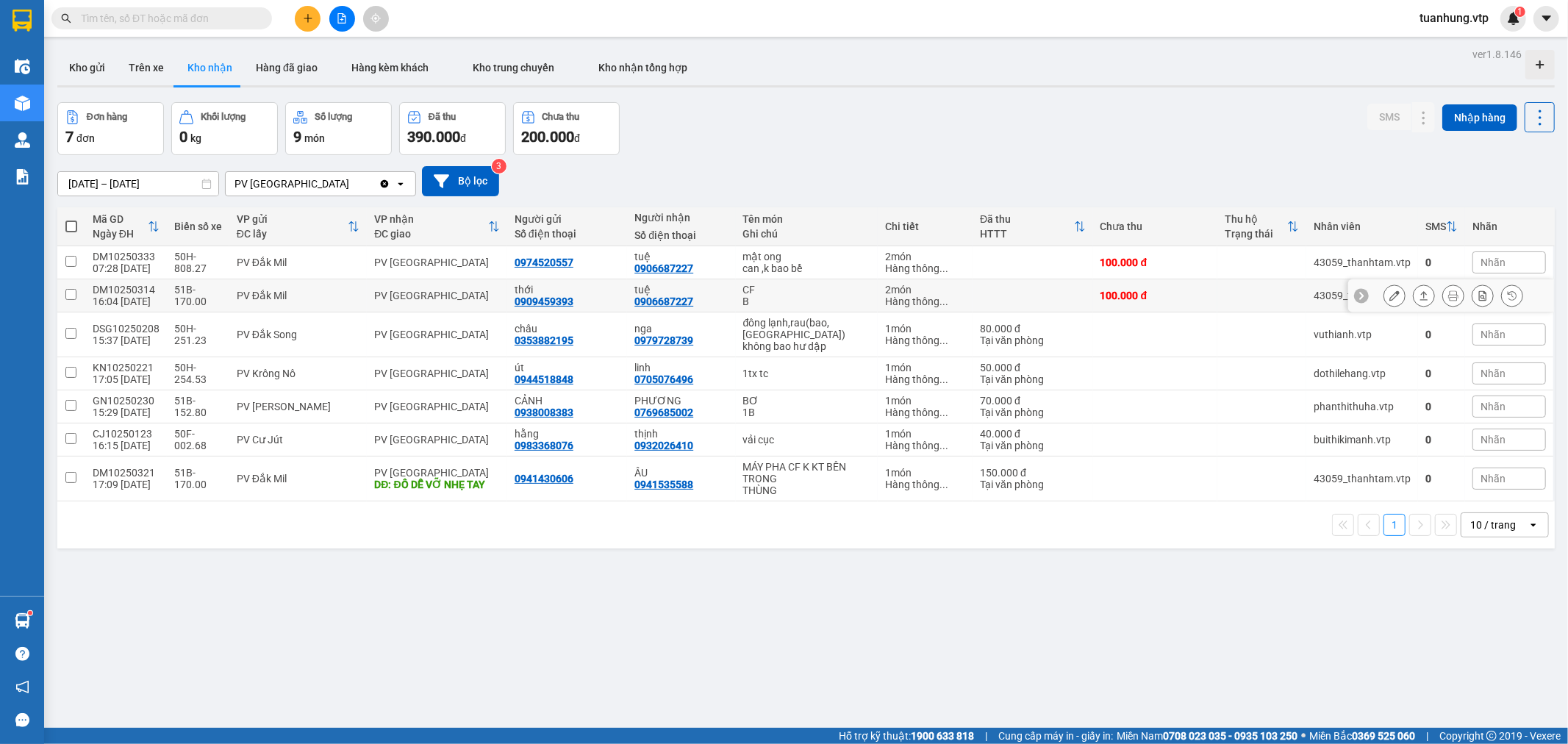
click at [993, 292] on td at bounding box center [1033, 297] width 120 height 34
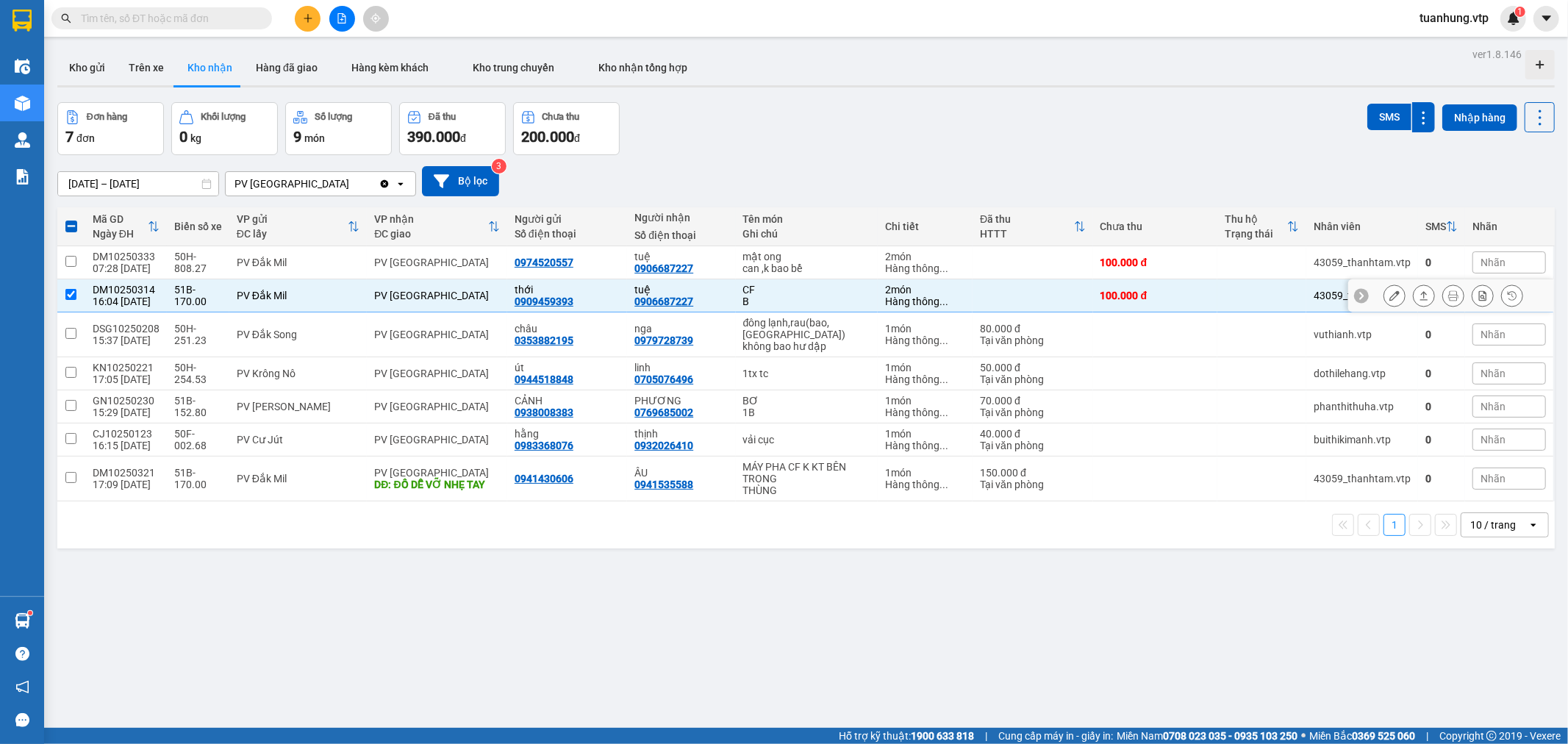
click at [993, 292] on td at bounding box center [1033, 297] width 120 height 34
checkbox input "false"
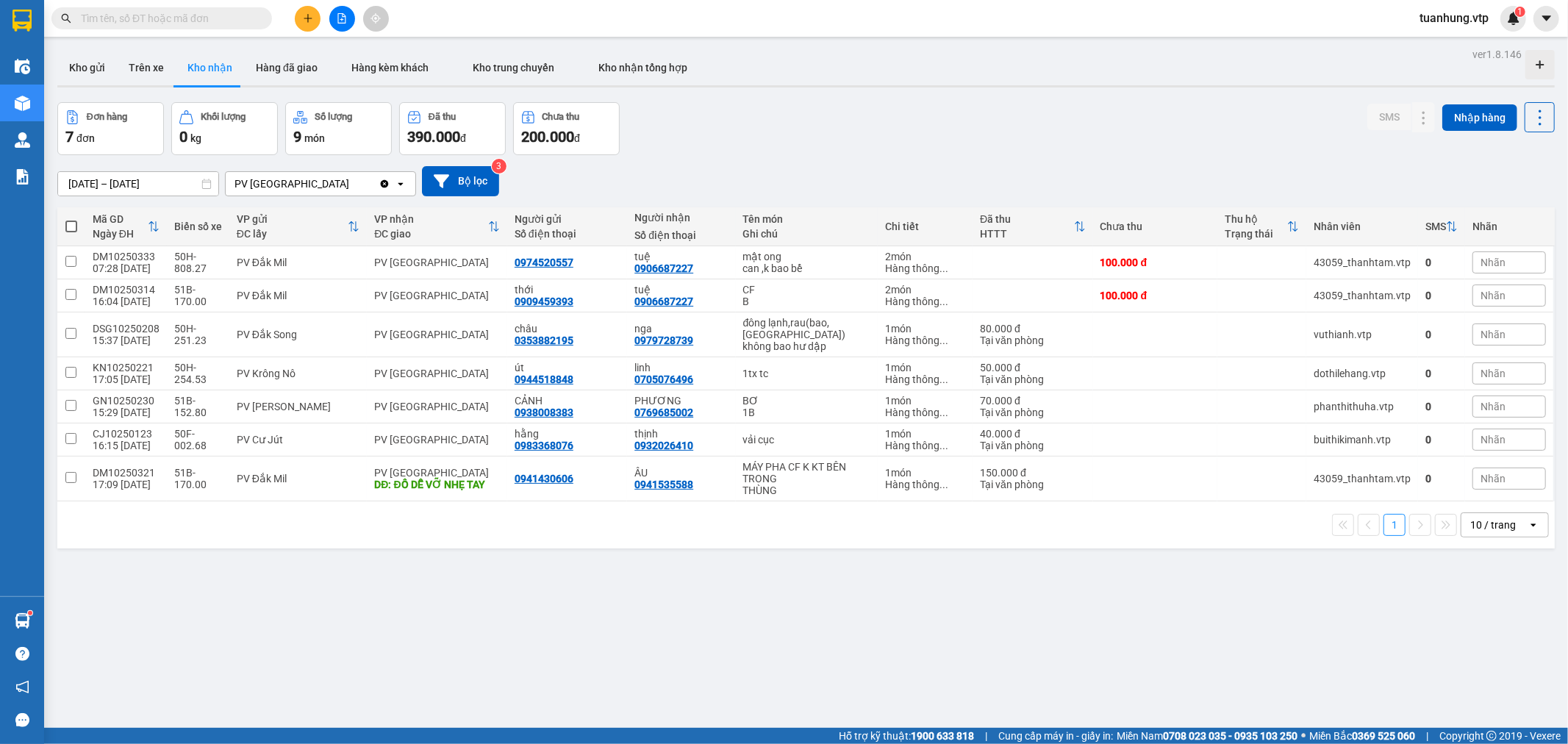
click at [538, 575] on div "ver 1.8.146 Kho gửi Trên xe Kho nhận Hàng đã giao Hàng kèm khách Kho trung chuy…" at bounding box center [806, 416] width 1510 height 744
click at [1419, 329] on icon at bounding box center [1424, 334] width 10 height 10
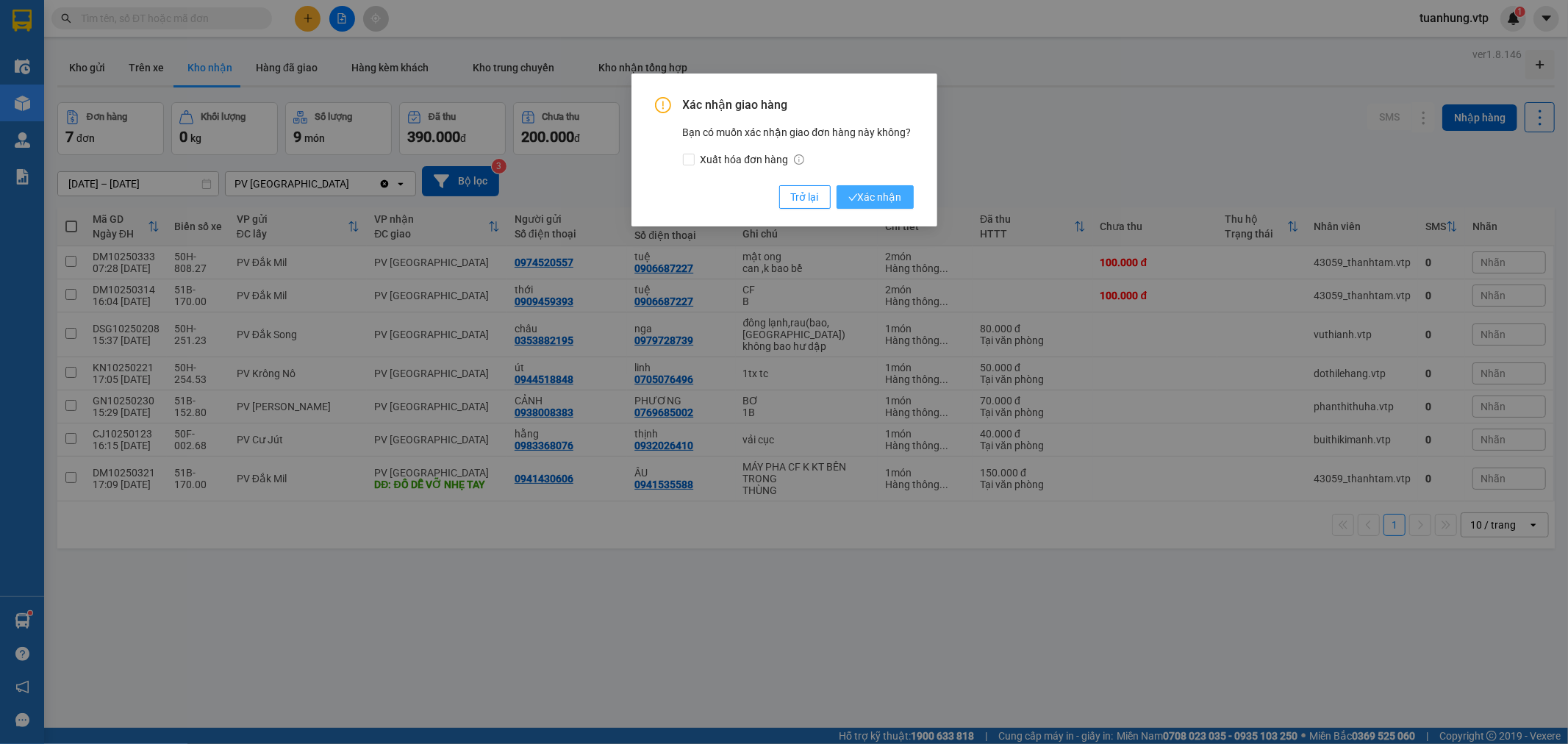
click at [893, 201] on span "Xác nhận" at bounding box center [875, 197] width 53 height 16
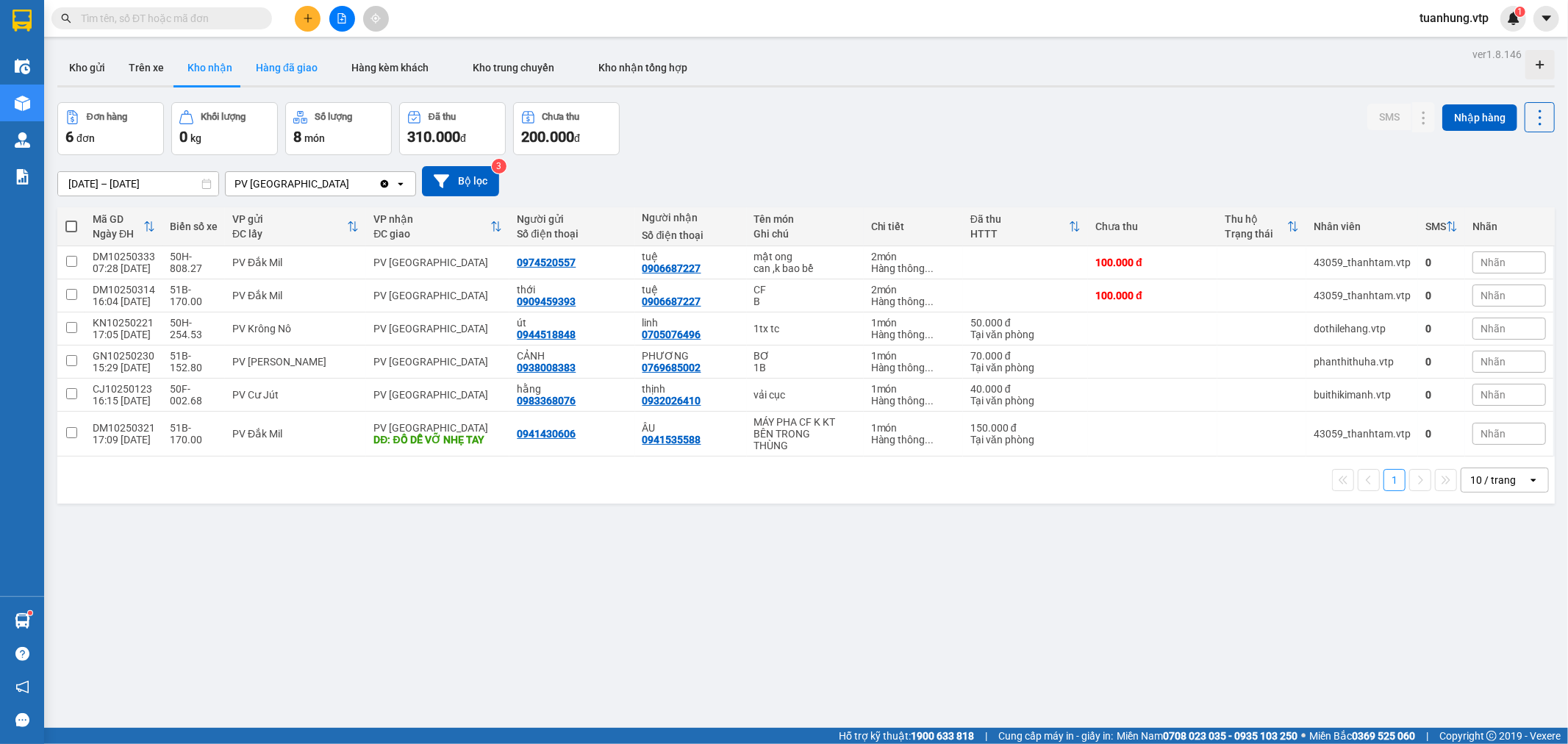
click at [262, 63] on button "Hàng đã giao" at bounding box center [287, 68] width 86 height 35
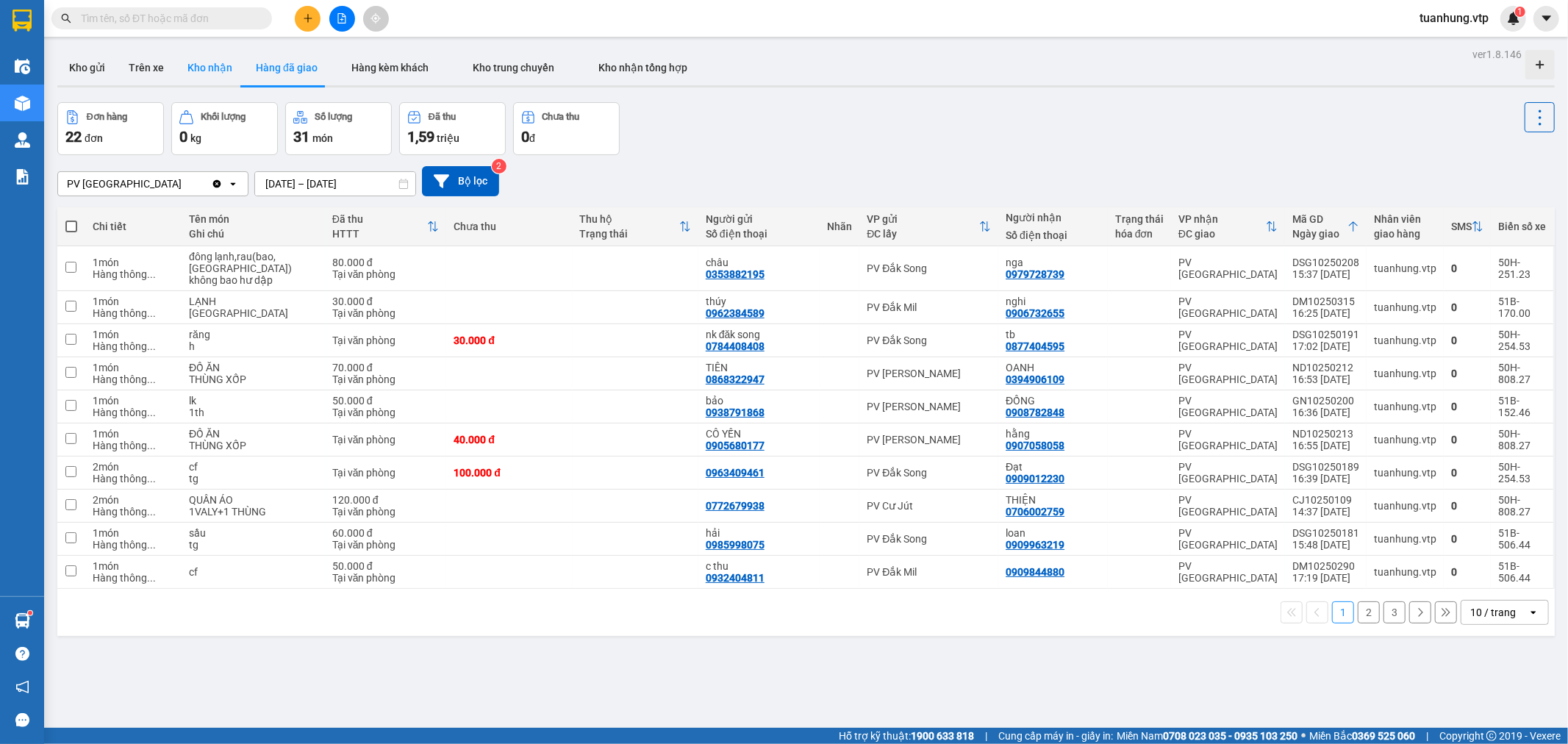
click at [201, 71] on button "Kho nhận" at bounding box center [209, 68] width 68 height 35
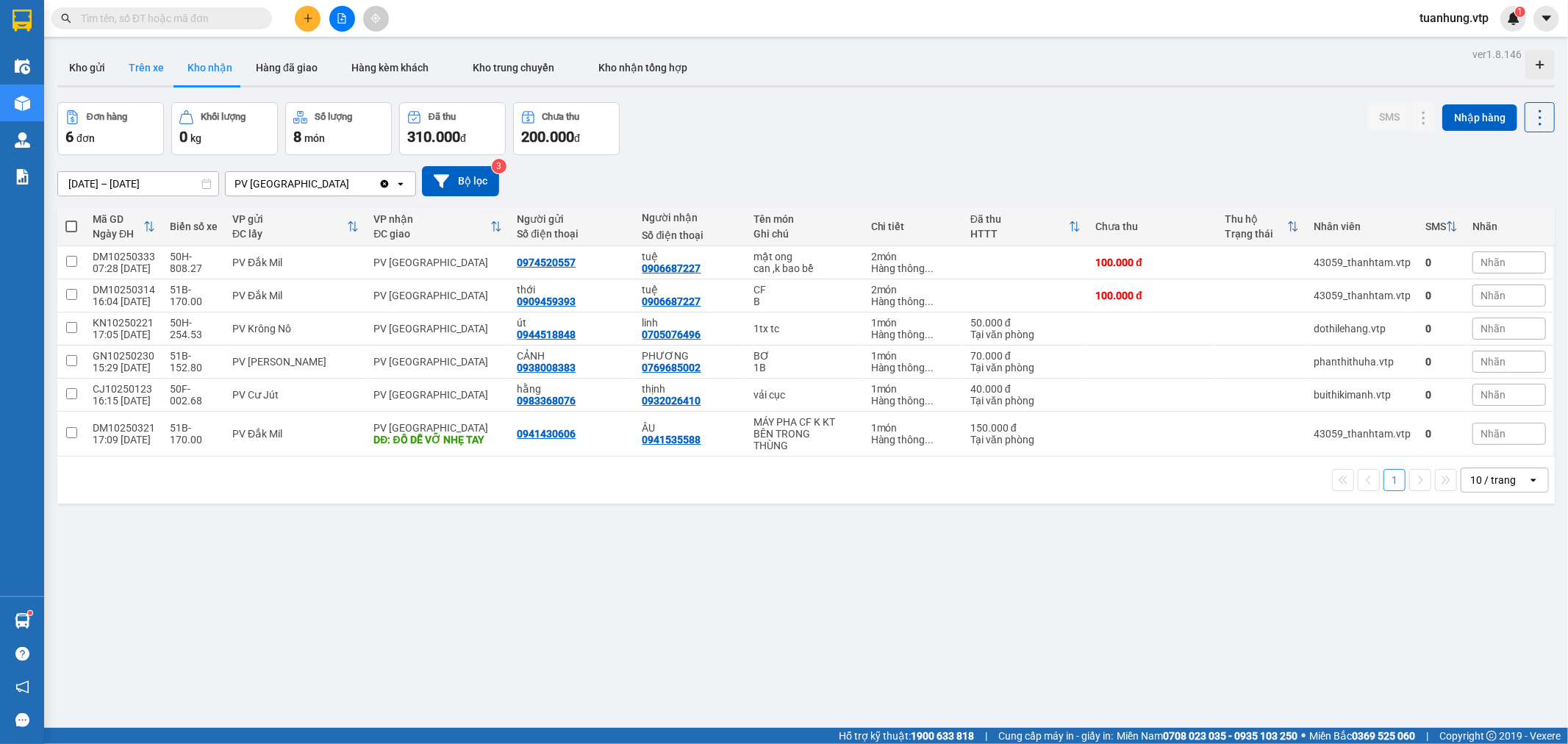
click at [144, 68] on button "Trên xe" at bounding box center [147, 68] width 59 height 35
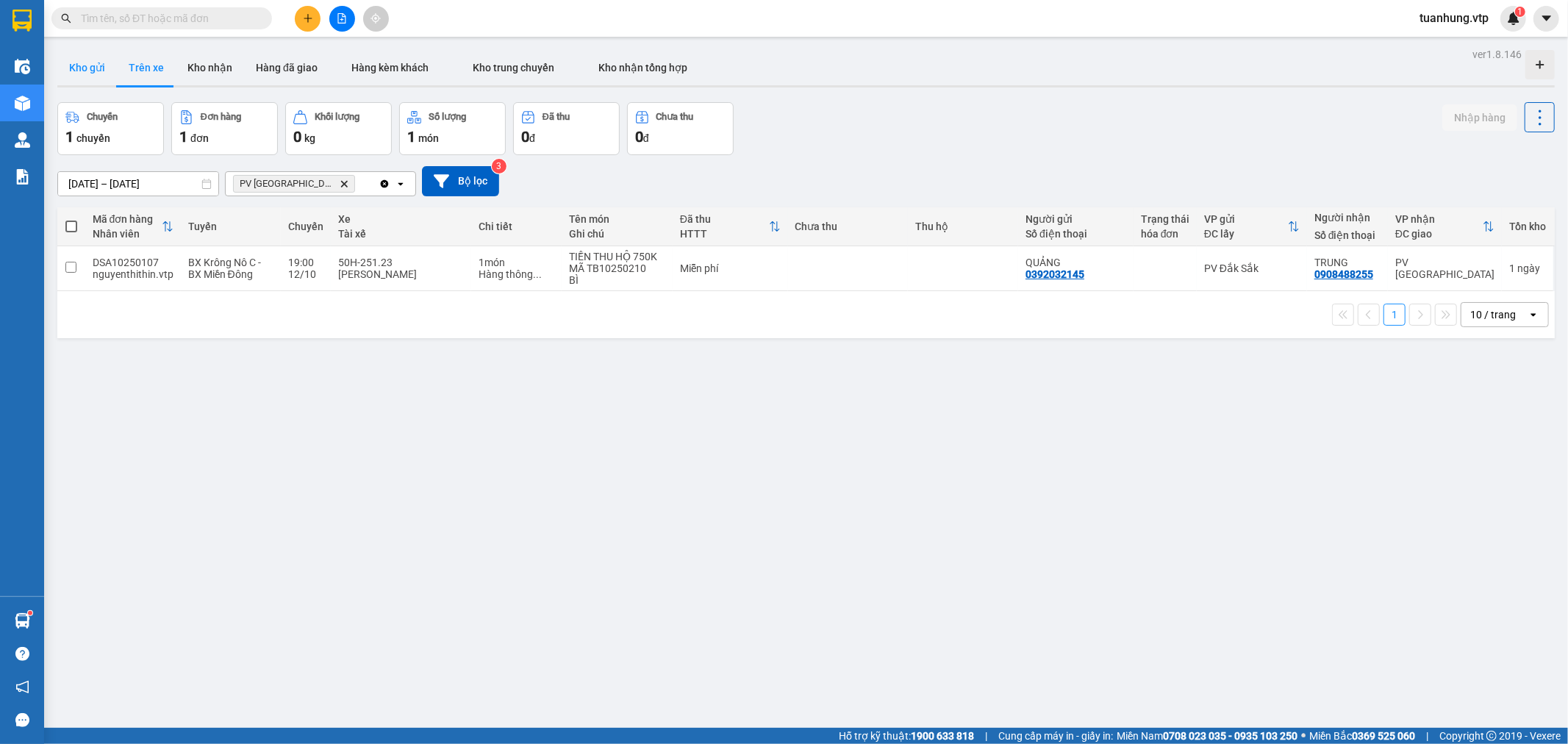
click at [77, 63] on button "Kho gửi" at bounding box center [87, 68] width 59 height 35
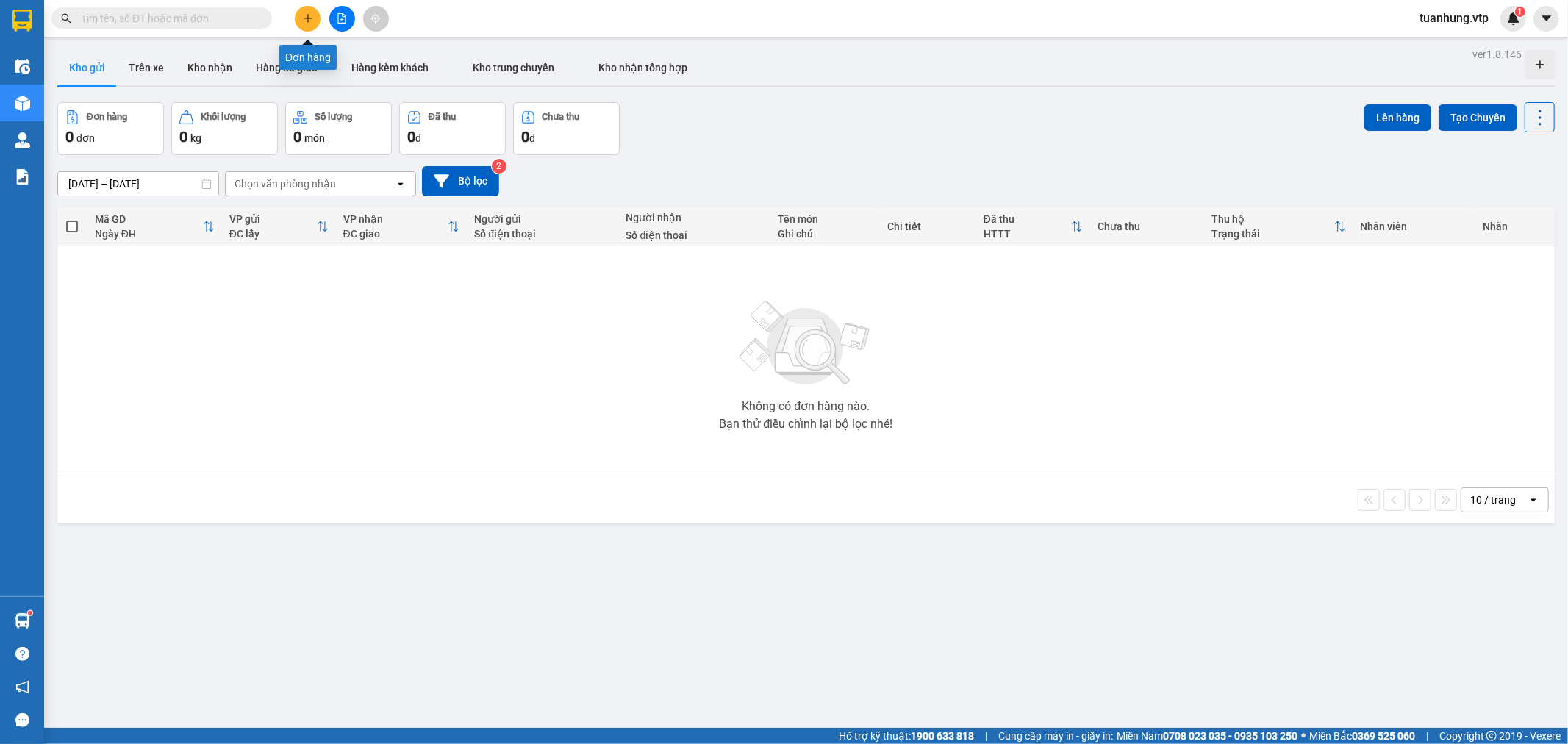
click at [308, 19] on icon "plus" at bounding box center [307, 18] width 8 height 1
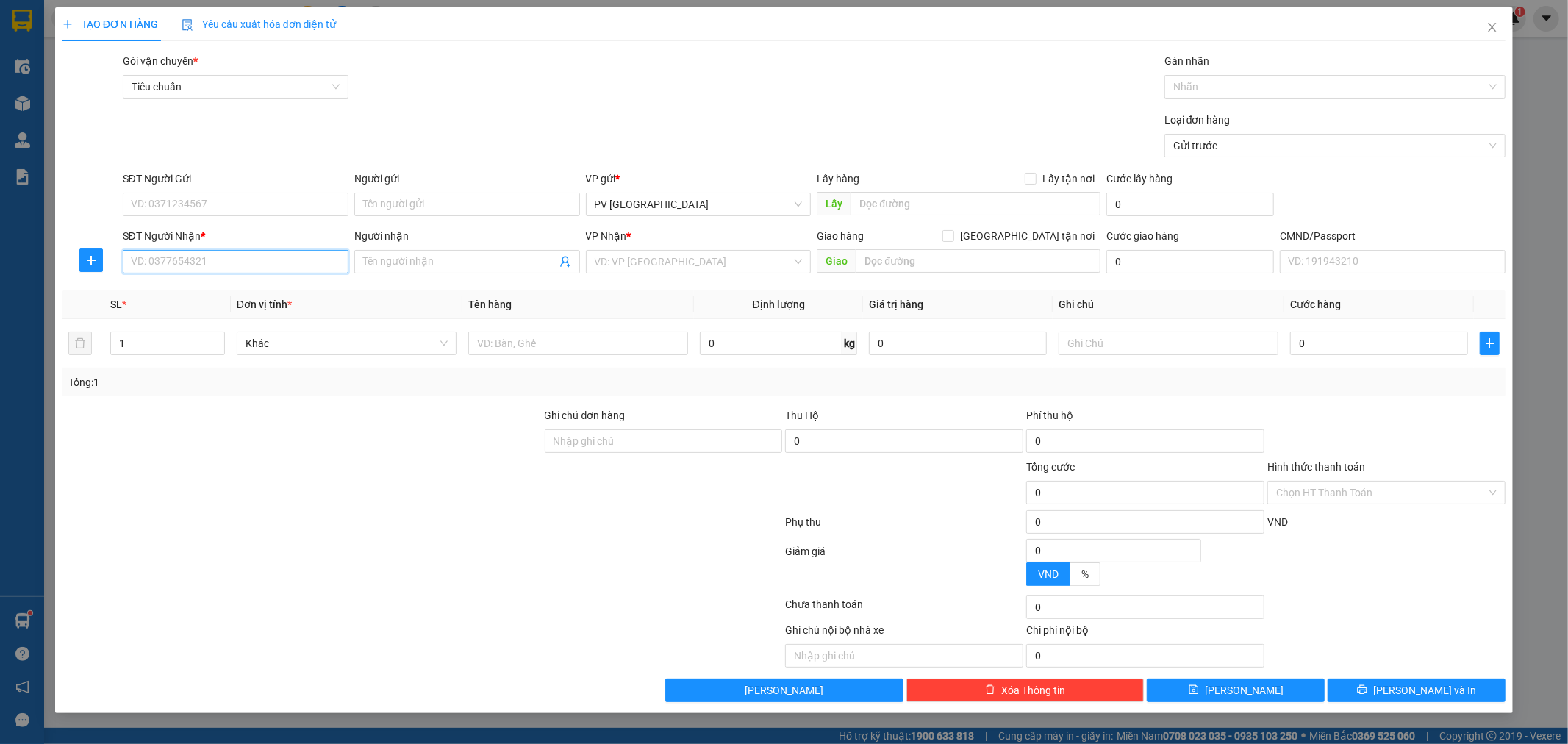
click at [275, 266] on input "SĐT Người Nhận *" at bounding box center [236, 262] width 226 height 24
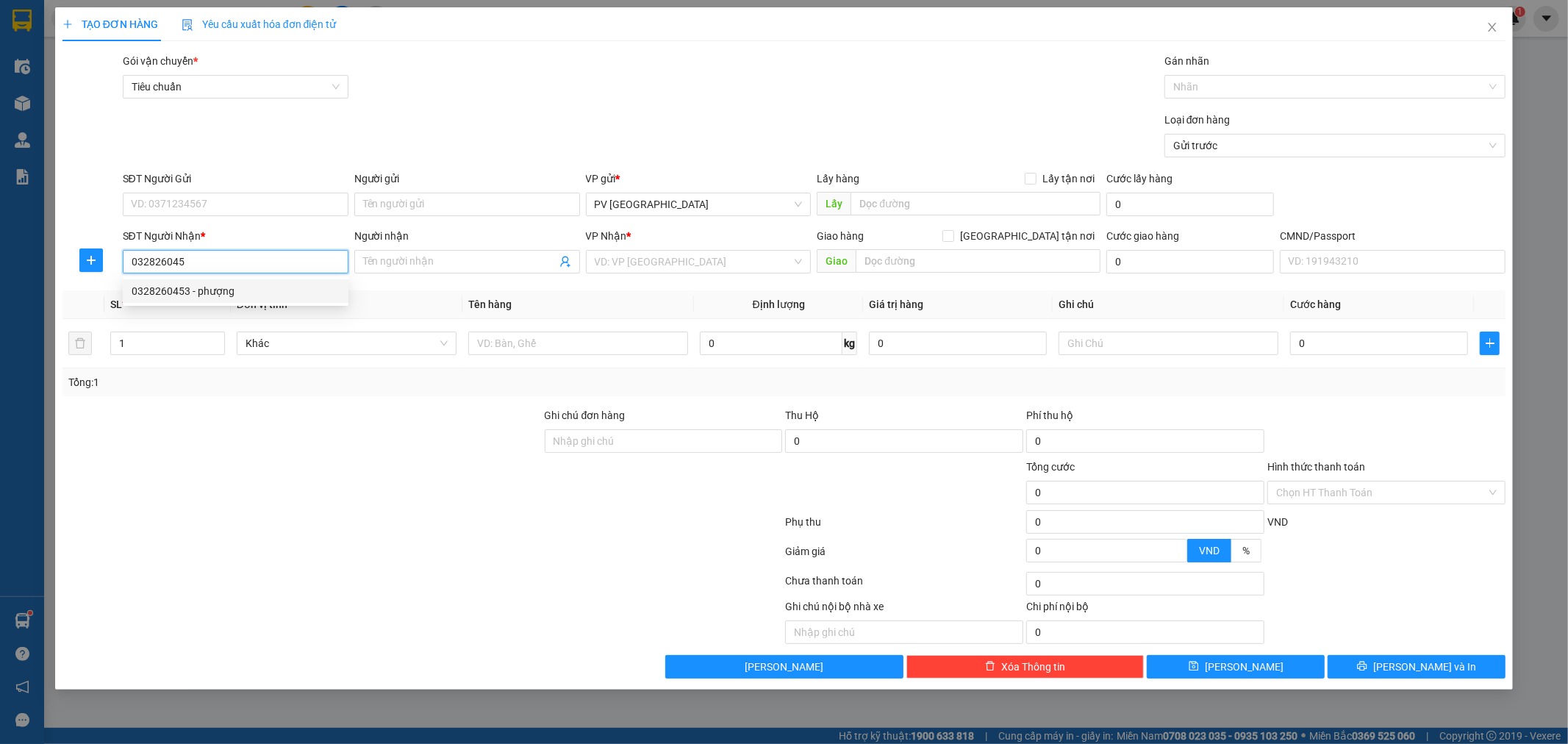
click at [239, 291] on div "0328260453 - phượng" at bounding box center [236, 291] width 208 height 16
type input "0328260453"
type input "phượng"
type input "0328260453"
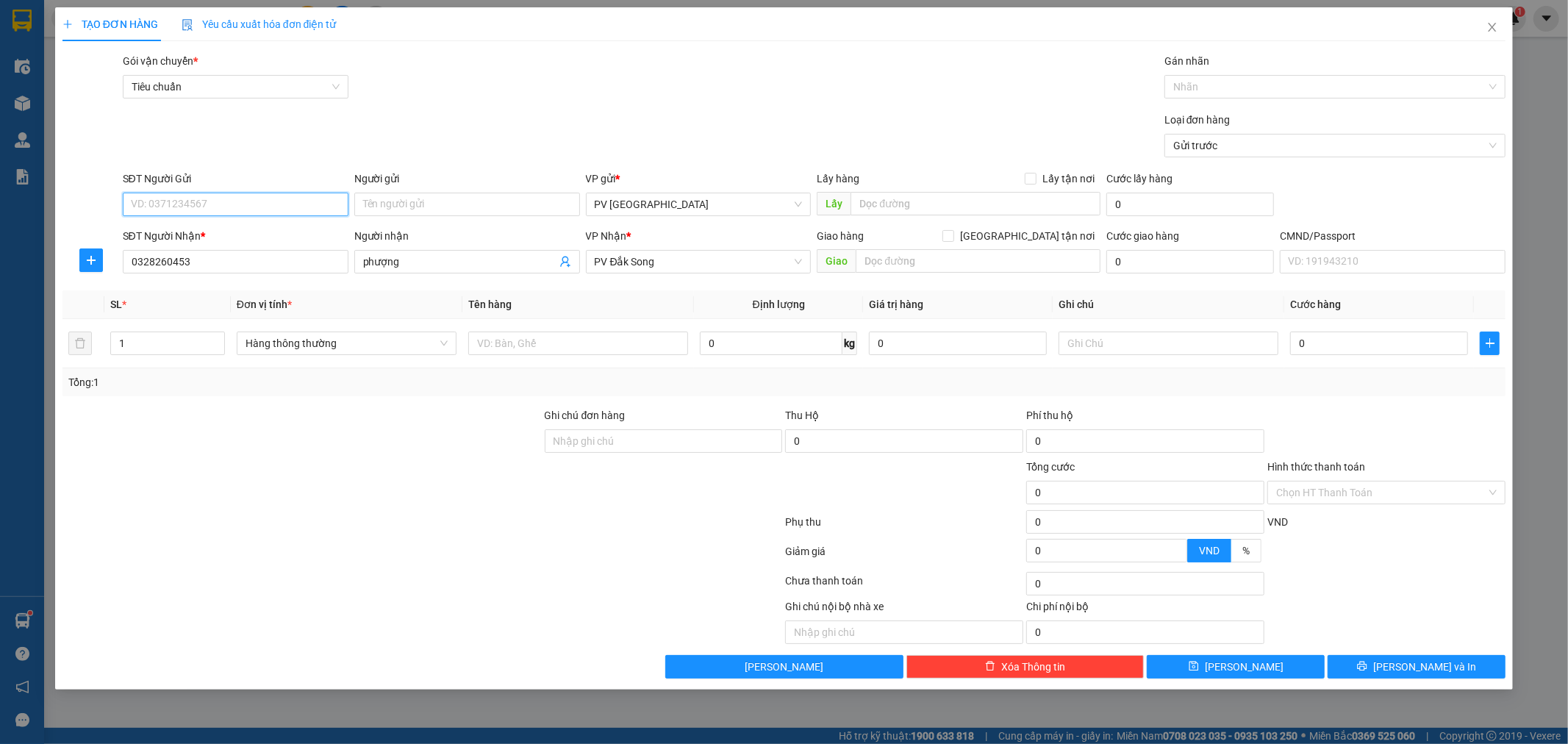
click at [262, 207] on input "SĐT Người Gửi" at bounding box center [236, 204] width 226 height 24
click at [236, 228] on div "0945029291 - phương" at bounding box center [236, 234] width 208 height 16
type input "0945029291"
type input "phương"
click at [531, 349] on input "text" at bounding box center [578, 343] width 220 height 24
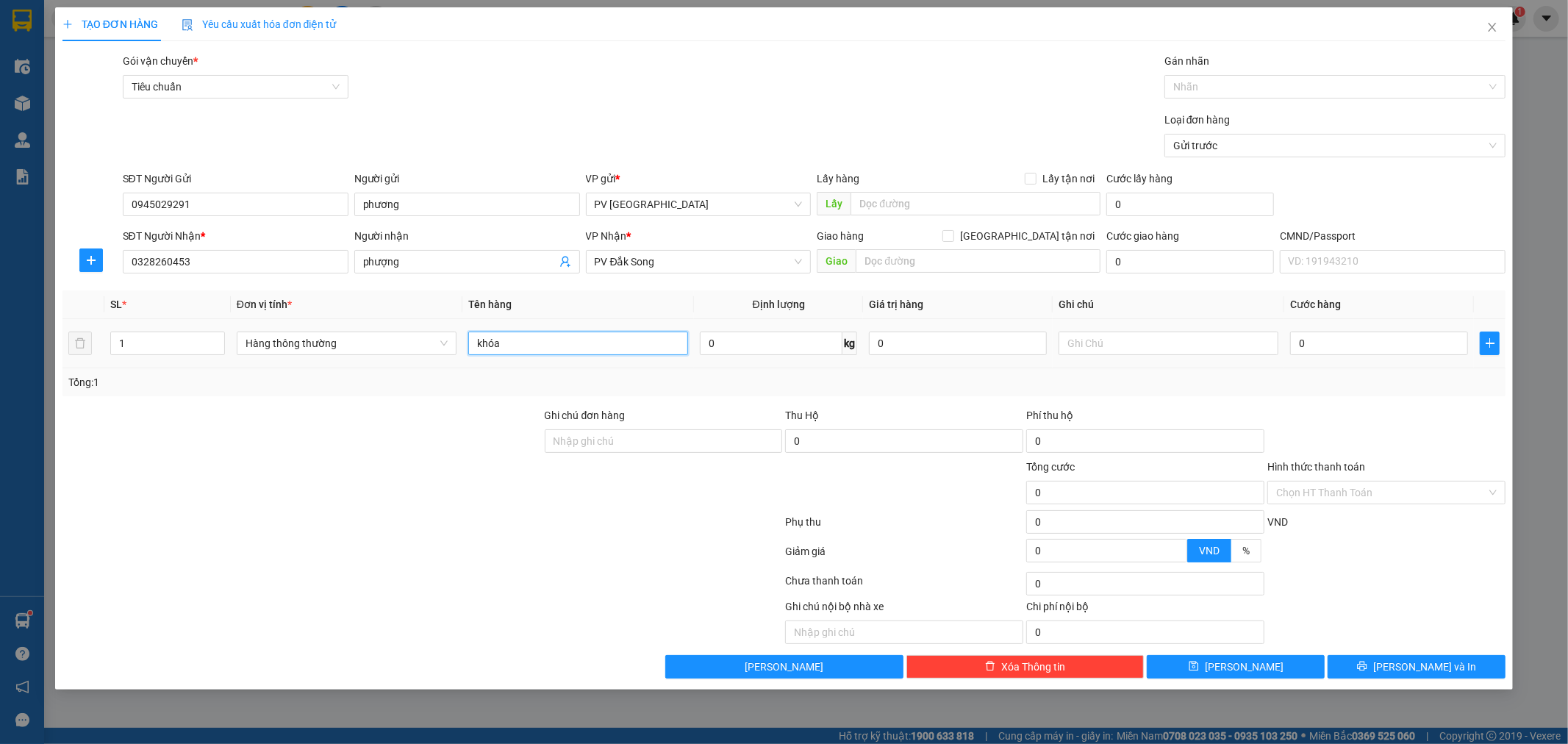
type input "khóa"
type input "h"
type input "4"
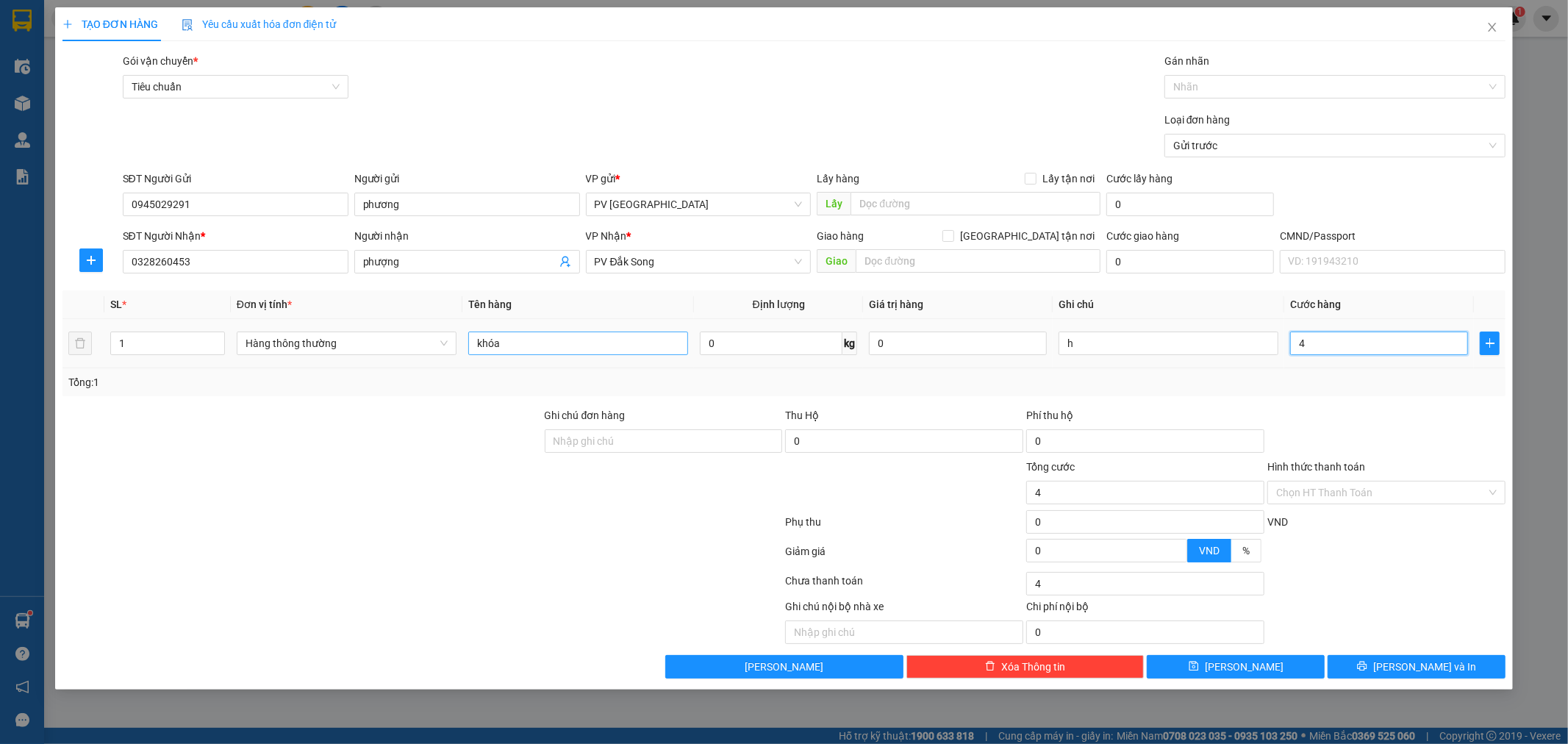
type input "40"
type input "400"
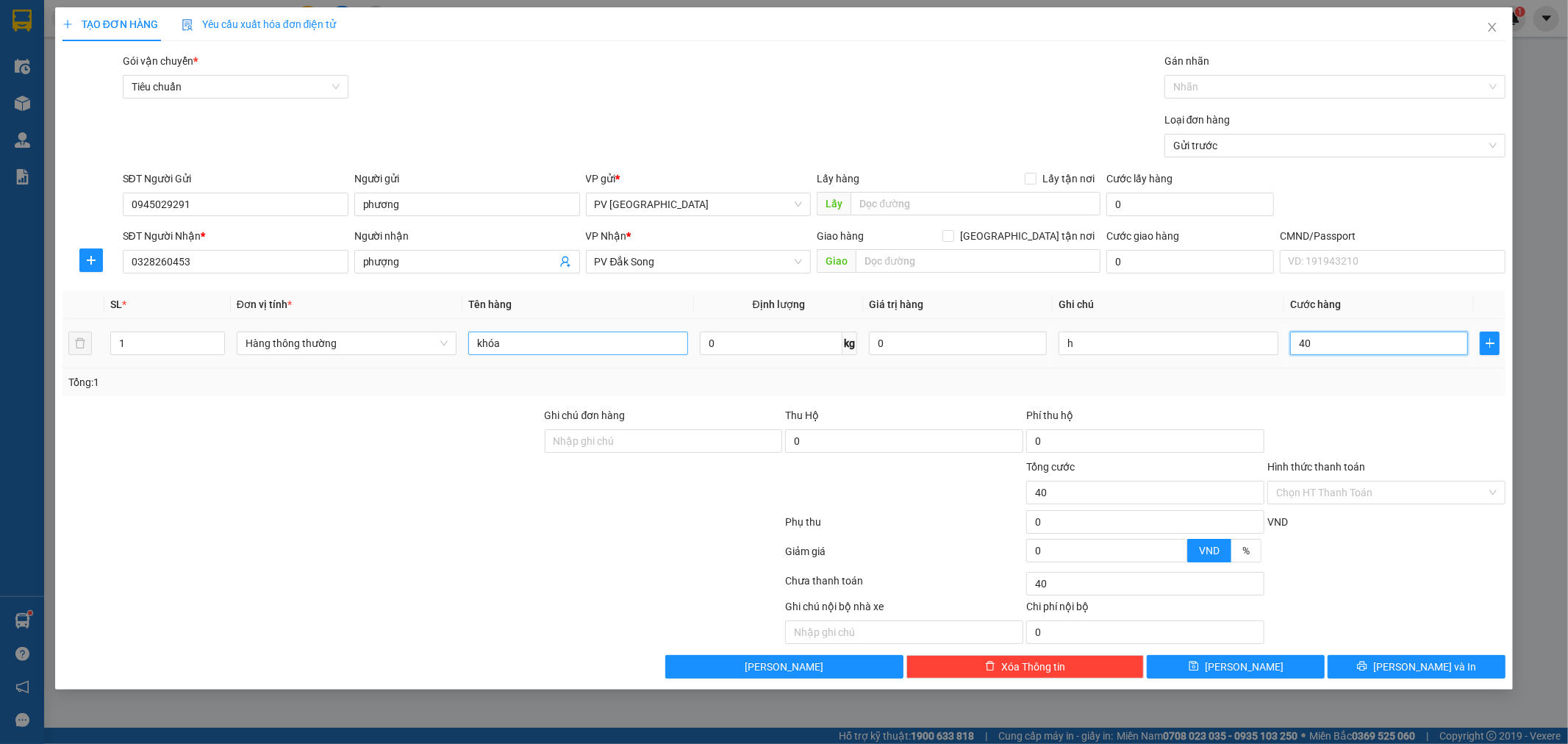
type input "400"
type input "4.000"
type input "40.000"
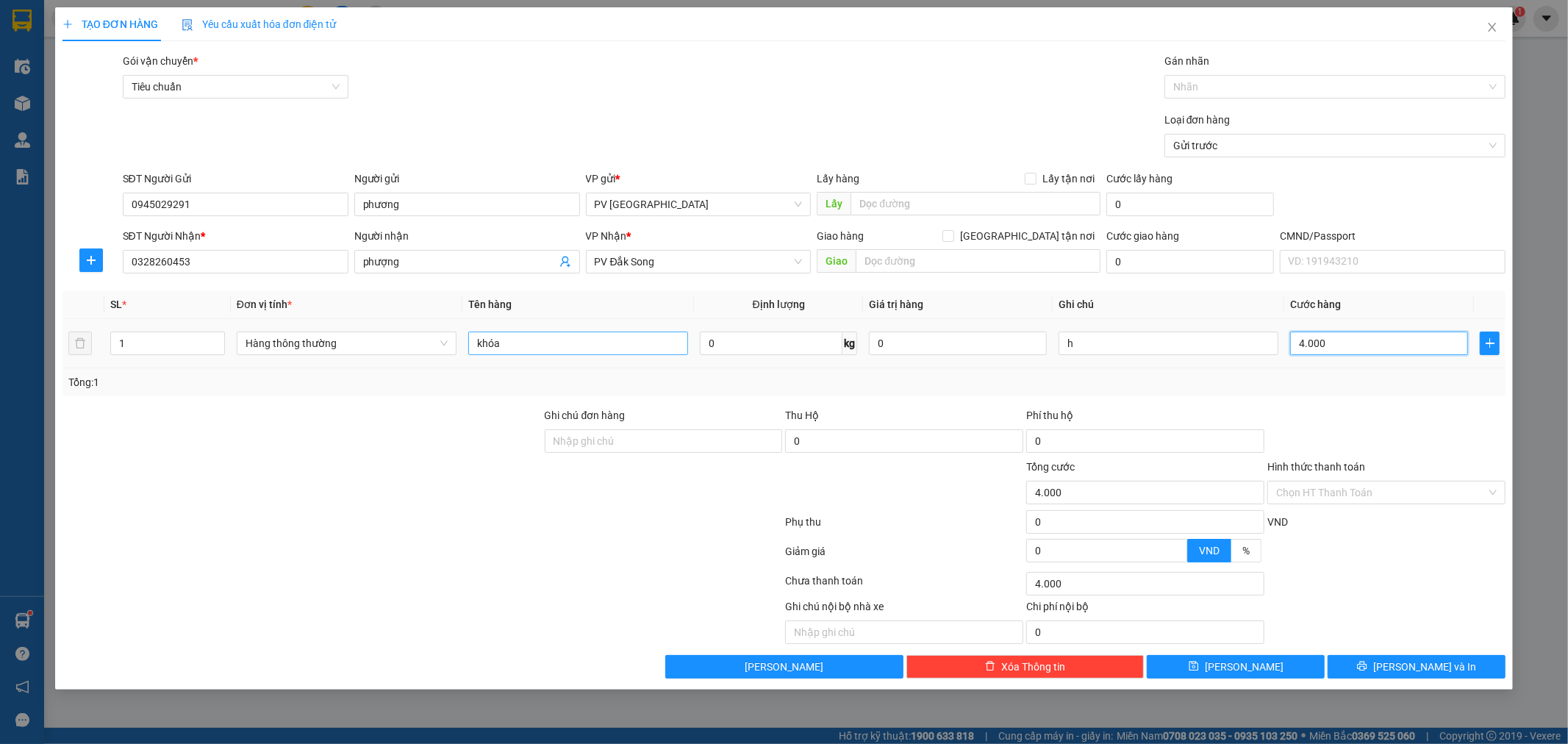
type input "40.000"
click at [1383, 660] on button "[PERSON_NAME] và In" at bounding box center [1416, 667] width 178 height 24
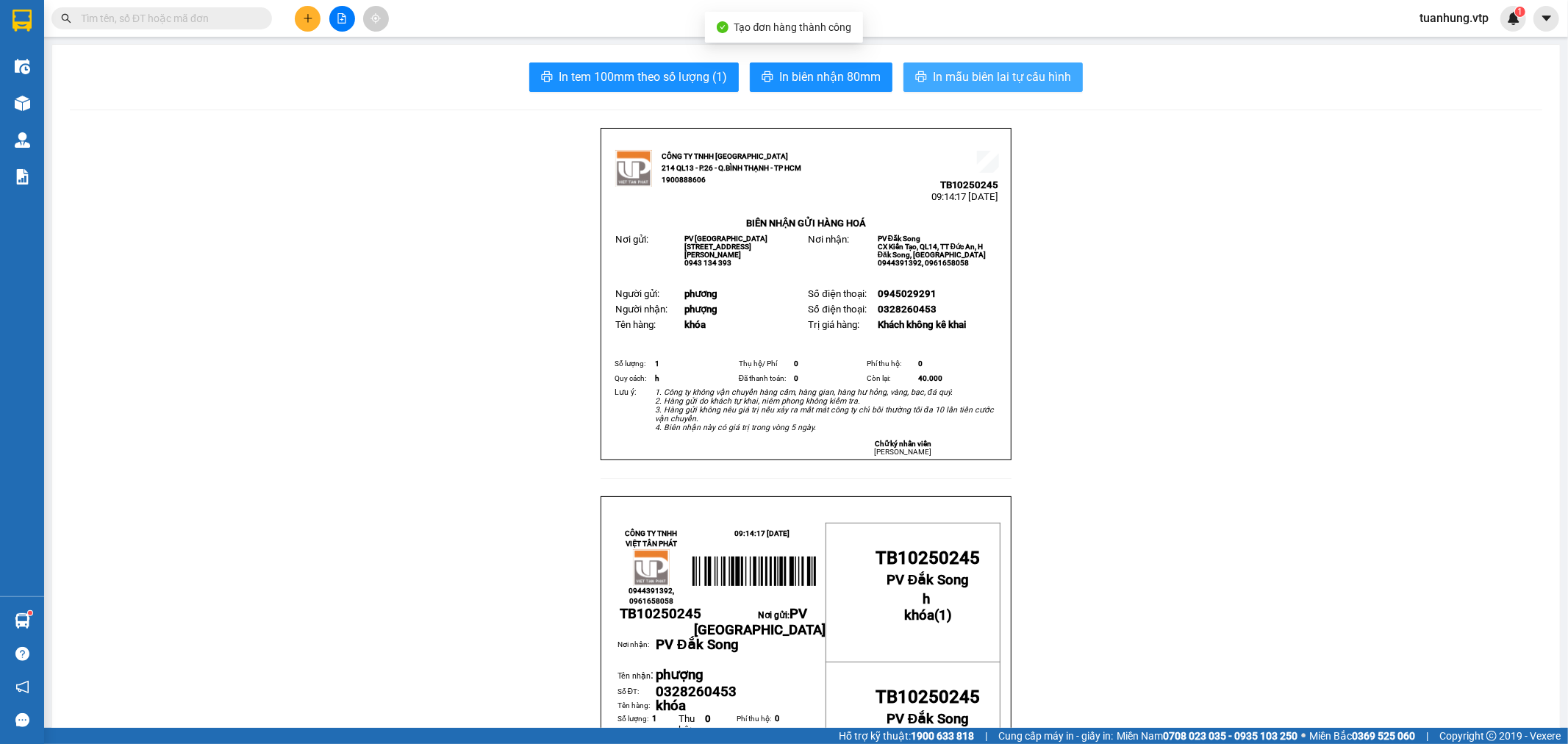
click at [933, 71] on span "In mẫu biên lai tự cấu hình" at bounding box center [1002, 77] width 138 height 19
